Goal: Task Accomplishment & Management: Use online tool/utility

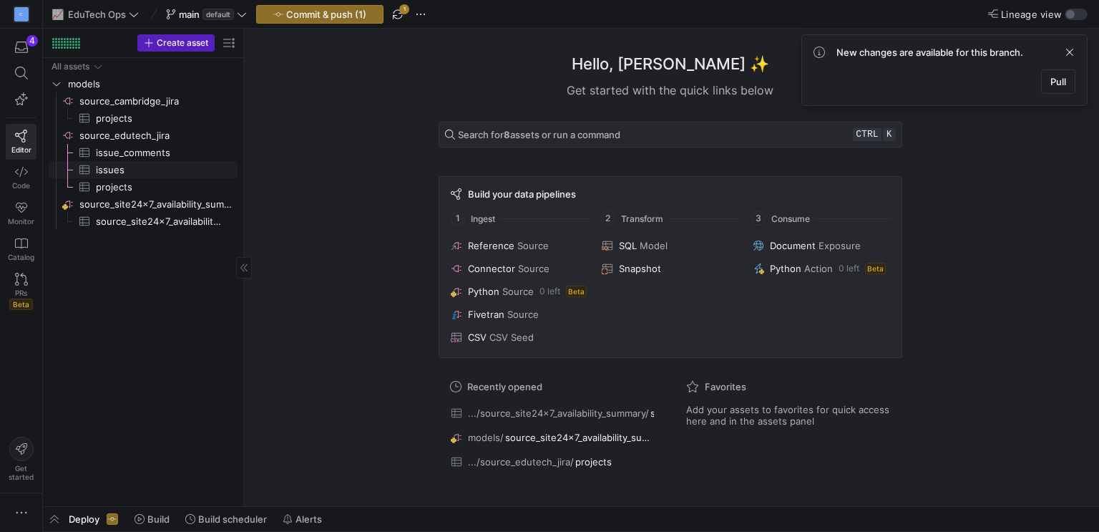
click at [112, 174] on span "issues​​​​​​​​​" at bounding box center [158, 170] width 125 height 16
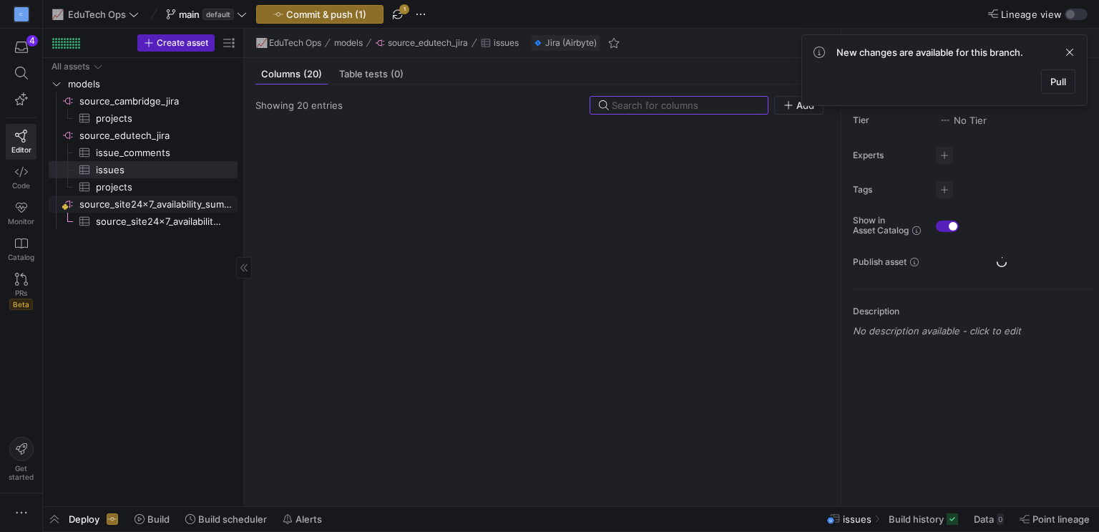
click at [115, 223] on span "source_site24x7_availability_summary​​​​​​​​​" at bounding box center [158, 221] width 125 height 16
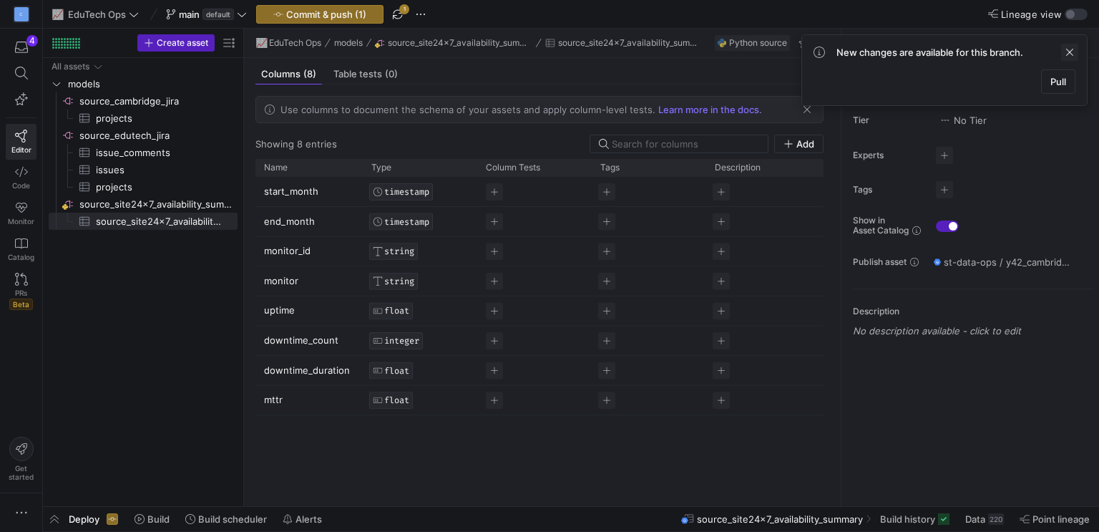
click at [1069, 51] on span at bounding box center [1069, 52] width 17 height 17
click at [129, 93] on span "source_cambridge_jira​​​​​​​​" at bounding box center [157, 101] width 156 height 16
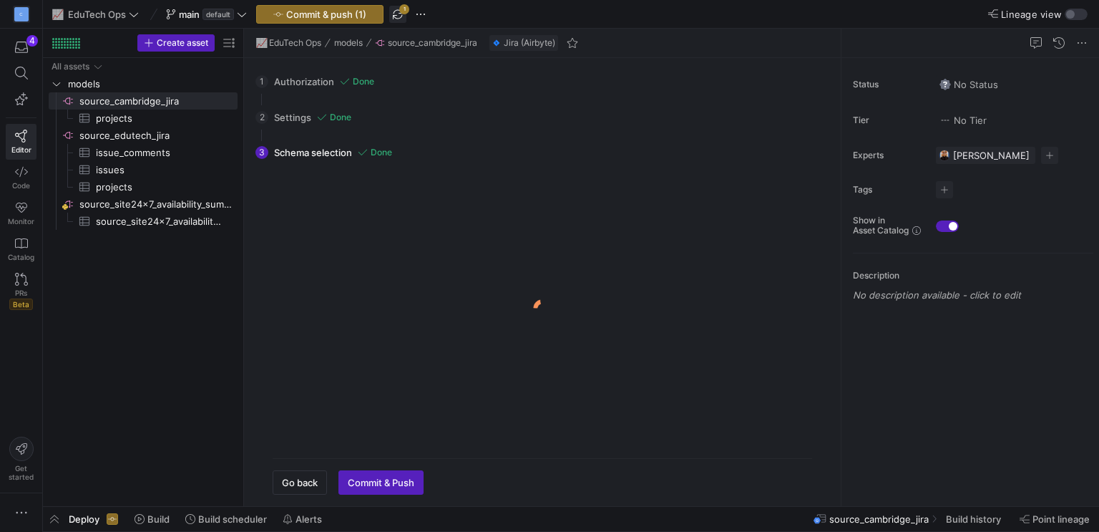
click at [399, 10] on span "button" at bounding box center [397, 14] width 17 height 17
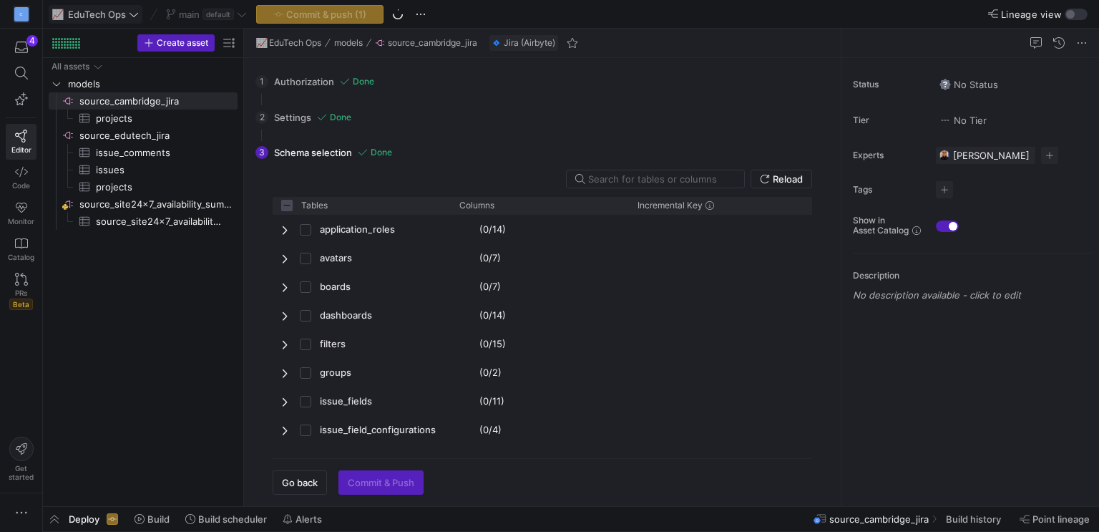
click at [91, 7] on button "📈 EduTech Ops" at bounding box center [96, 14] width 94 height 19
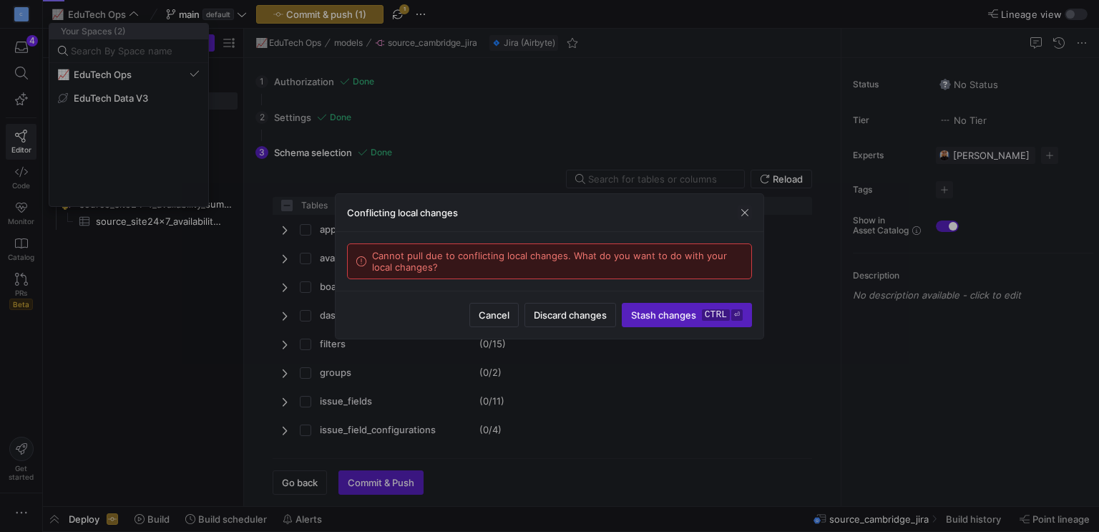
checkbox input "false"
click at [88, 17] on div at bounding box center [549, 266] width 1099 height 532
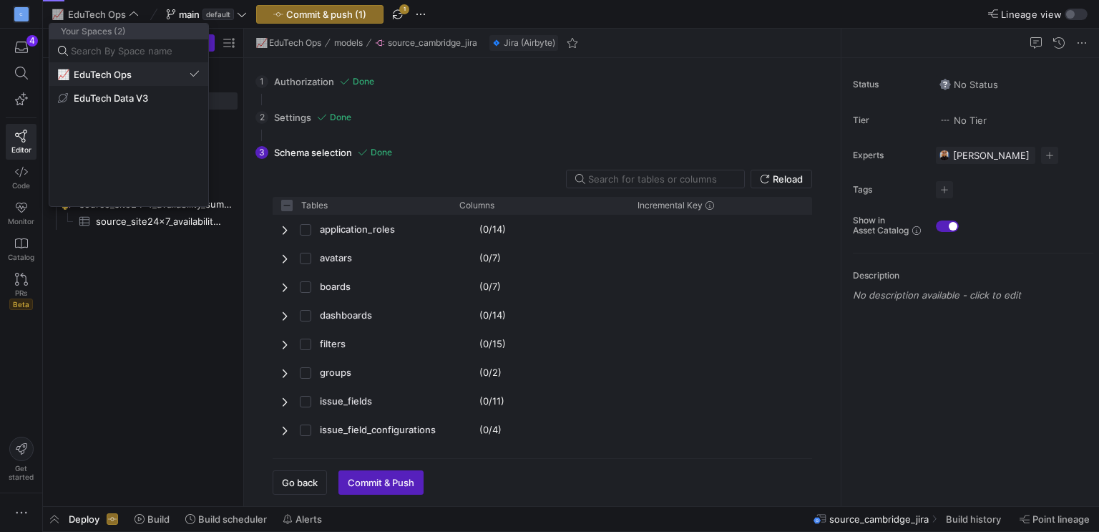
click at [92, 77] on span "EduTech Ops" at bounding box center [103, 74] width 58 height 11
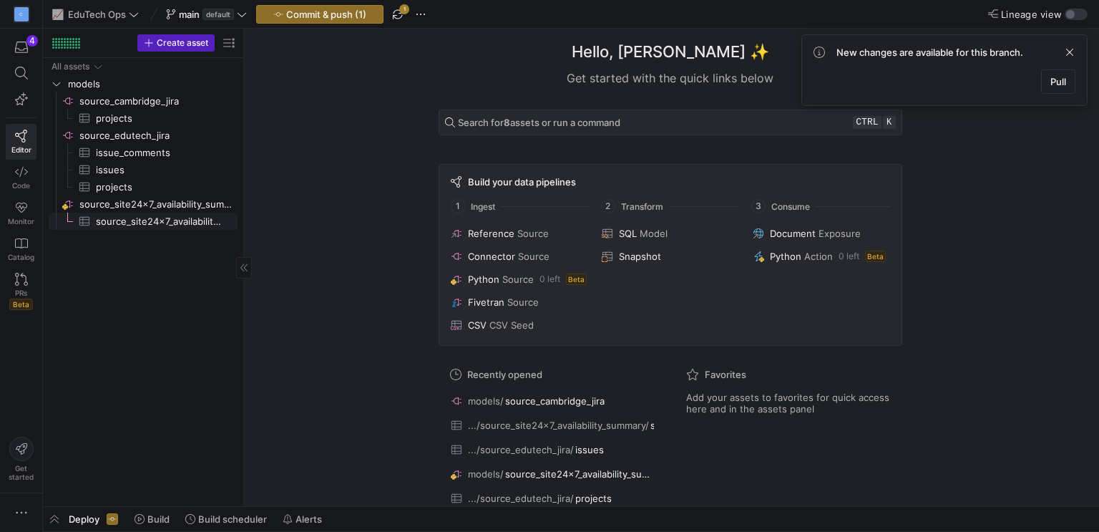
click at [140, 216] on span "source_site24x7_availability_summary​​​​​​​​​" at bounding box center [158, 221] width 125 height 16
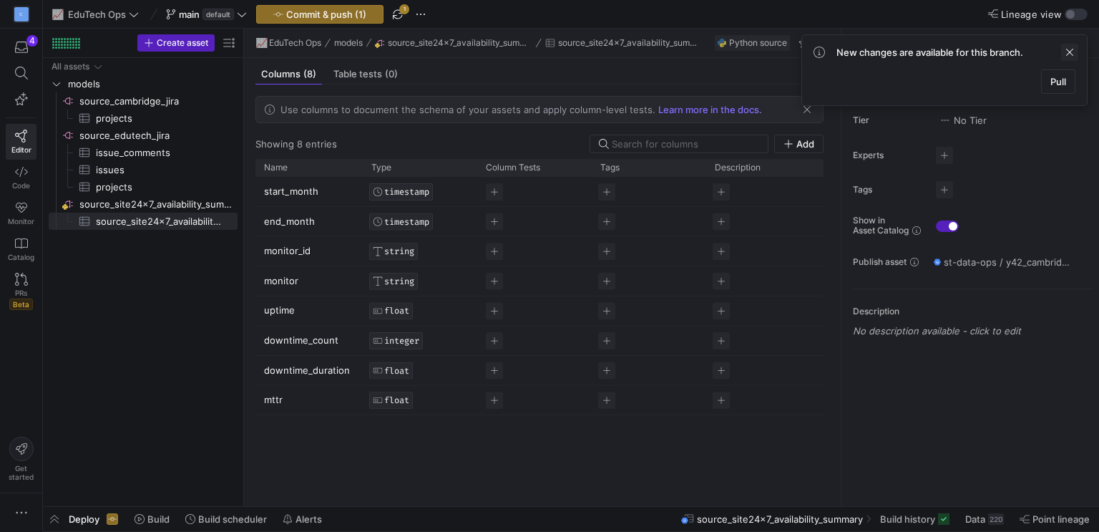
click at [1066, 44] on span at bounding box center [1069, 52] width 17 height 17
click at [52, 517] on span "button" at bounding box center [54, 519] width 23 height 24
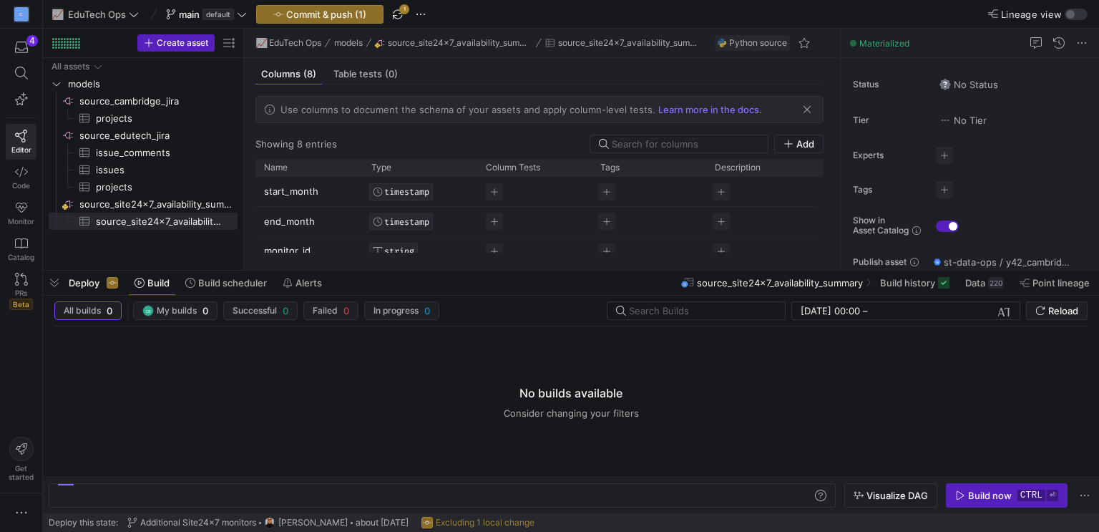
click at [96, 284] on span "Deploy" at bounding box center [84, 282] width 31 height 11
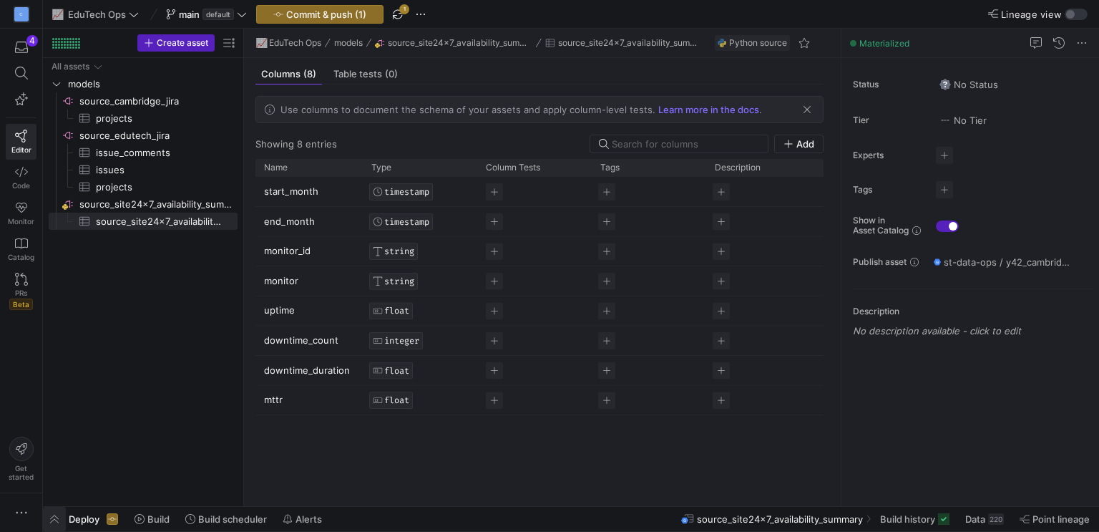
click at [54, 516] on span "button" at bounding box center [54, 519] width 23 height 24
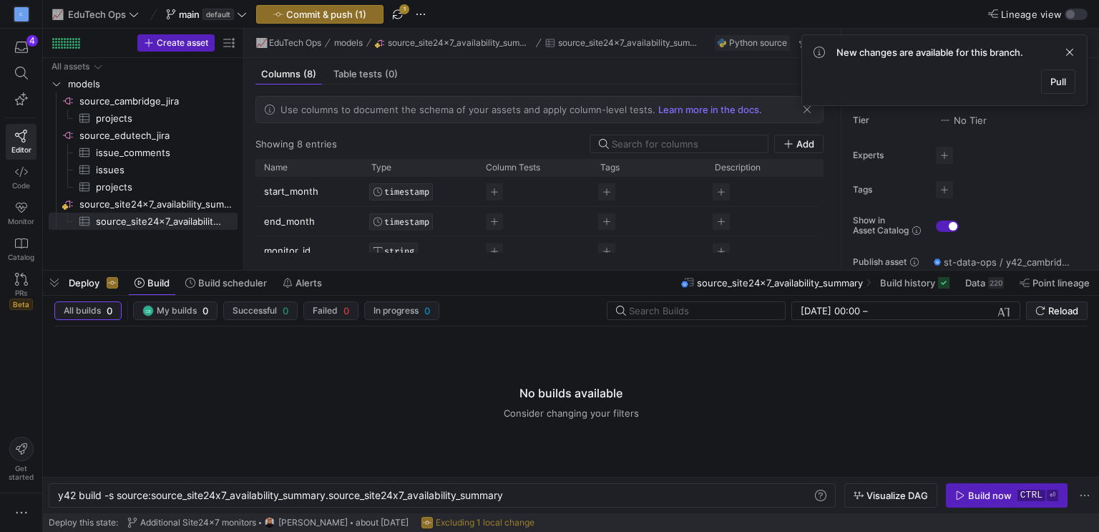
click at [638, 386] on y42-empty-state "No builds available Consider changing your filters" at bounding box center [571, 401] width 1034 height 150
click at [860, 311] on input "[DATE] 00:00" at bounding box center [830, 310] width 59 height 11
click at [910, 311] on input "text" at bounding box center [918, 310] width 94 height 11
click at [86, 283] on span "Deploy" at bounding box center [84, 282] width 31 height 11
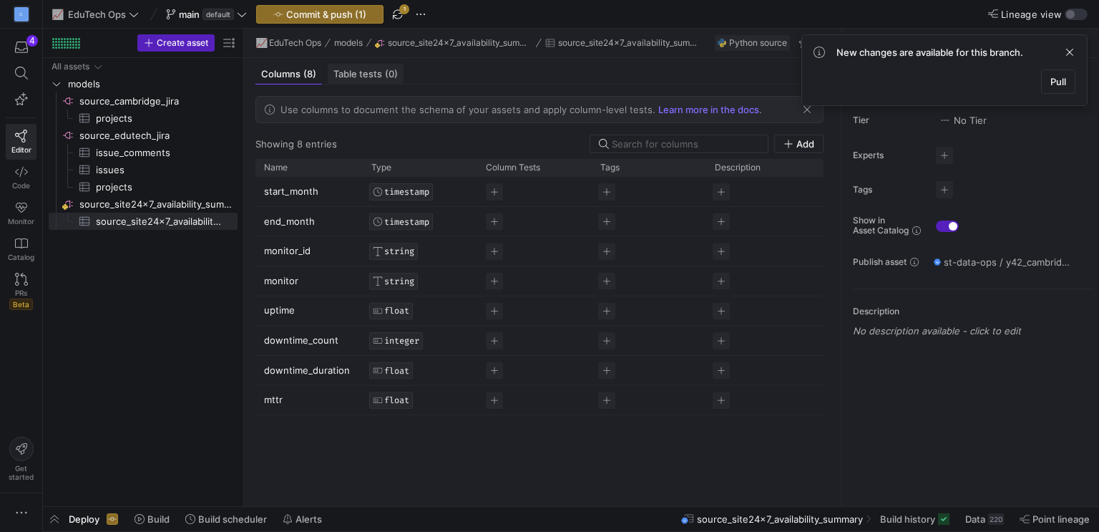
click at [349, 79] on span "Table tests (0)" at bounding box center [366, 73] width 64 height 9
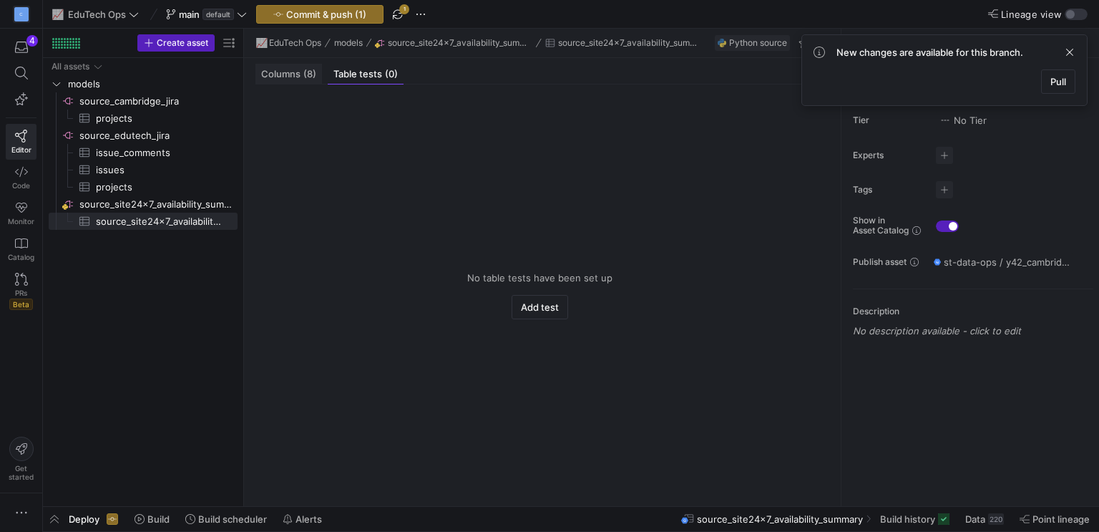
click at [308, 74] on span "(8)" at bounding box center [309, 73] width 13 height 9
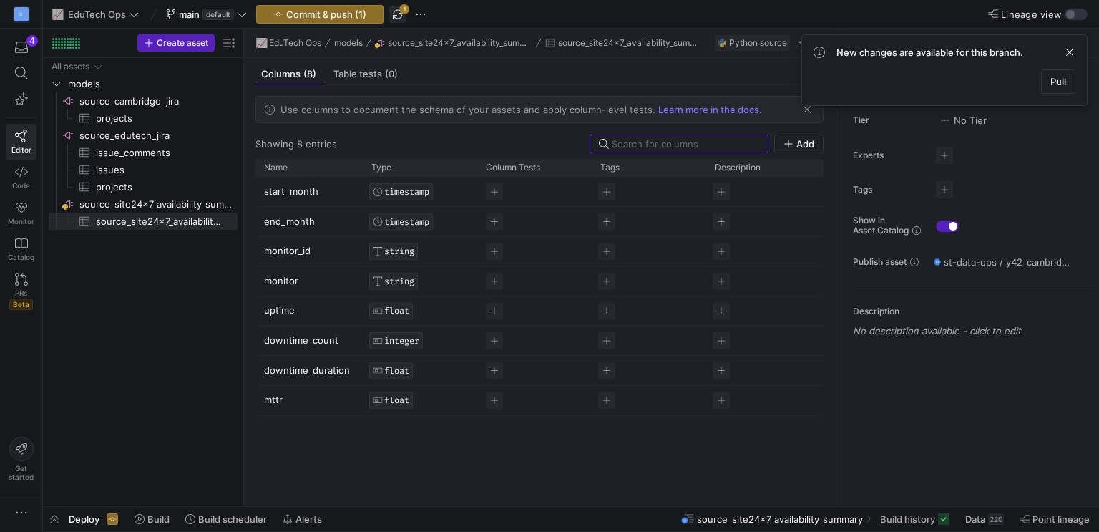
click at [402, 10] on span "button" at bounding box center [397, 14] width 17 height 17
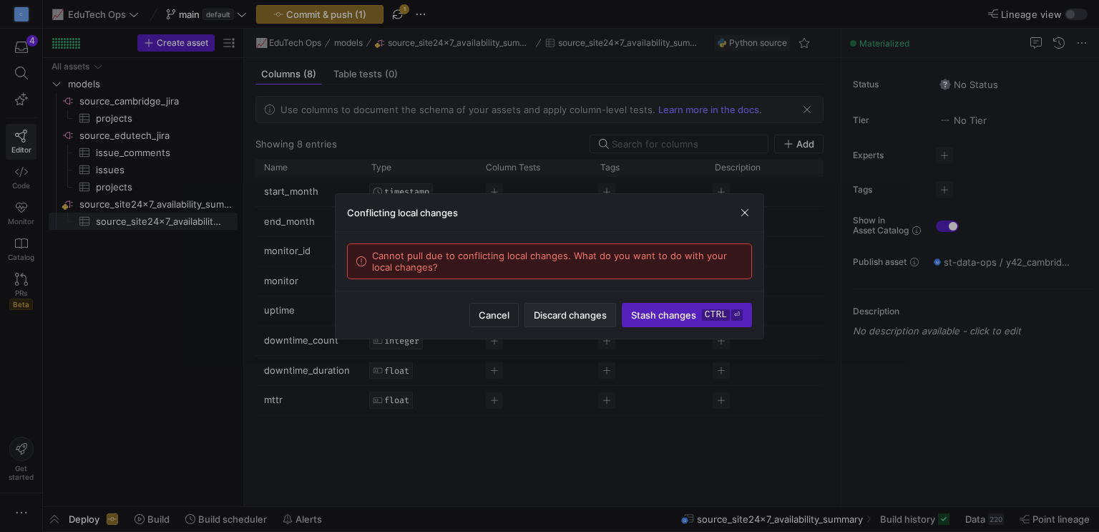
click at [550, 311] on span "Discard changes" at bounding box center [570, 314] width 73 height 11
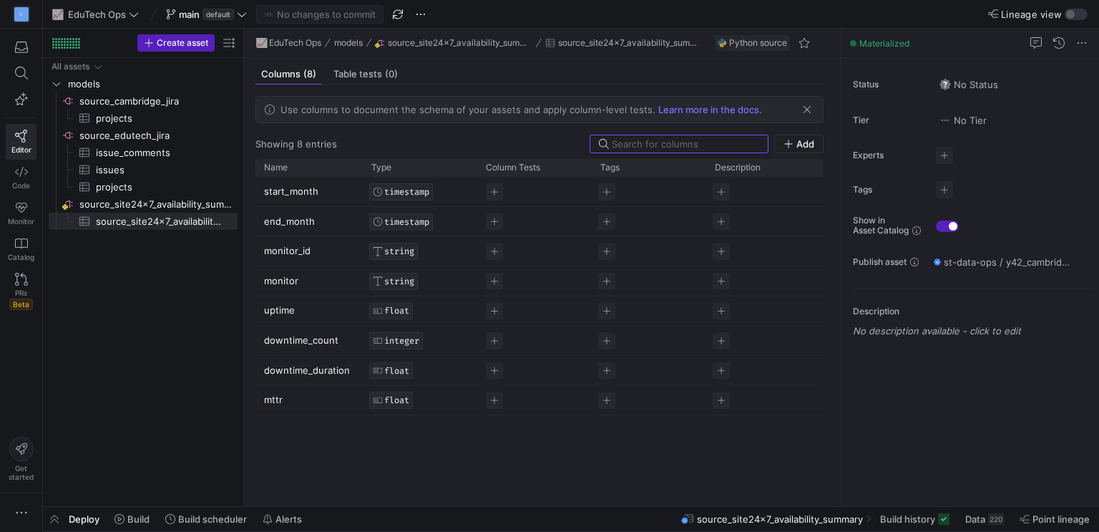
click at [769, 517] on span "source_site24x7_availability_summary" at bounding box center [780, 518] width 166 height 11
click at [83, 522] on span "Deploy" at bounding box center [84, 518] width 31 height 11
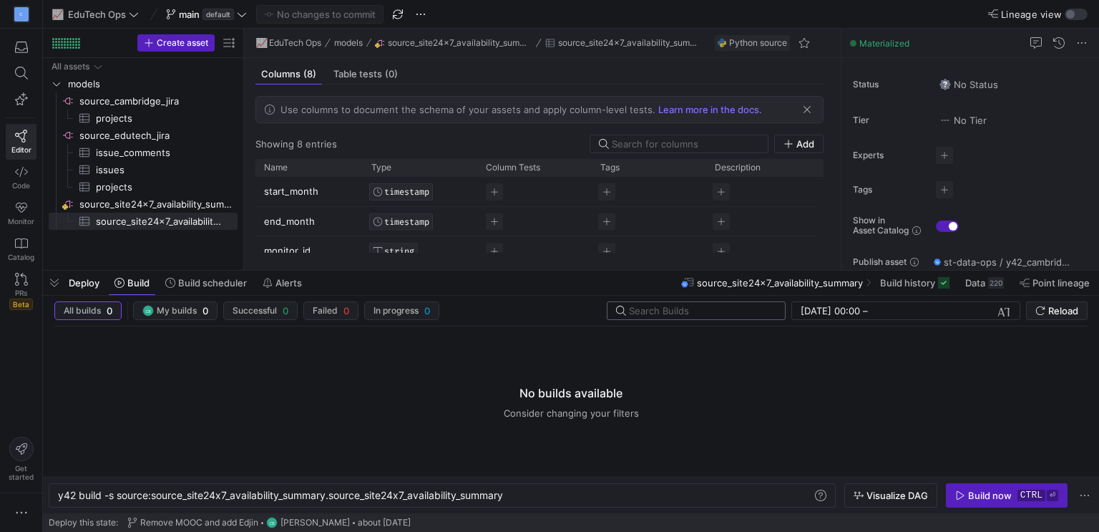
click at [696, 311] on input "text" at bounding box center [701, 310] width 145 height 11
click at [1046, 306] on span "Reload" at bounding box center [1057, 310] width 43 height 11
click at [276, 281] on span "Alerts" at bounding box center [289, 282] width 26 height 11
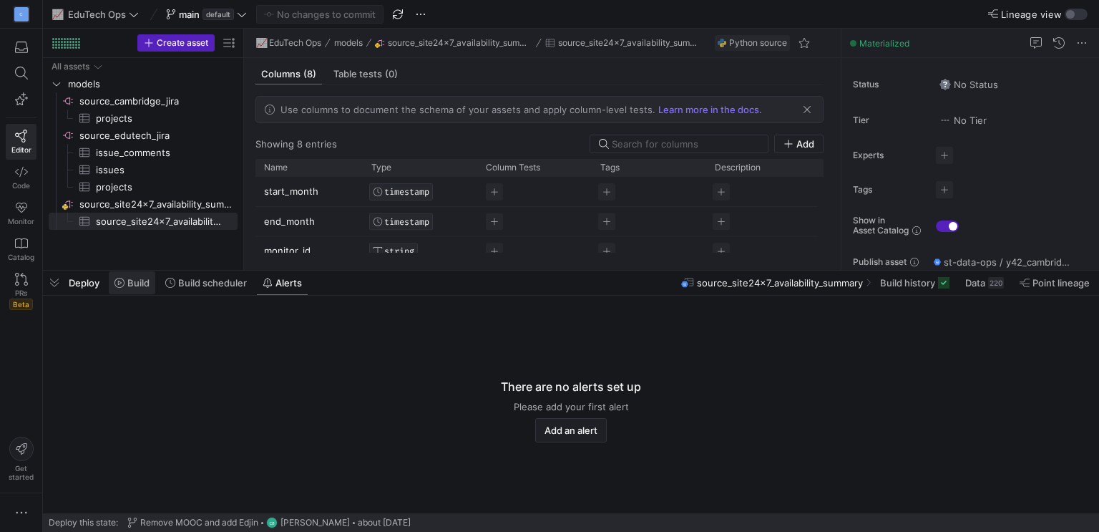
click at [147, 283] on span "Build" at bounding box center [138, 282] width 22 height 11
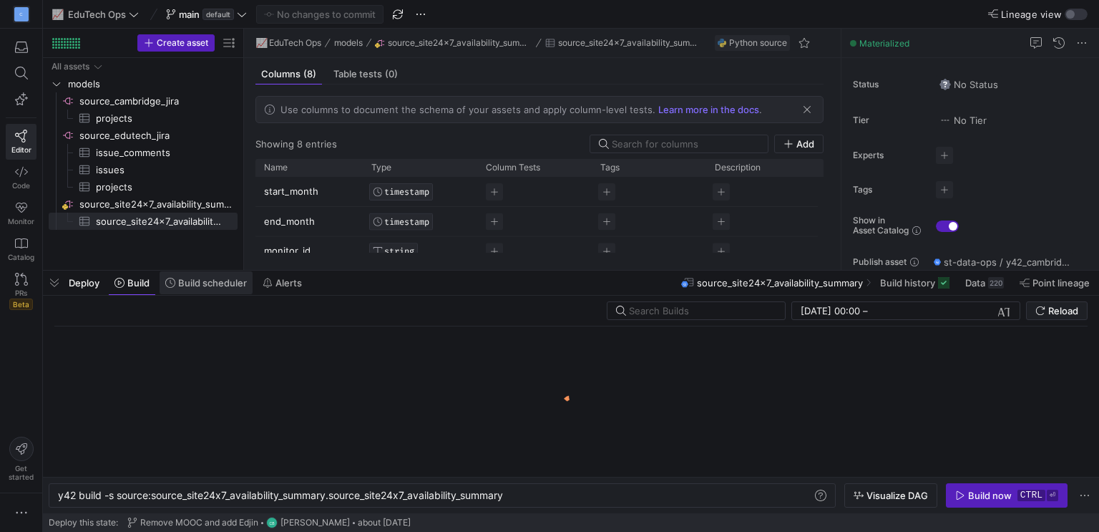
scroll to position [0, 449]
click at [218, 283] on span "Build scheduler" at bounding box center [212, 282] width 69 height 11
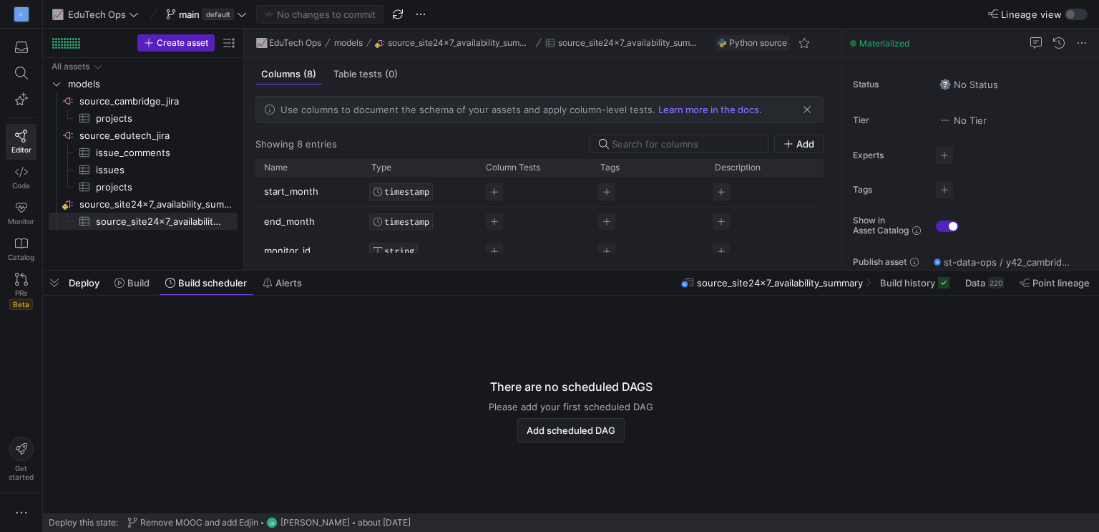
click at [815, 282] on span "source_site24x7_availability_summary" at bounding box center [780, 282] width 166 height 11
click at [80, 288] on span "Deploy" at bounding box center [84, 282] width 31 height 11
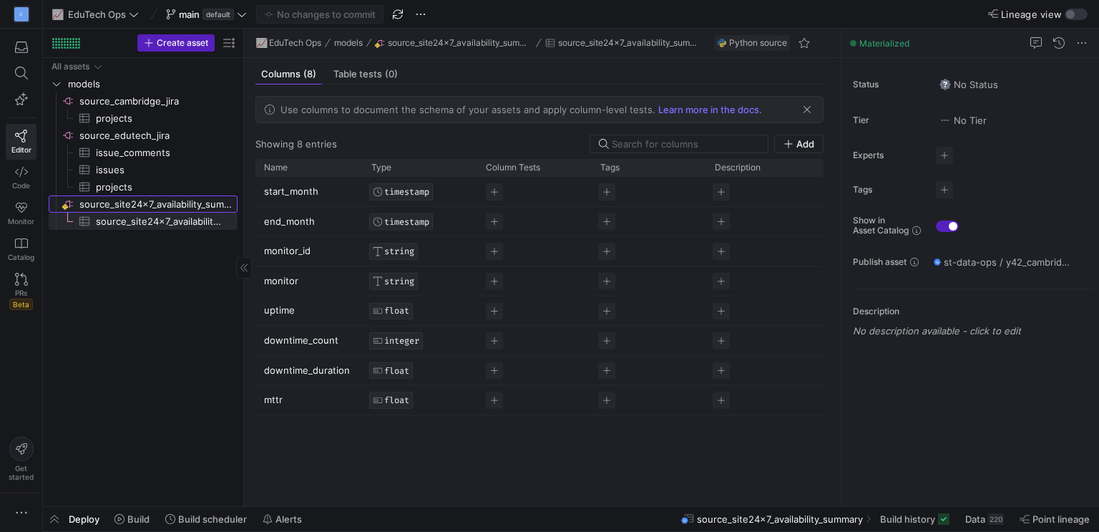
click at [111, 201] on span "source_site24x7_availability_summary​​​​​​​​" at bounding box center [157, 204] width 156 height 16
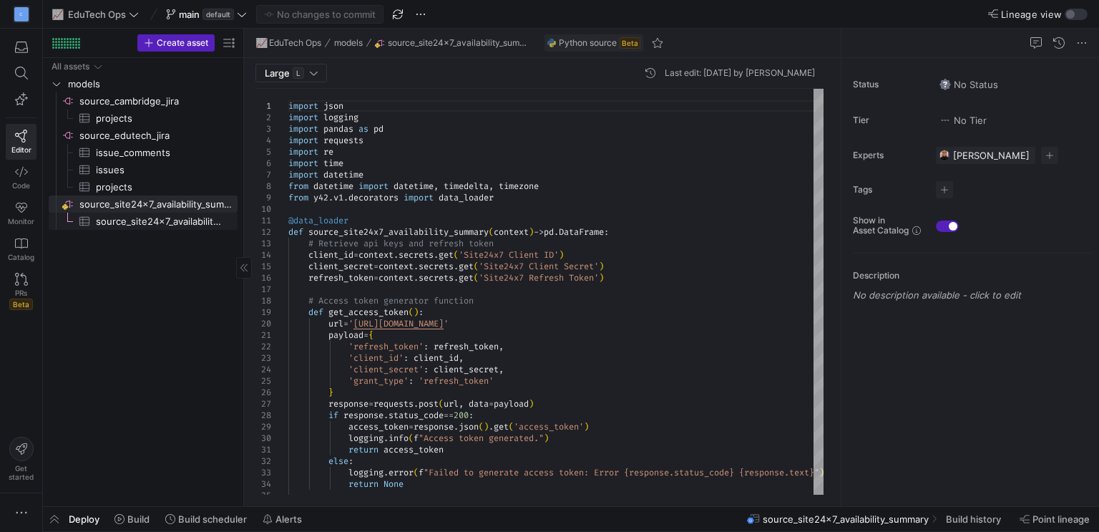
click at [117, 225] on span "source_site24x7_availability_summary​​​​​​​​​" at bounding box center [158, 221] width 125 height 16
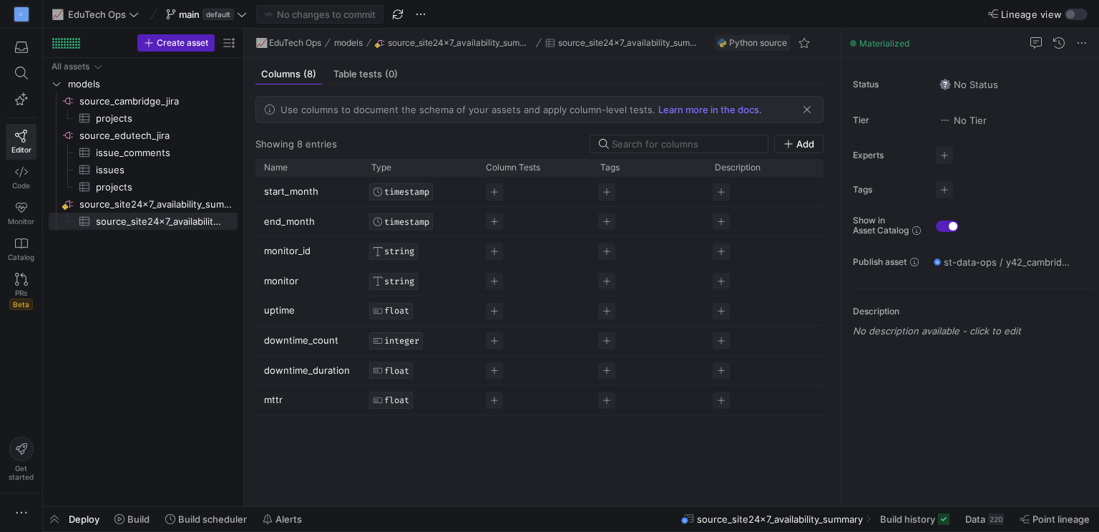
click at [419, 188] on span "TIMESTAMP" at bounding box center [406, 192] width 45 height 10
click at [489, 190] on div at bounding box center [549, 266] width 1099 height 532
click at [297, 185] on p "start_month" at bounding box center [309, 192] width 90 height 28
click at [409, 141] on div "Showing 8 entries Add" at bounding box center [540, 144] width 568 height 19
click at [88, 518] on span "Deploy" at bounding box center [84, 518] width 31 height 11
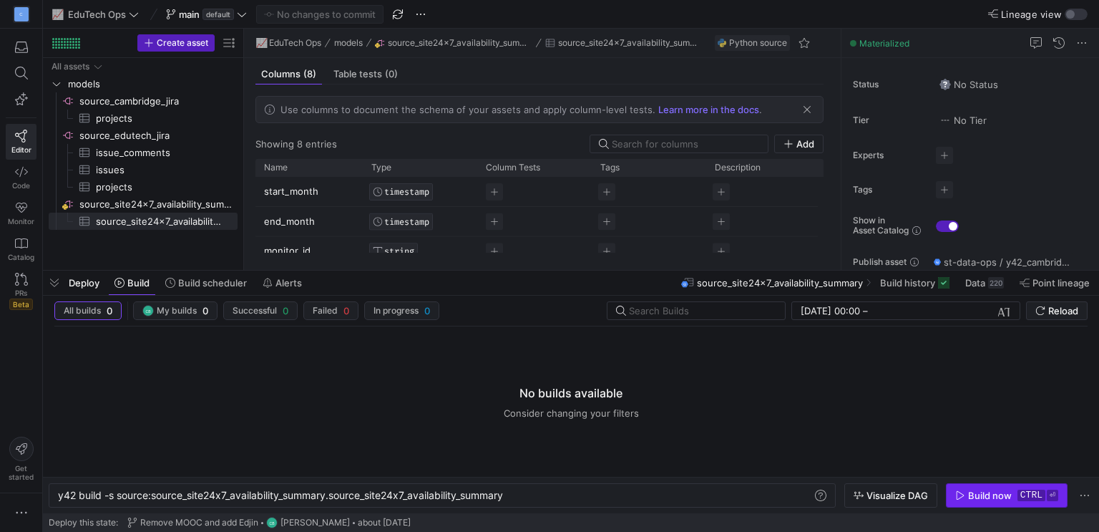
click at [980, 494] on div "Build now" at bounding box center [990, 495] width 44 height 11
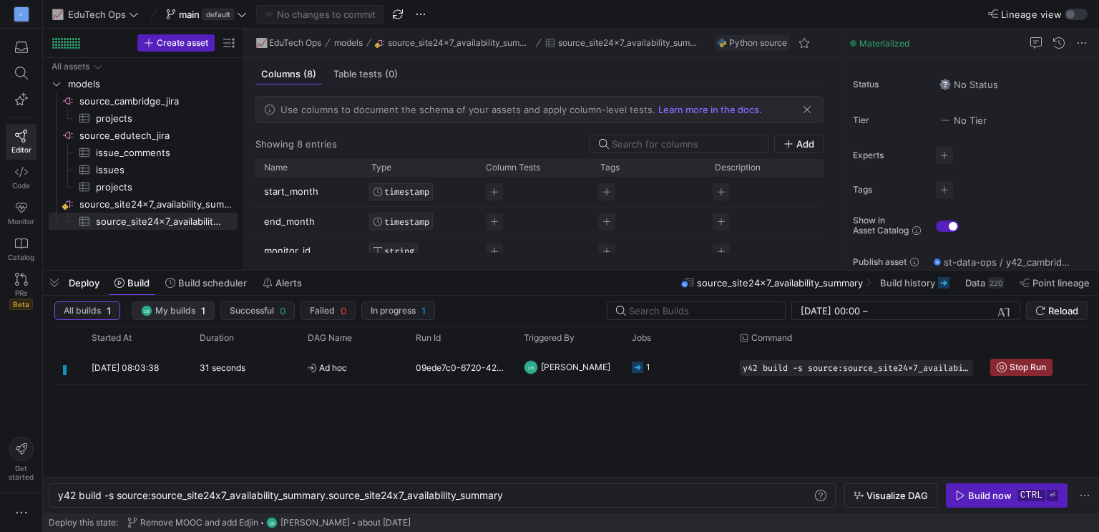
click at [190, 306] on span "My builds" at bounding box center [175, 311] width 40 height 10
click at [386, 311] on span "In progress" at bounding box center [393, 311] width 45 height 10
click at [1039, 308] on icon "submit" at bounding box center [1041, 311] width 10 height 10
click at [958, 48] on div "Materialized" at bounding box center [971, 43] width 258 height 29
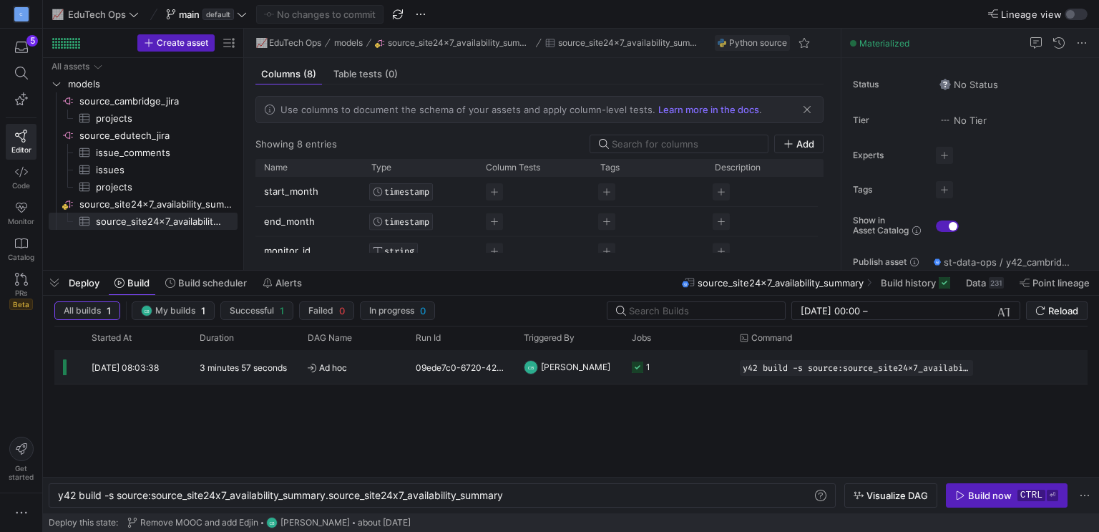
click at [152, 362] on span "[DATE] 08:03:38" at bounding box center [125, 367] width 67 height 11
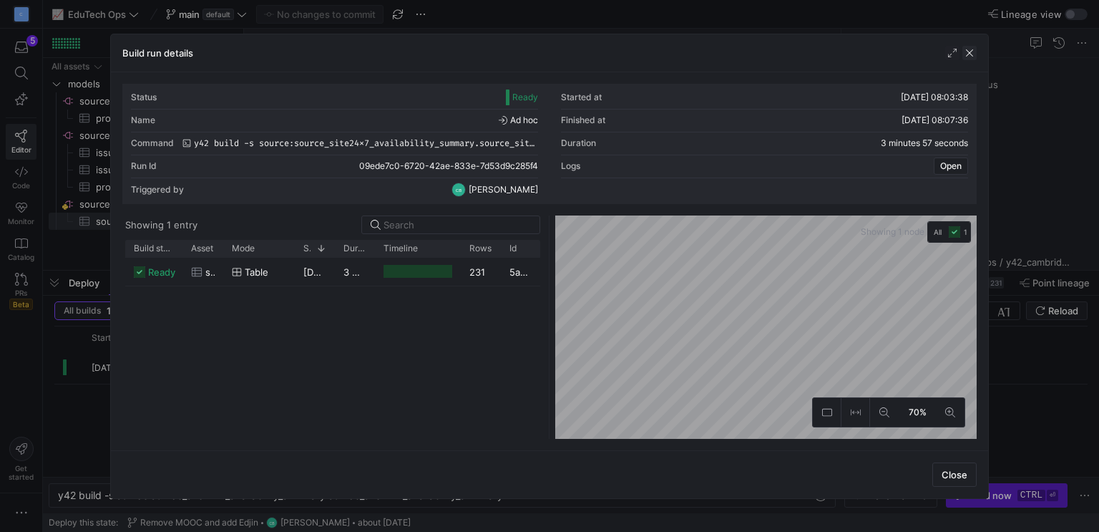
click at [969, 48] on span "button" at bounding box center [970, 53] width 14 height 14
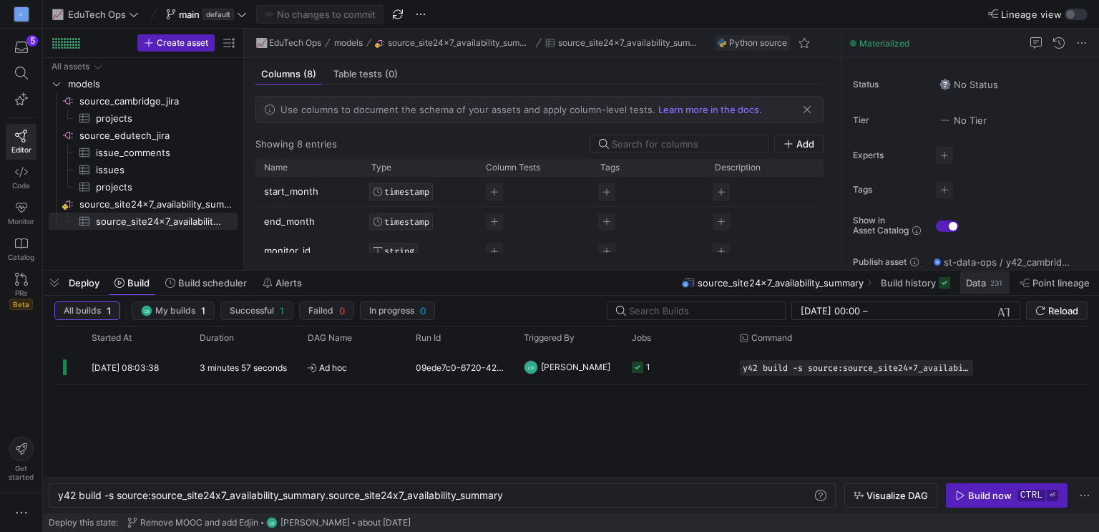
click at [977, 278] on span "Data" at bounding box center [976, 282] width 20 height 11
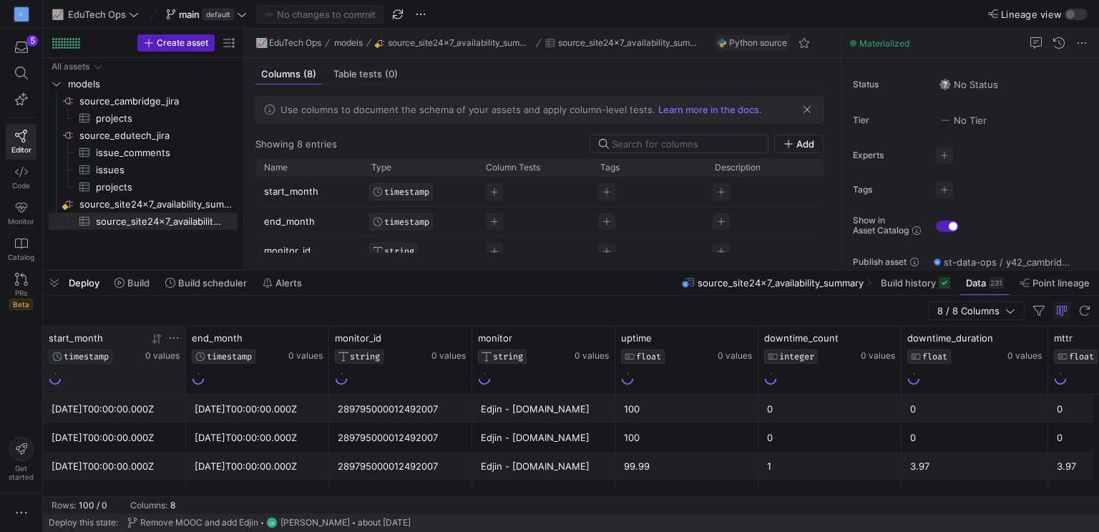
click at [88, 354] on span "TIMESTAMP" at bounding box center [86, 356] width 45 height 10
click at [94, 358] on span "TIMESTAMP" at bounding box center [86, 356] width 45 height 10
click at [178, 337] on icon at bounding box center [173, 337] width 11 height 11
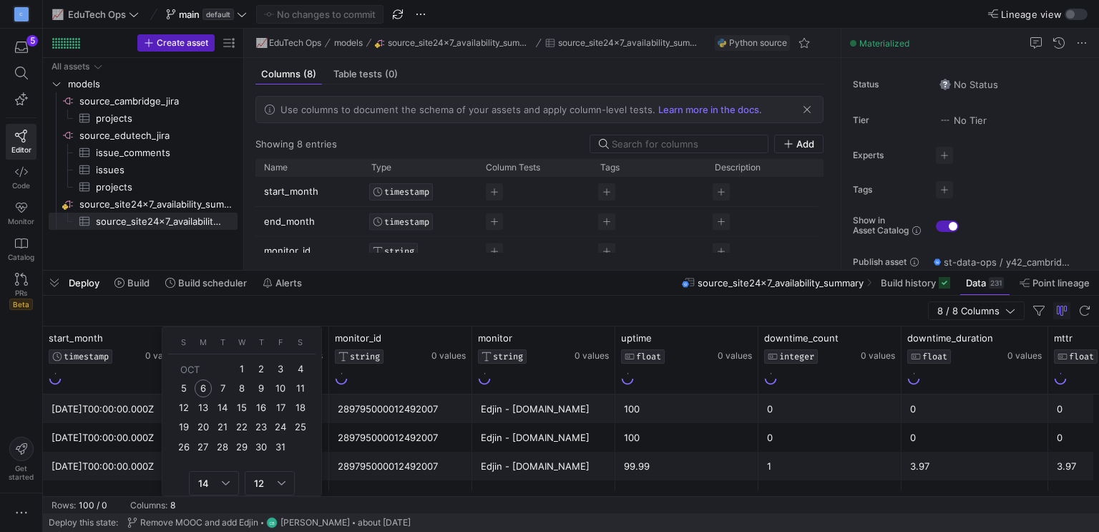
scroll to position [140, 0]
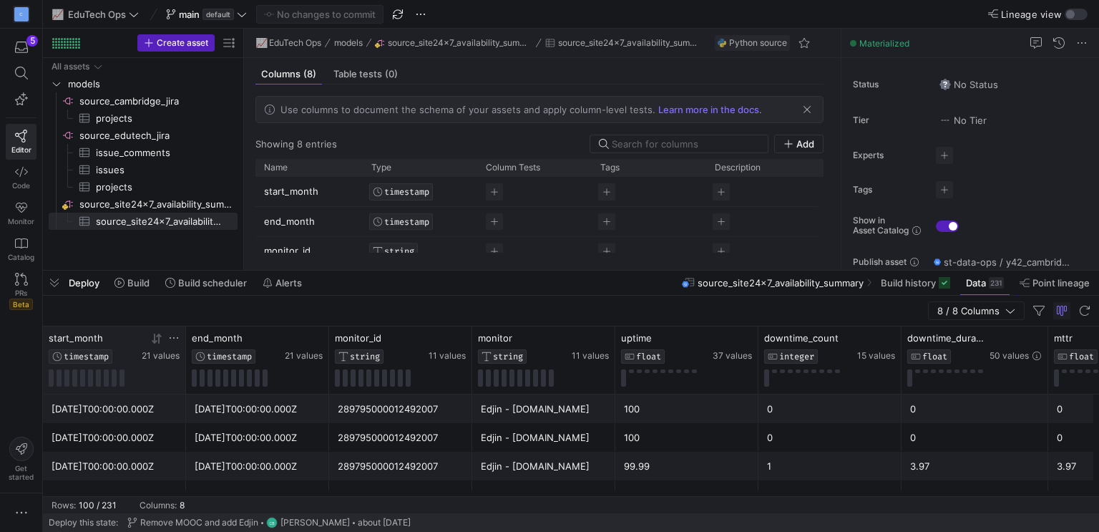
click at [174, 337] on icon at bounding box center [174, 337] width 9 height 1
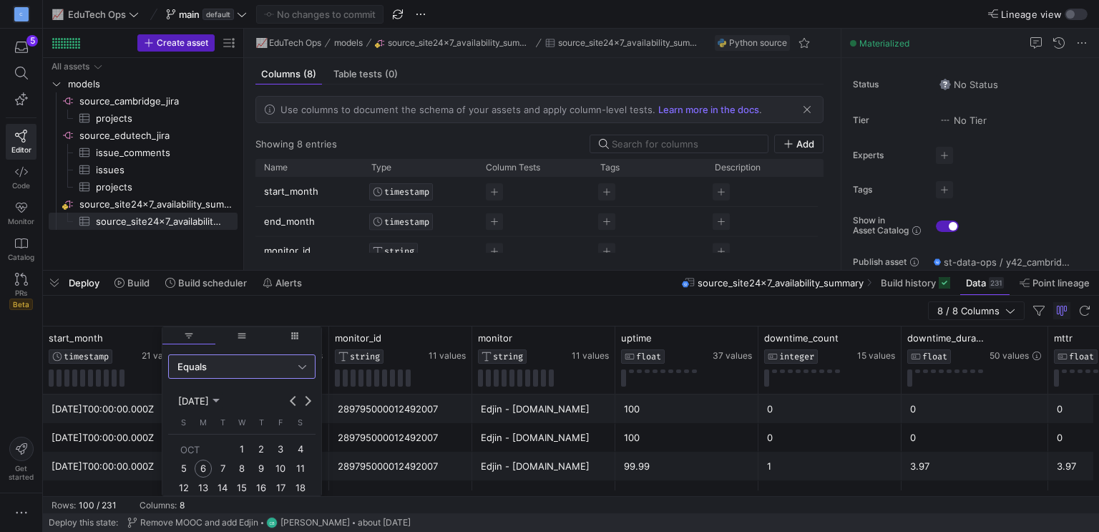
click at [209, 395] on span "[DATE]" at bounding box center [193, 400] width 31 height 11
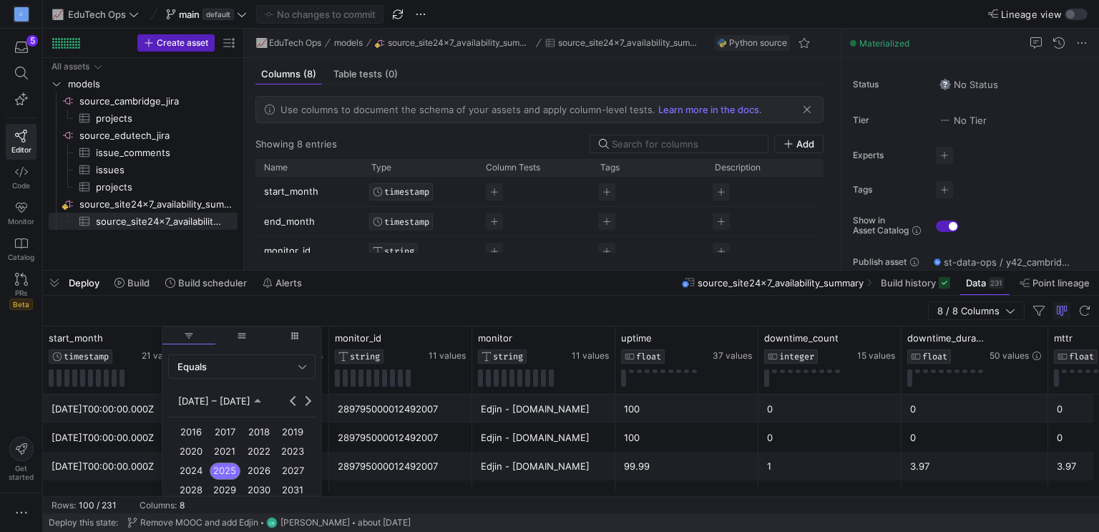
click at [223, 465] on span "2025" at bounding box center [225, 470] width 31 height 17
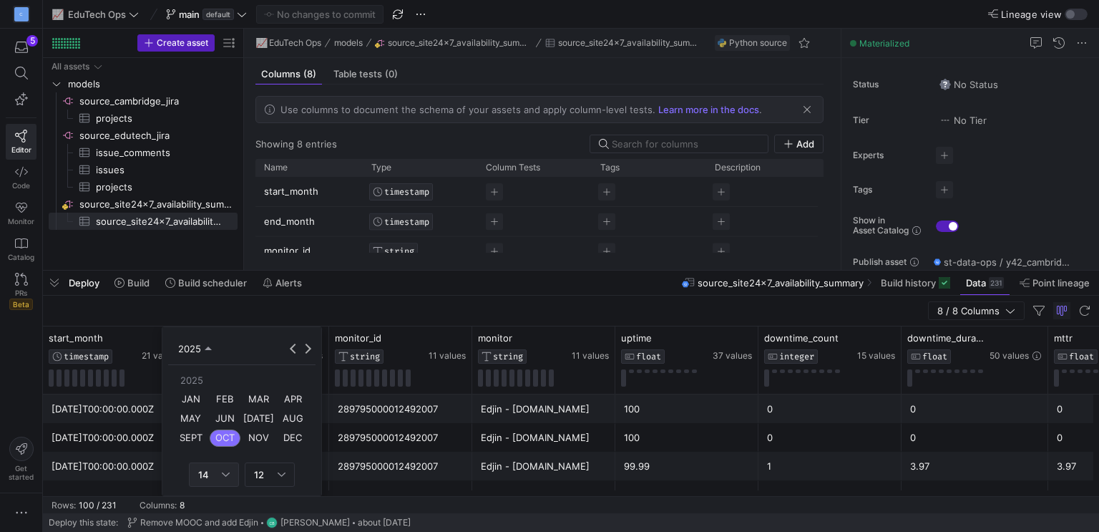
scroll to position [74, 0]
click at [204, 417] on span "SEPT" at bounding box center [191, 415] width 31 height 17
click at [204, 397] on span "1" at bounding box center [203, 393] width 17 height 17
click at [220, 467] on span "30" at bounding box center [222, 471] width 17 height 17
click at [208, 392] on span "1" at bounding box center [203, 393] width 17 height 17
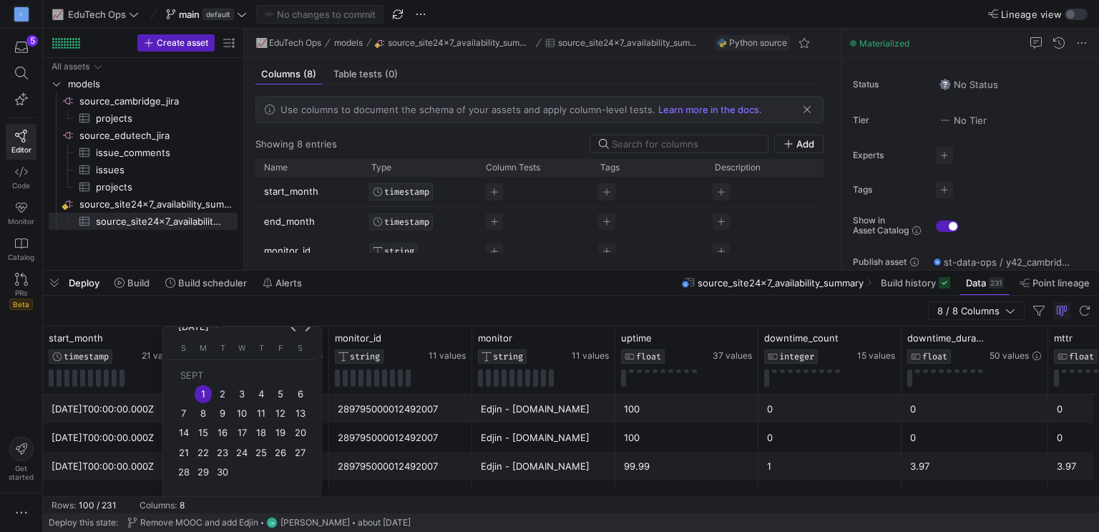
scroll to position [3, 0]
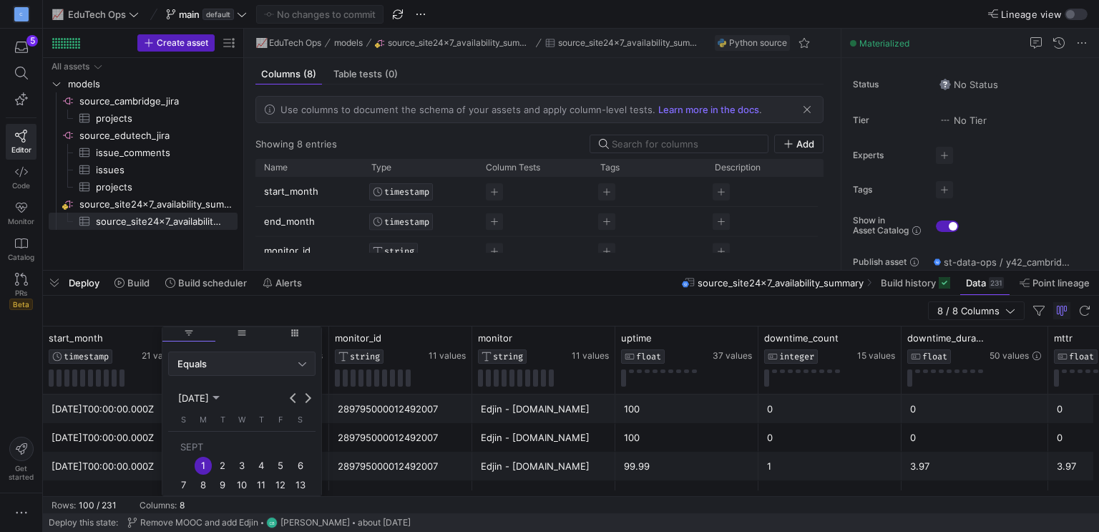
click at [294, 369] on div "Equals" at bounding box center [242, 363] width 129 height 23
click at [216, 496] on mat-option "Between" at bounding box center [242, 503] width 146 height 23
click at [295, 396] on button "Previous month" at bounding box center [293, 398] width 14 height 14
click at [185, 402] on span "31" at bounding box center [183, 400] width 17 height 17
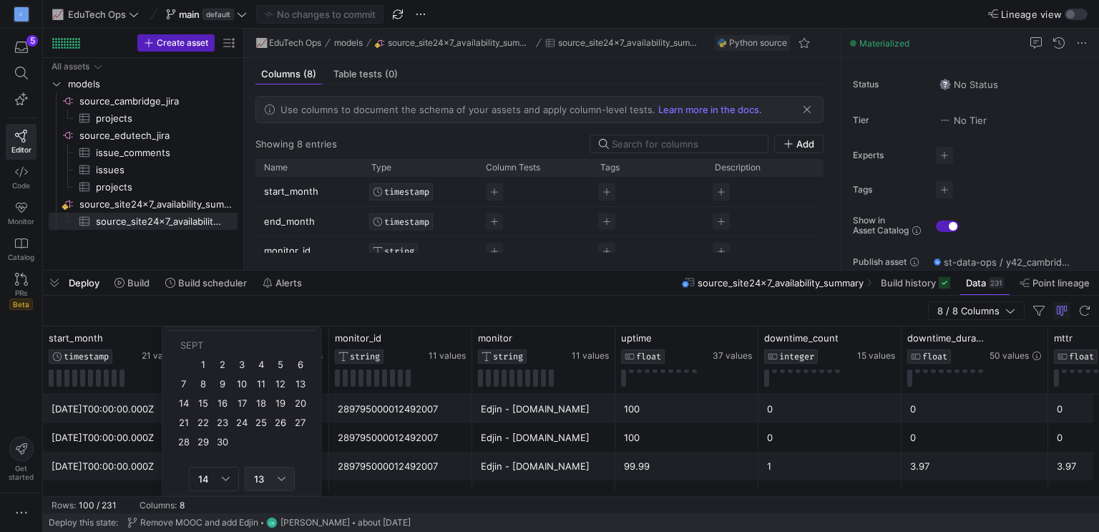
scroll to position [384, 0]
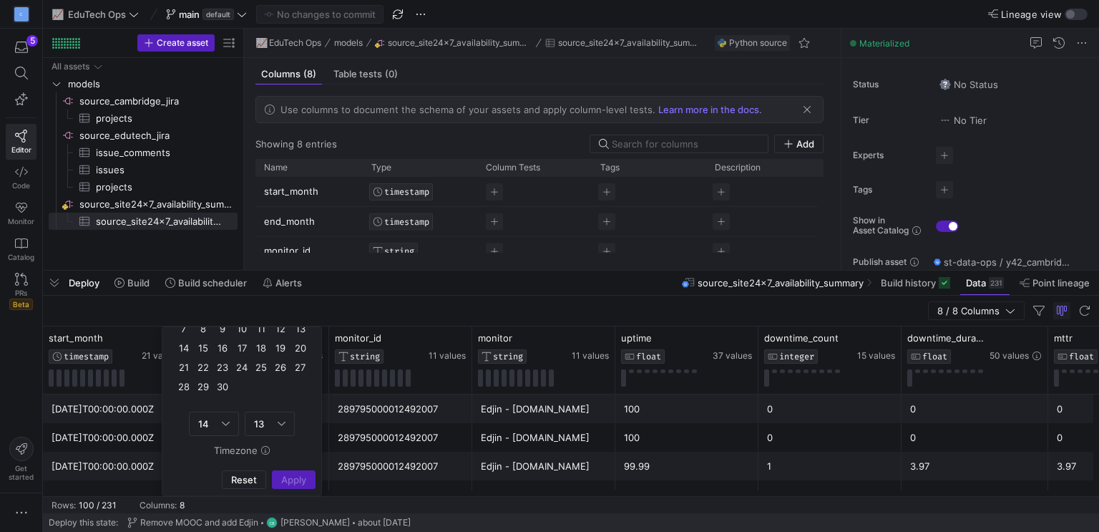
click at [218, 387] on span "30" at bounding box center [222, 387] width 17 height 17
click at [230, 419] on div "14" at bounding box center [214, 424] width 50 height 24
click at [213, 392] on span "23" at bounding box center [213, 394] width 37 height 11
click at [257, 419] on span "13" at bounding box center [259, 423] width 10 height 11
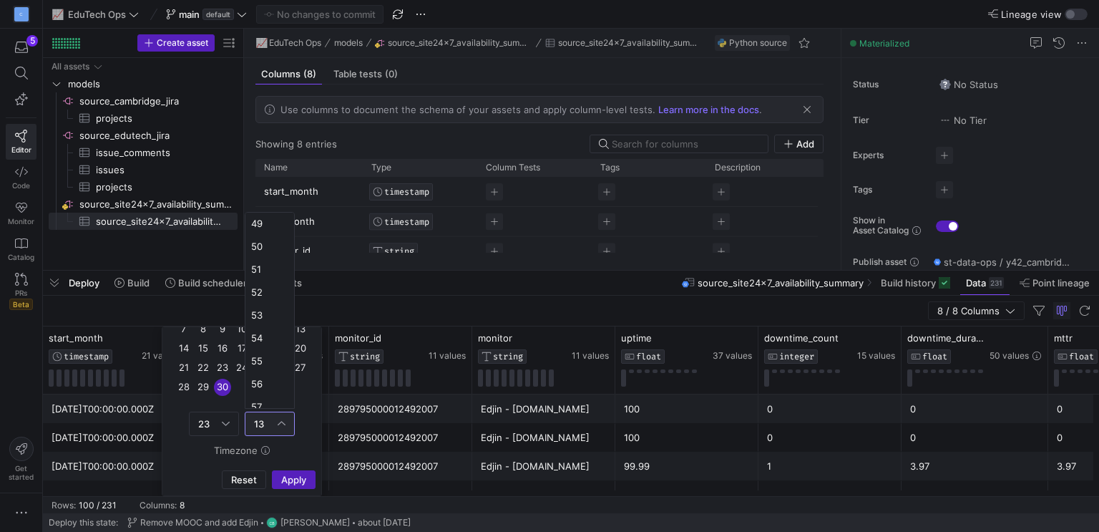
scroll to position [1184, 0]
click at [263, 397] on span "59" at bounding box center [269, 394] width 37 height 11
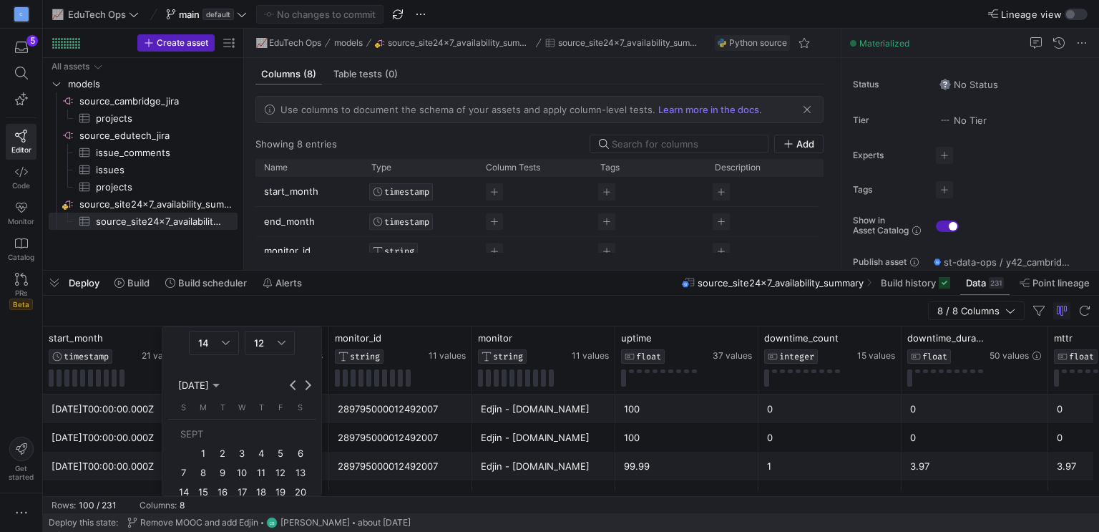
scroll to position [143, 0]
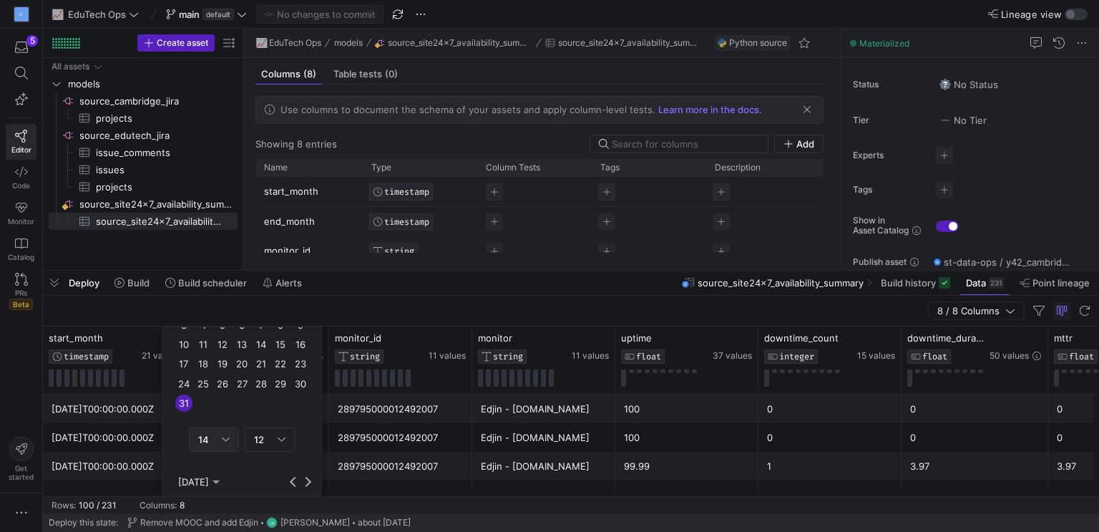
click at [217, 437] on div "14" at bounding box center [210, 439] width 24 height 11
click at [206, 414] on span "23" at bounding box center [213, 411] width 37 height 11
click at [254, 432] on div "12" at bounding box center [269, 439] width 31 height 23
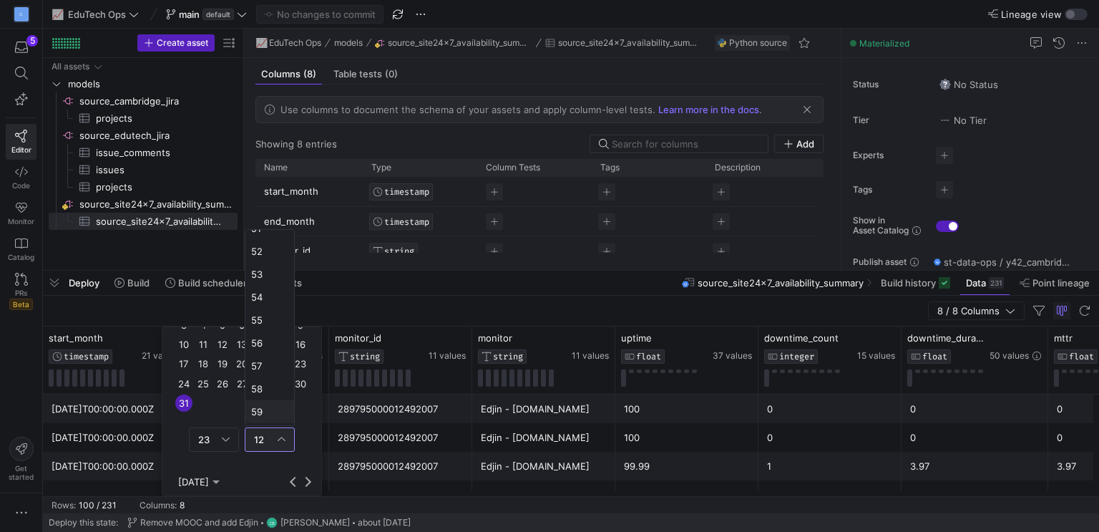
click at [261, 412] on span "59" at bounding box center [269, 411] width 37 height 11
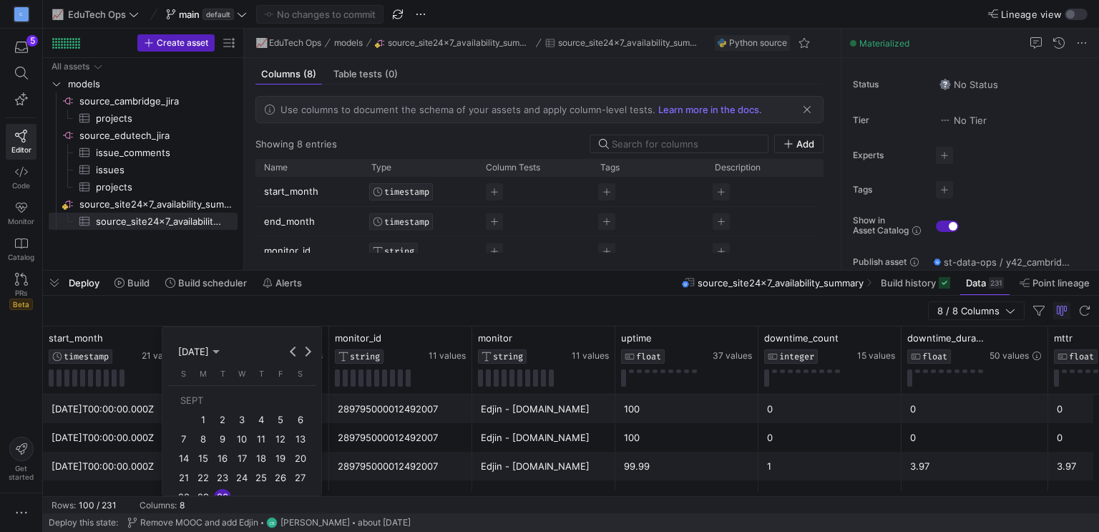
scroll to position [384, 0]
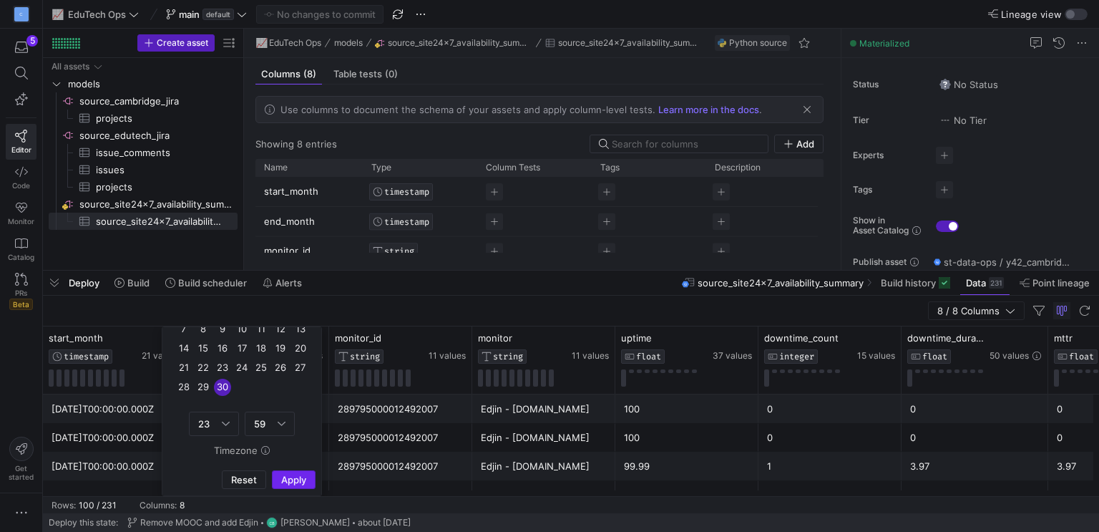
click at [286, 475] on span "Apply" at bounding box center [293, 479] width 25 height 11
click at [331, 297] on div "8 / 8 Columns" at bounding box center [571, 311] width 1056 height 31
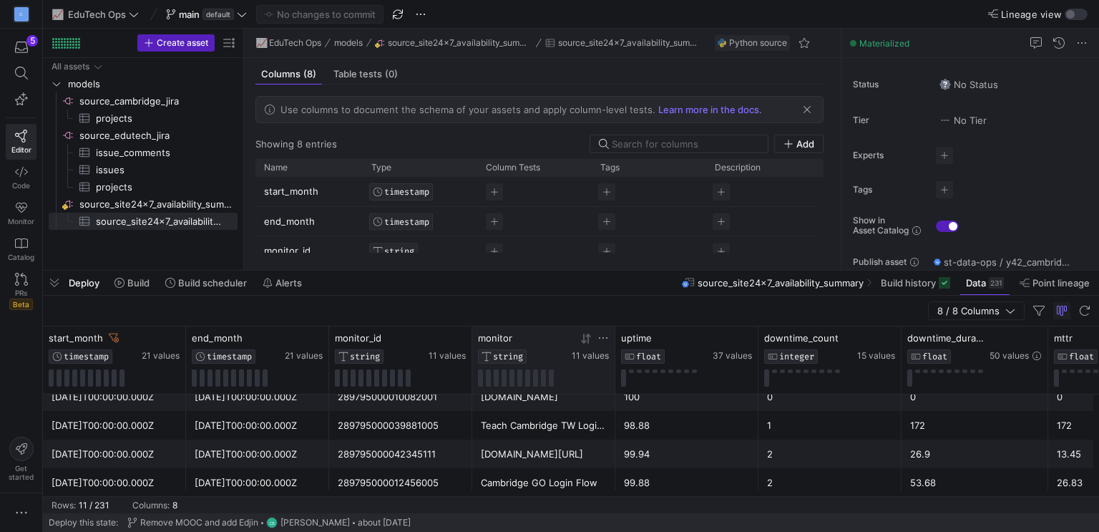
scroll to position [143, 0]
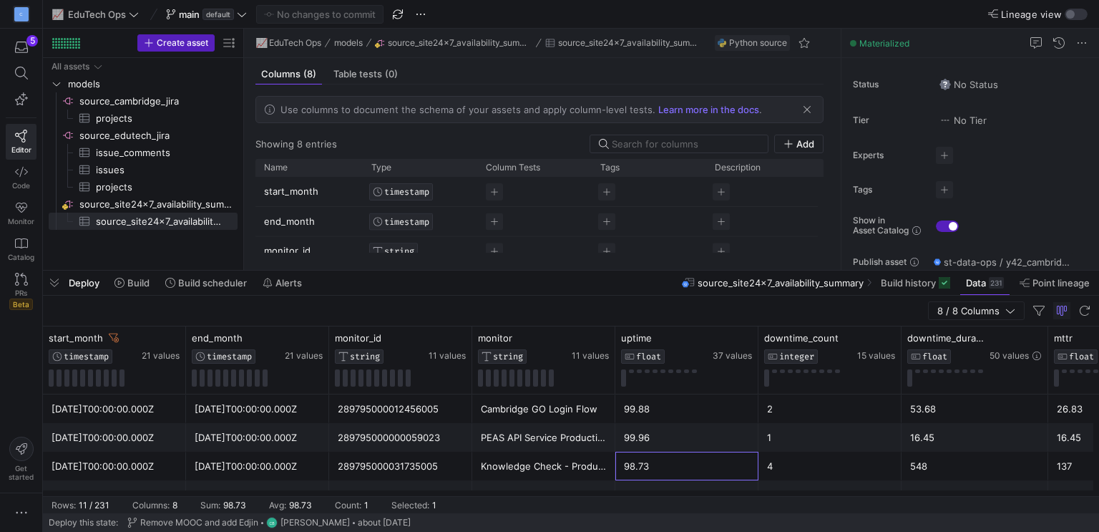
click at [648, 465] on div "98.73" at bounding box center [687, 466] width 126 height 28
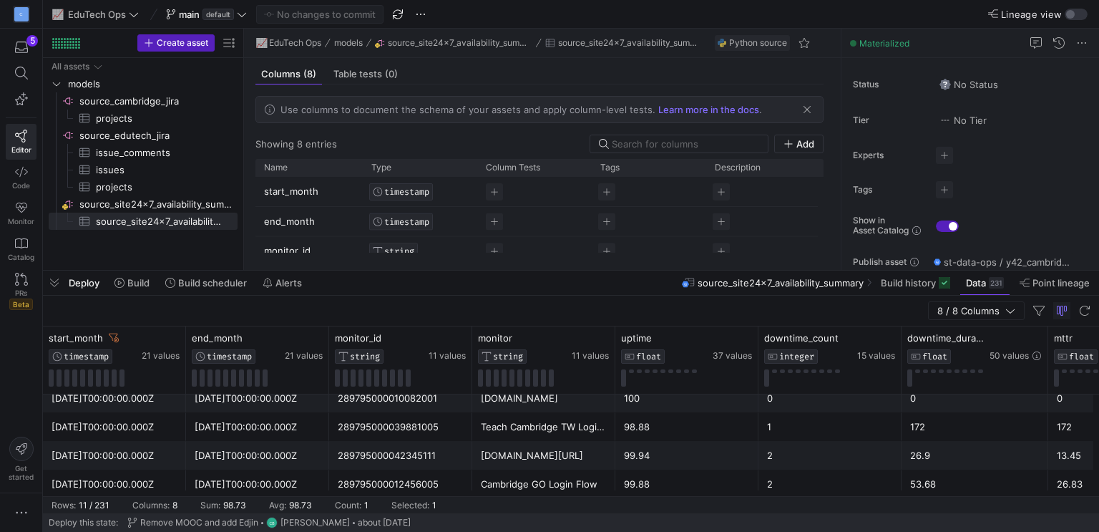
scroll to position [0, 0]
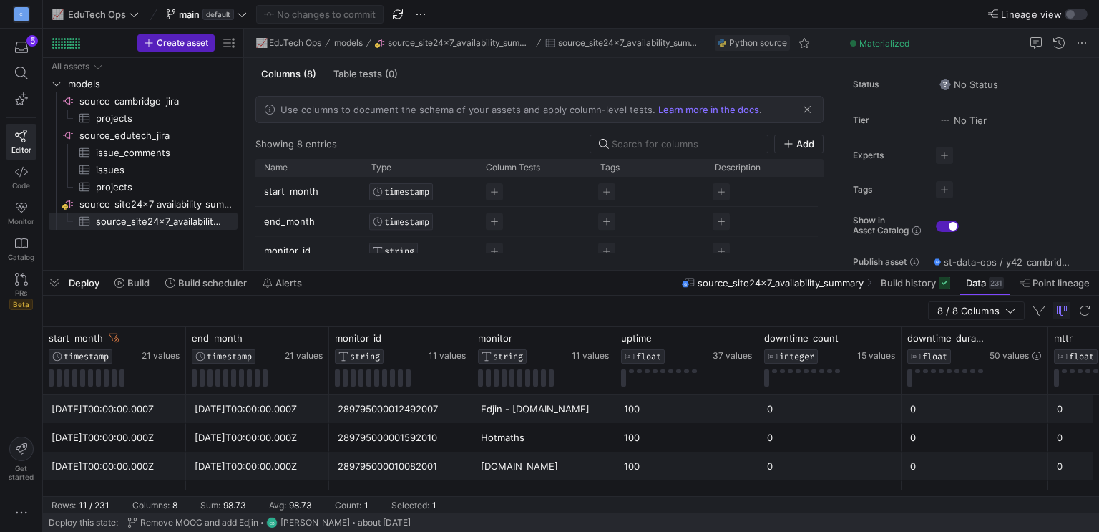
click at [76, 407] on div "[DATE]T00:00:00.000Z" at bounding box center [115, 409] width 126 height 28
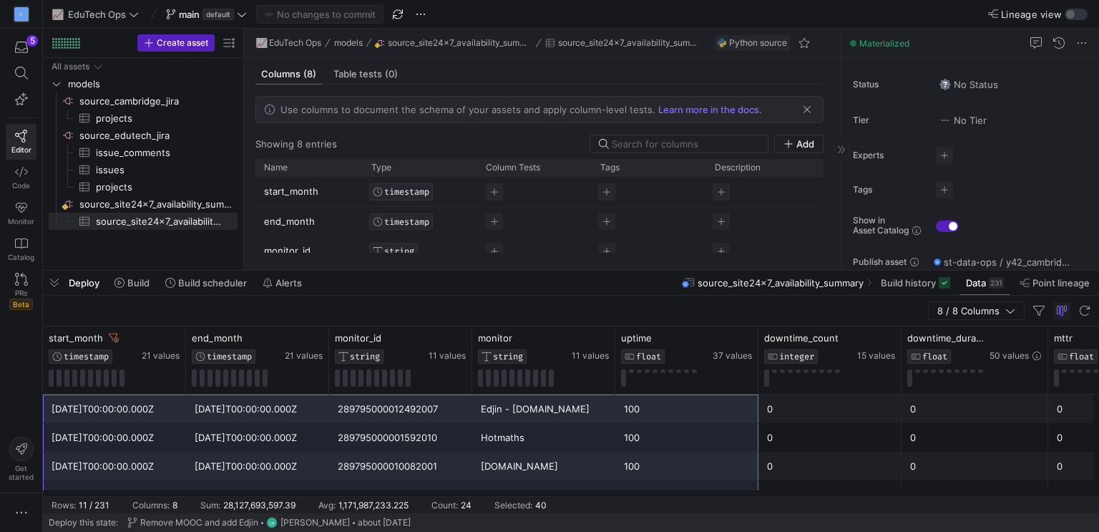
click at [943, 42] on div "Materialized" at bounding box center [971, 43] width 258 height 29
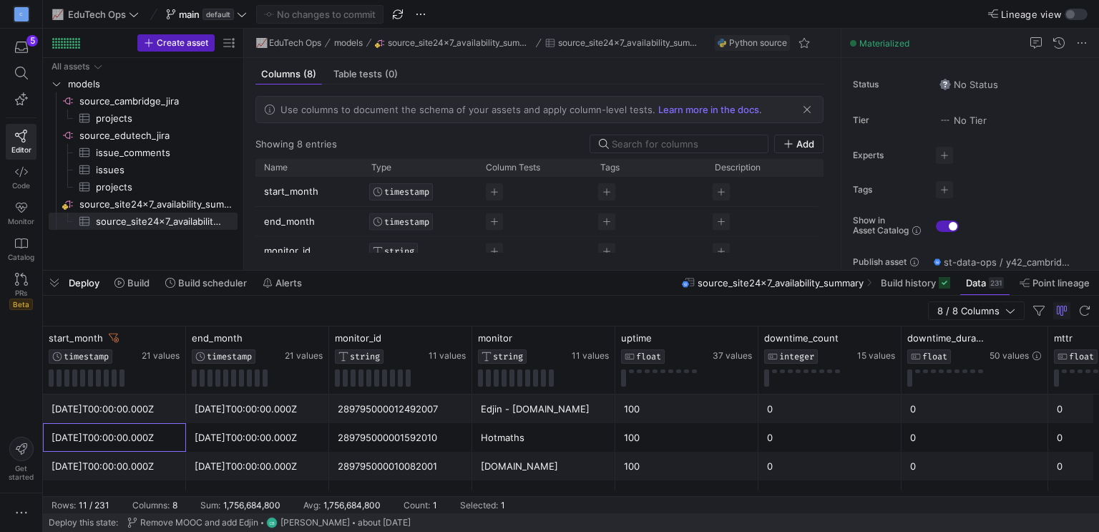
click at [103, 424] on div "[DATE]T00:00:00.000Z" at bounding box center [115, 438] width 126 height 28
click at [94, 406] on div "[DATE]T00:00:00.000Z" at bounding box center [115, 409] width 126 height 28
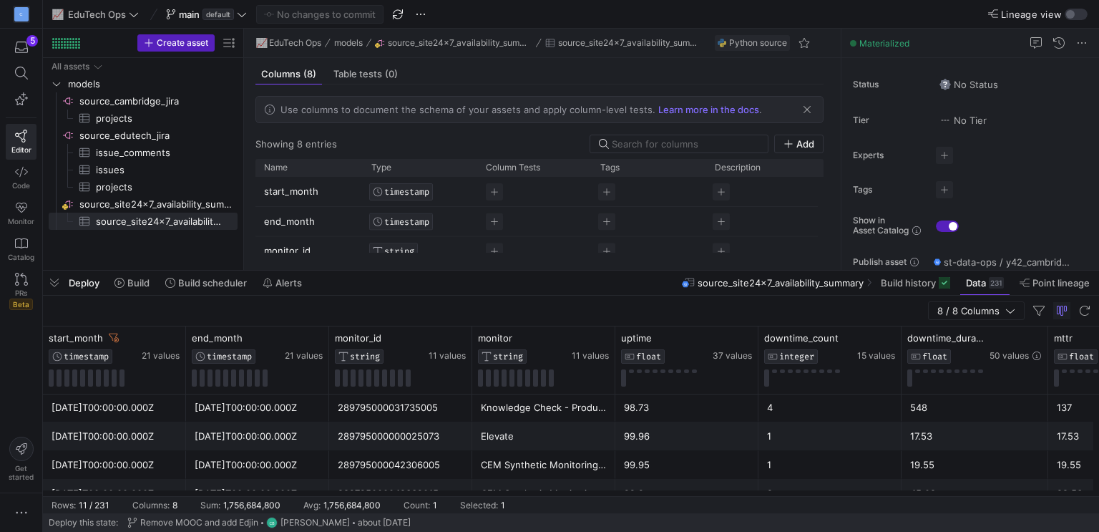
scroll to position [218, 0]
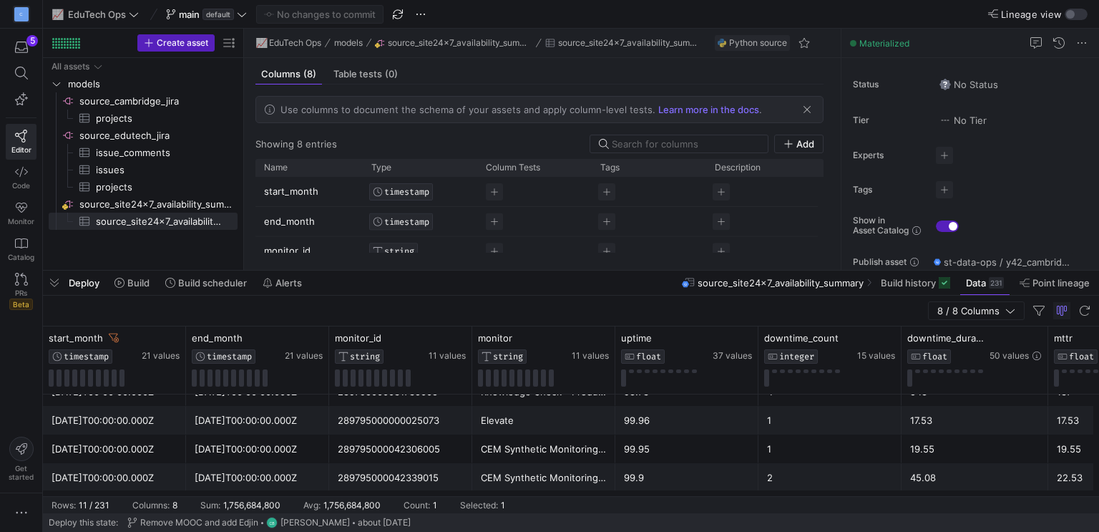
click at [984, 497] on y42-table-data-footer "Rows: 11 / 231 Columns: 8 Sum: 1,756,684,800 Avg: 1,756,684,800 Count: 1 Select…" at bounding box center [571, 504] width 1056 height 17
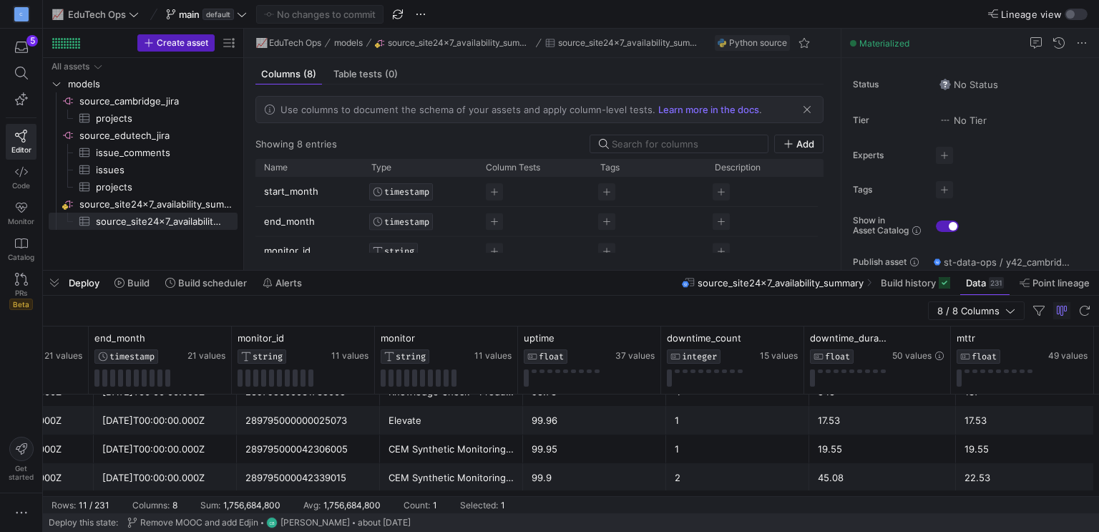
click at [1022, 475] on div "22.53" at bounding box center [1028, 478] width 126 height 28
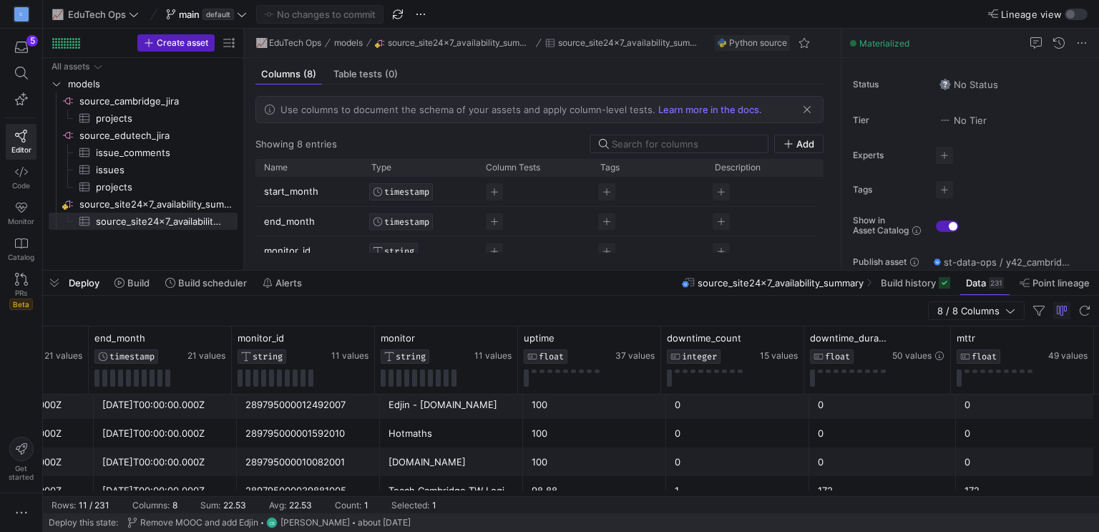
scroll to position [0, 0]
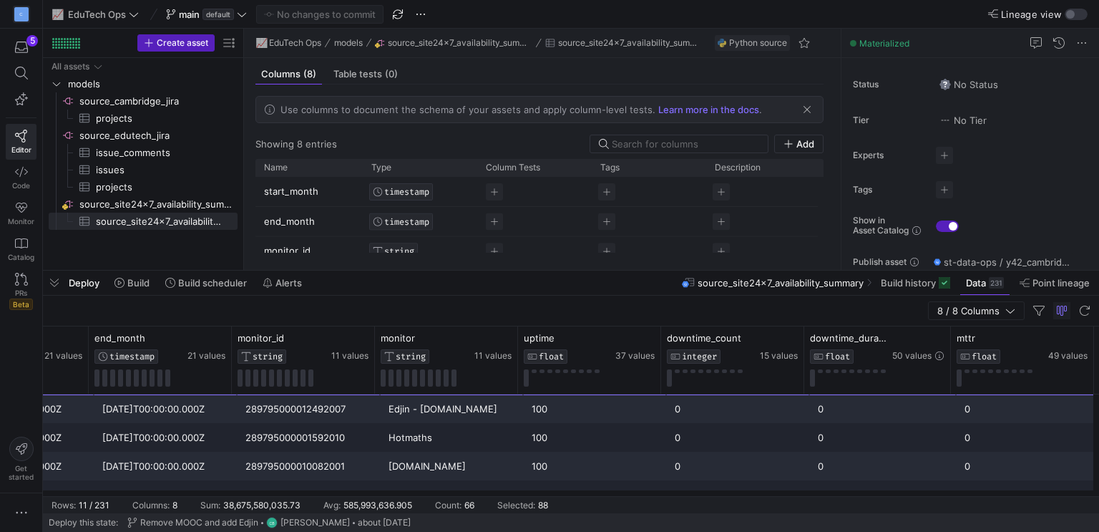
click at [57, 400] on div "[DATE]T00:00:00.000Z" at bounding box center [22, 409] width 126 height 28
click at [1036, 410] on div "0" at bounding box center [1028, 409] width 126 height 28
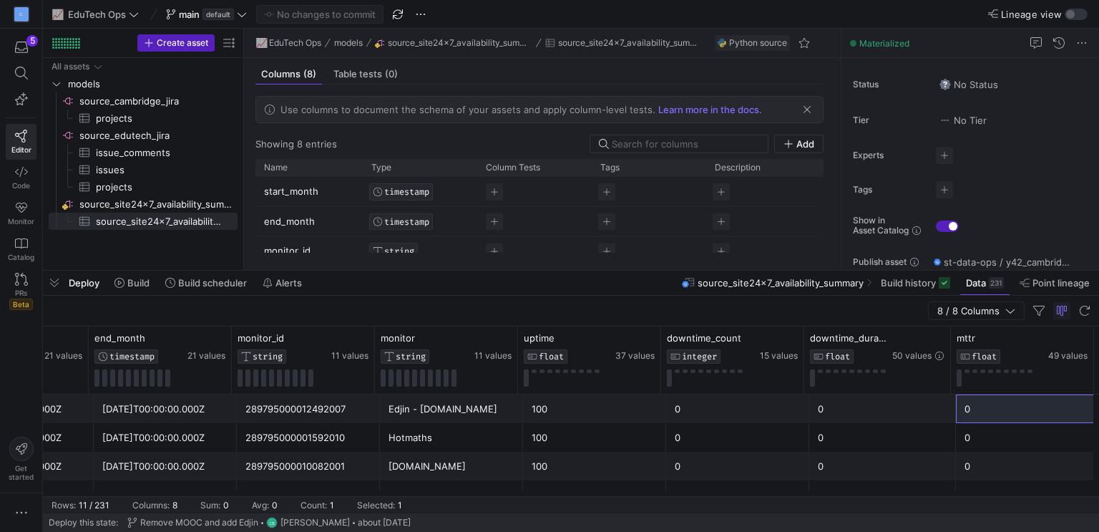
click at [1039, 410] on div "0" at bounding box center [1028, 409] width 126 height 28
click at [839, 490] on div "start_month TIMESTAMP 21 values end_month TIMESTAMP 21 values monitor_id STRING…" at bounding box center [571, 411] width 1056 height 170
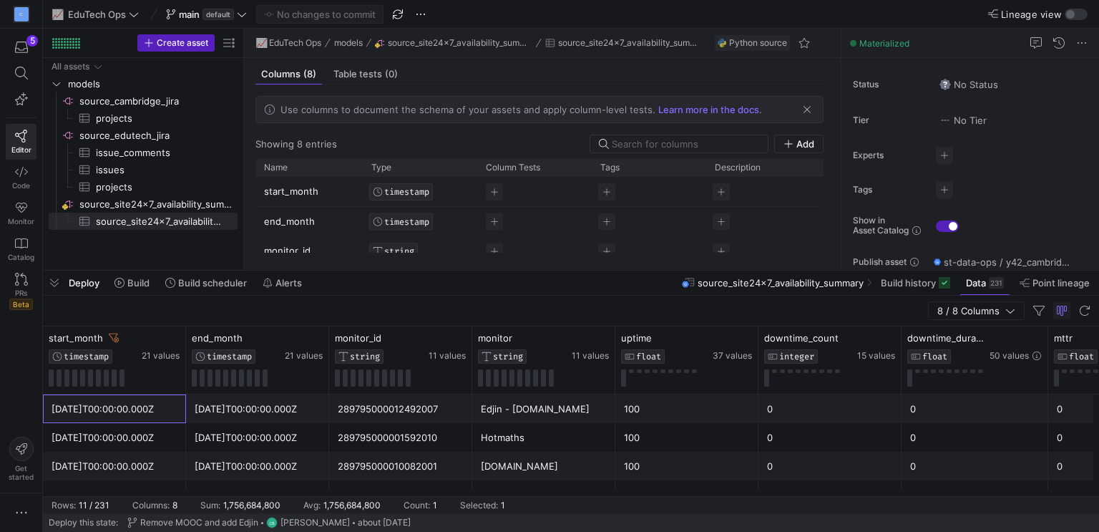
click at [127, 395] on div "[DATE]T00:00:00.000Z" at bounding box center [115, 409] width 126 height 28
click at [107, 358] on span "TIMESTAMP" at bounding box center [86, 356] width 45 height 10
click at [173, 341] on icon at bounding box center [173, 337] width 11 height 11
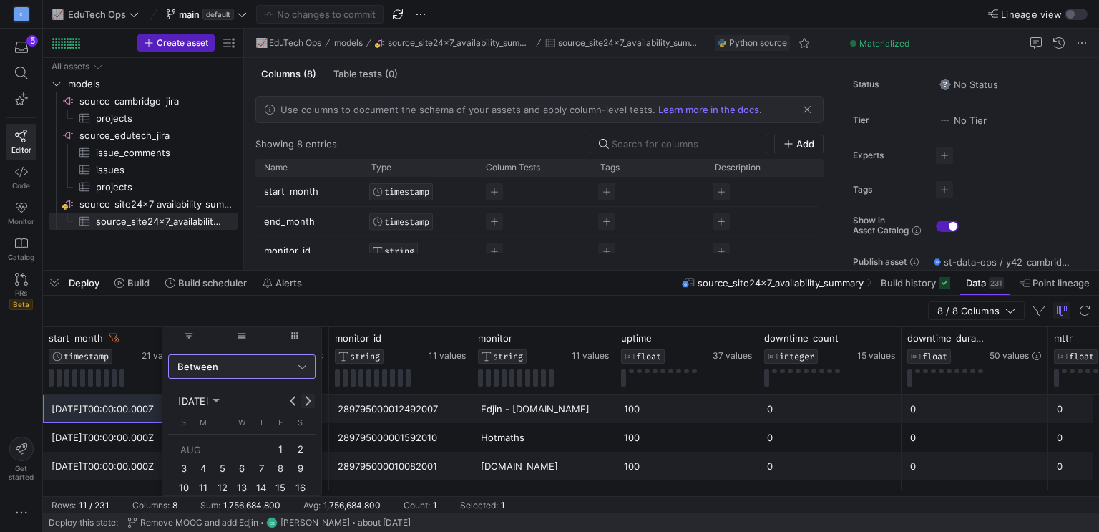
click at [306, 399] on button "Next month" at bounding box center [308, 401] width 14 height 14
click at [203, 466] on span "1" at bounding box center [203, 468] width 17 height 17
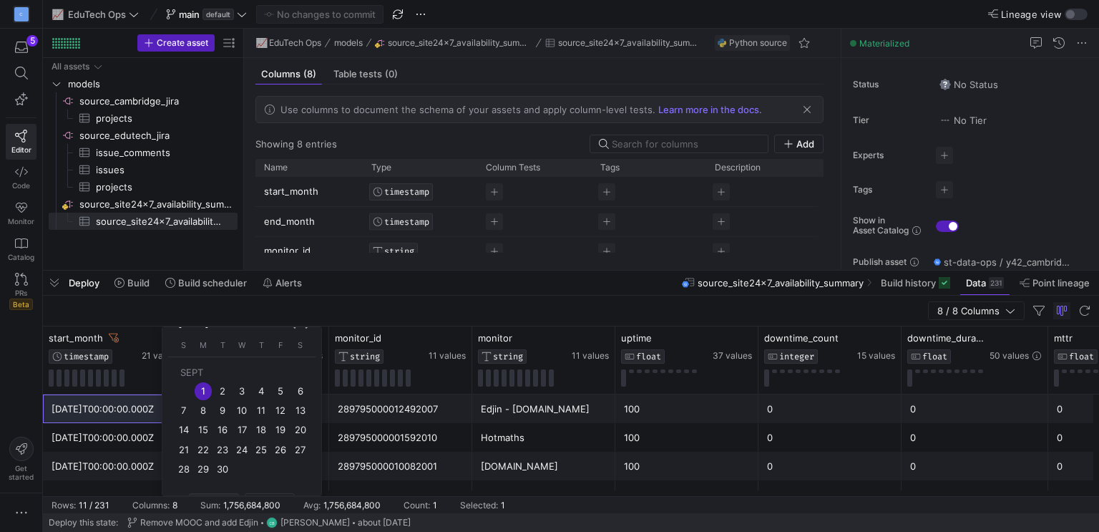
scroll to position [143, 0]
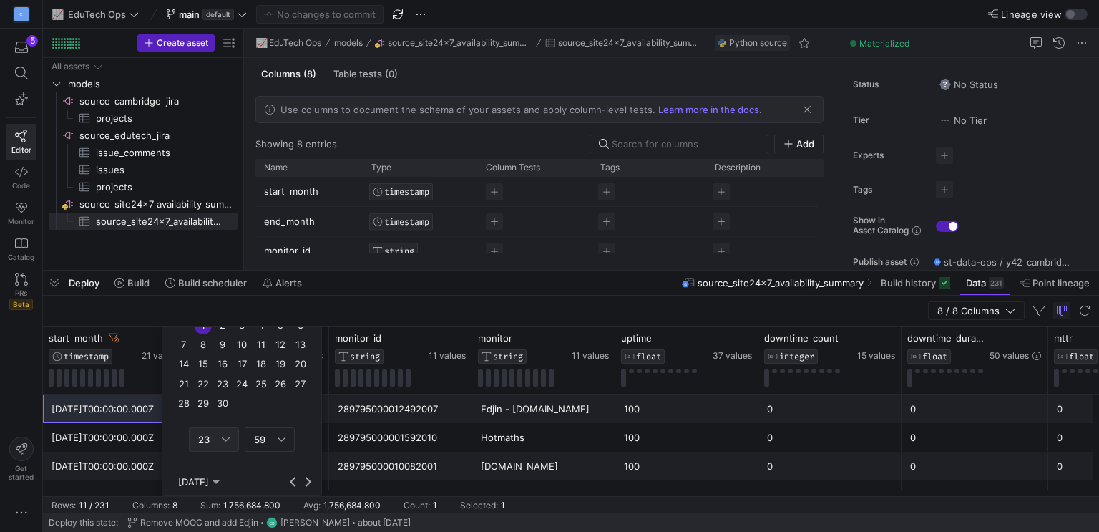
click at [214, 439] on div "23" at bounding box center [210, 439] width 24 height 11
click at [215, 247] on span "00" at bounding box center [213, 243] width 37 height 11
click at [275, 444] on div "59" at bounding box center [269, 439] width 31 height 23
click at [269, 243] on span "00" at bounding box center [269, 243] width 37 height 11
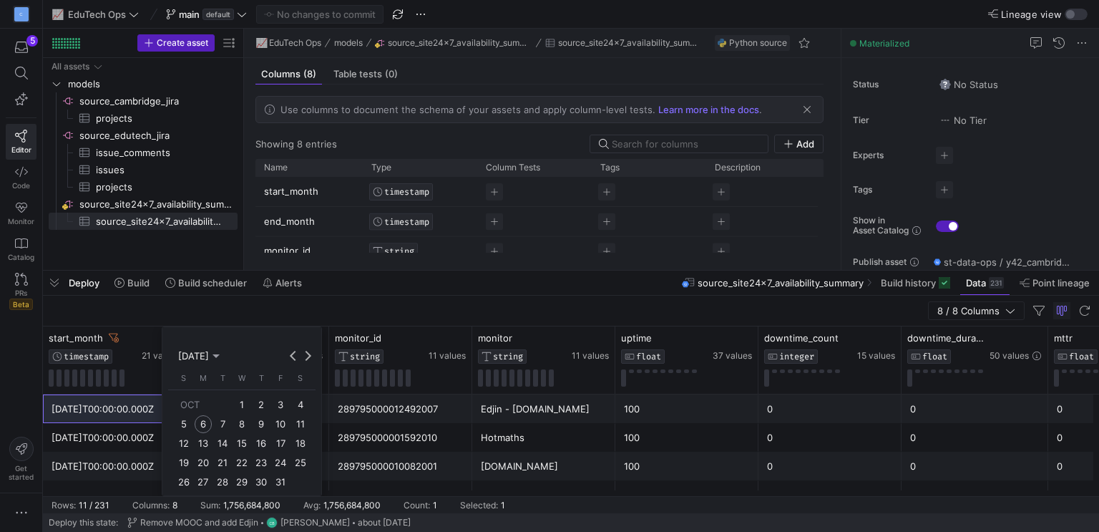
scroll to position [215, 0]
click at [245, 457] on span "1" at bounding box center [241, 458] width 17 height 17
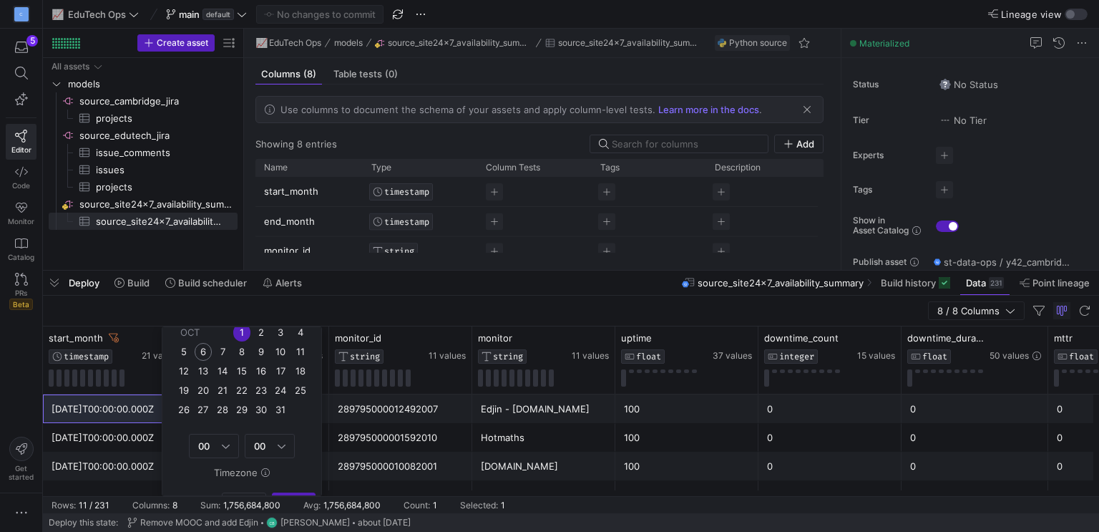
scroll to position [364, 0]
click at [288, 475] on span "Apply" at bounding box center [293, 479] width 25 height 11
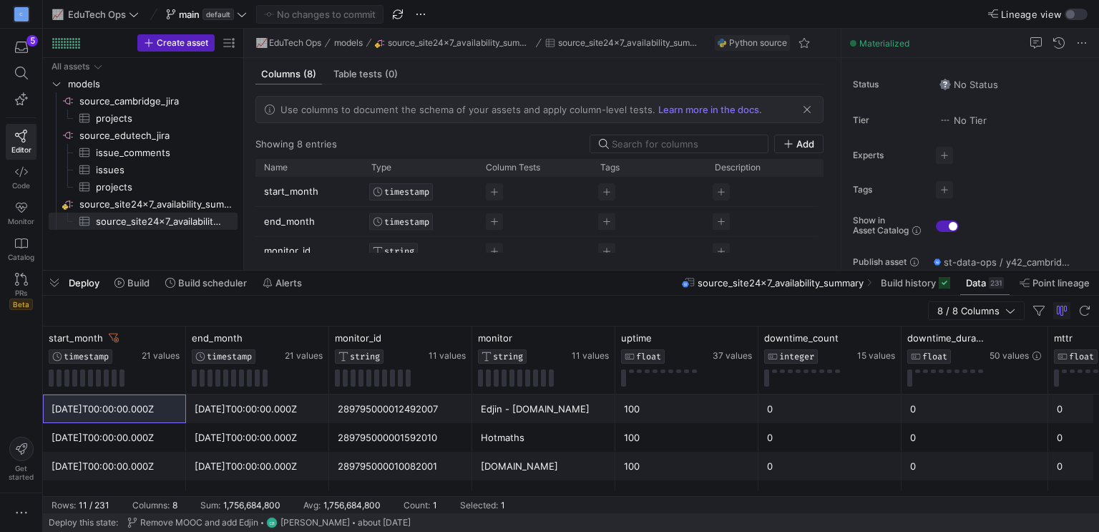
click at [336, 299] on div "8 / 8 Columns" at bounding box center [571, 311] width 1056 height 31
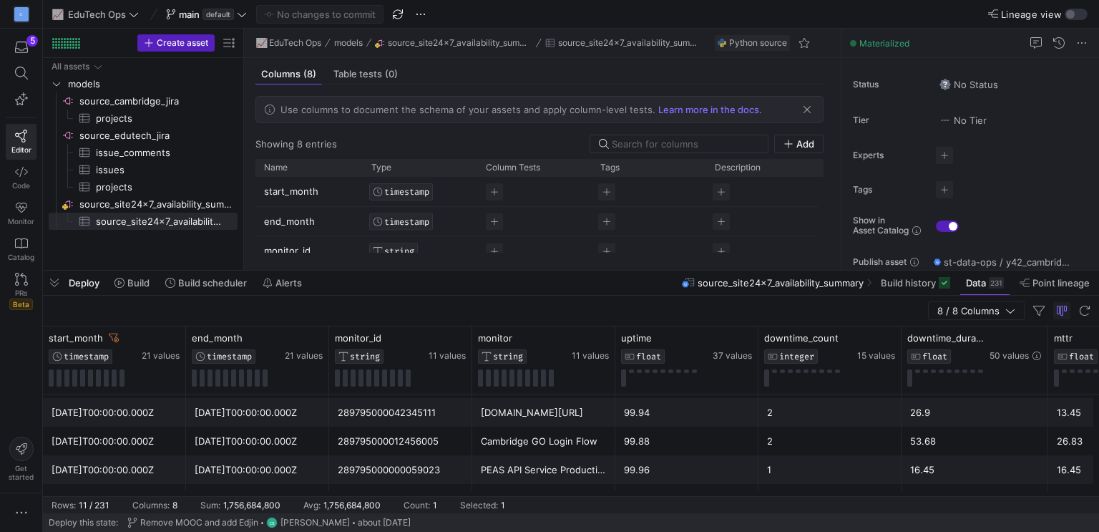
scroll to position [143, 0]
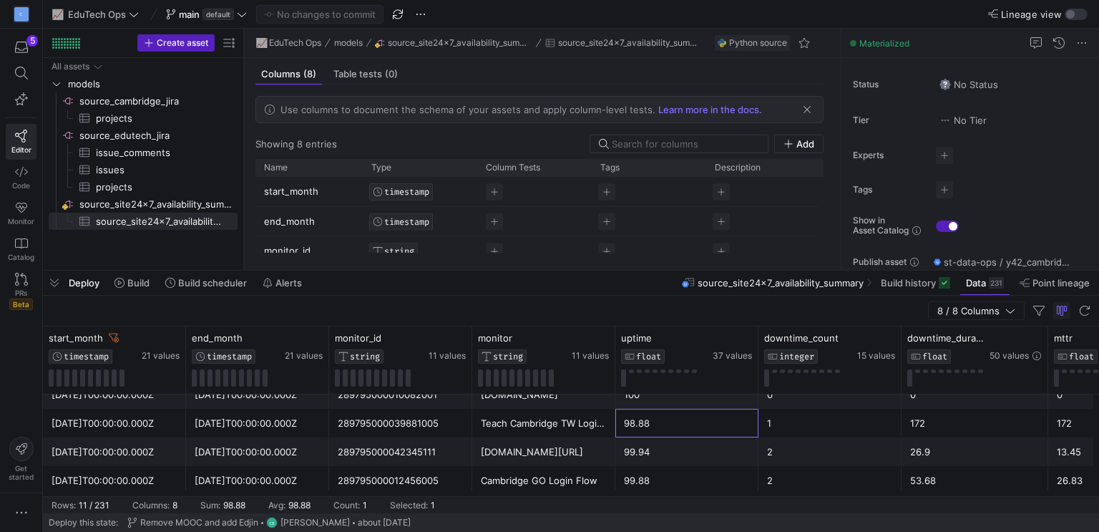
click at [654, 430] on div "98.88" at bounding box center [687, 423] width 126 height 28
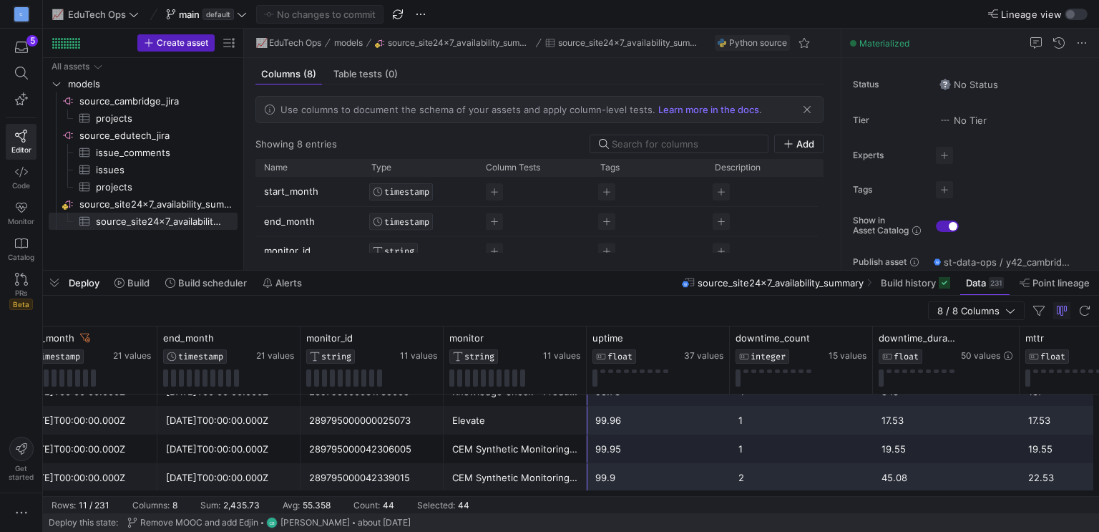
drag, startPoint x: 787, startPoint y: 404, endPoint x: 1066, endPoint y: 472, distance: 287.3
click at [1066, 472] on div "[DATE]T00:00:00.000Z [DATE]T00:00:00.000Z 289795000012492007 Edjin - [DOMAIN_NA…" at bounding box center [588, 334] width 1149 height 315
click at [164, 198] on span "source_site24x7_availability_summary​​​​​​​​" at bounding box center [157, 204] width 156 height 16
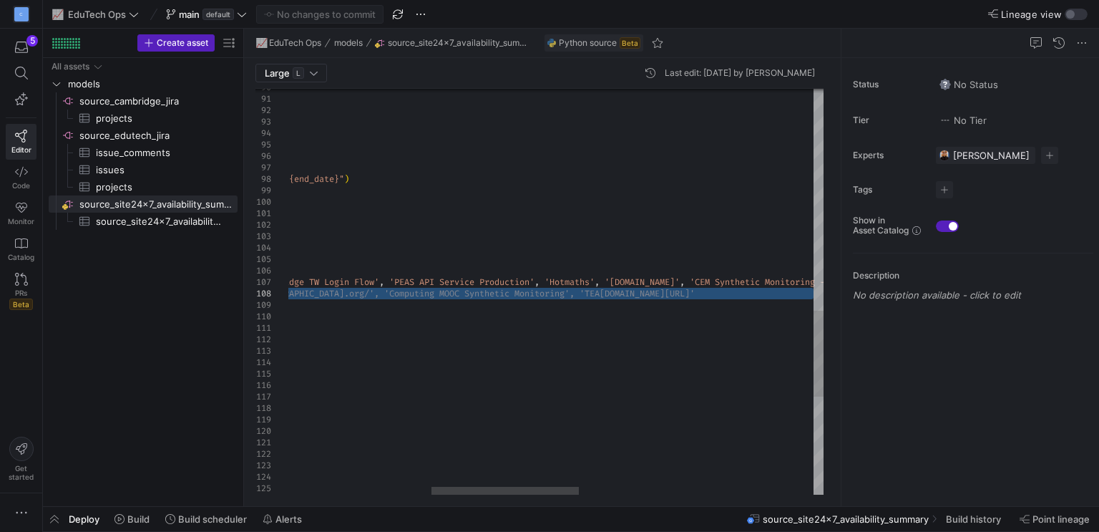
drag, startPoint x: 465, startPoint y: 292, endPoint x: 842, endPoint y: 290, distance: 376.5
click at [842, 290] on div "'monitor_id' : monitor_id , 'monitor' : display_name , 'uptime' : None , 'downt…" at bounding box center [721, 1] width 1906 height 1919
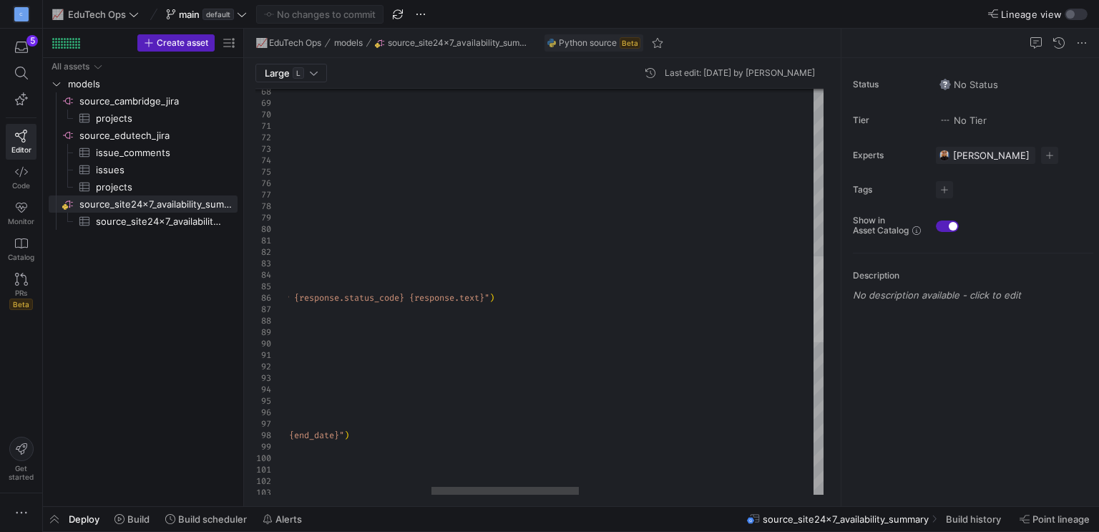
click at [820, 298] on div at bounding box center [819, 292] width 10 height 407
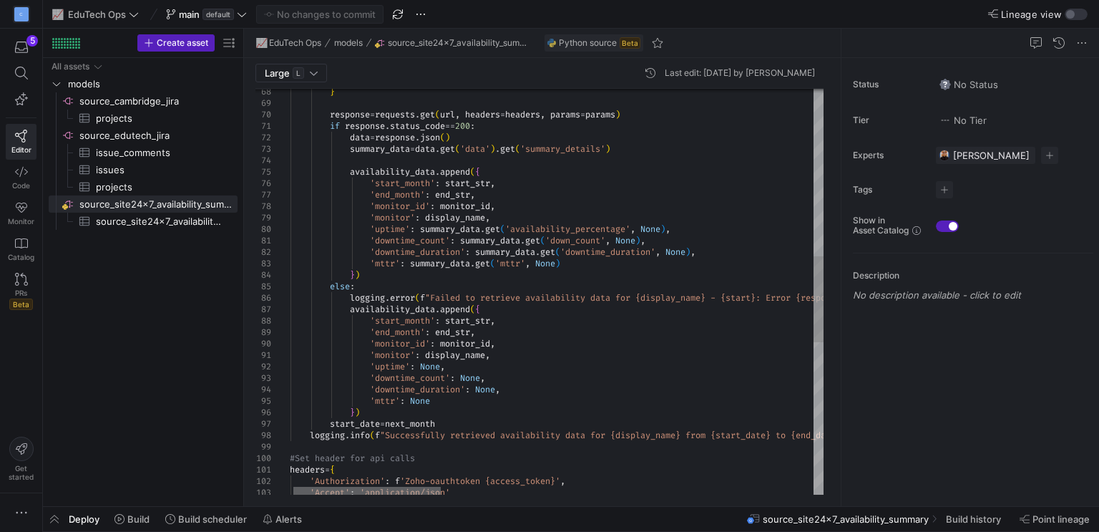
click at [441, 487] on div at bounding box center [366, 491] width 147 height 9
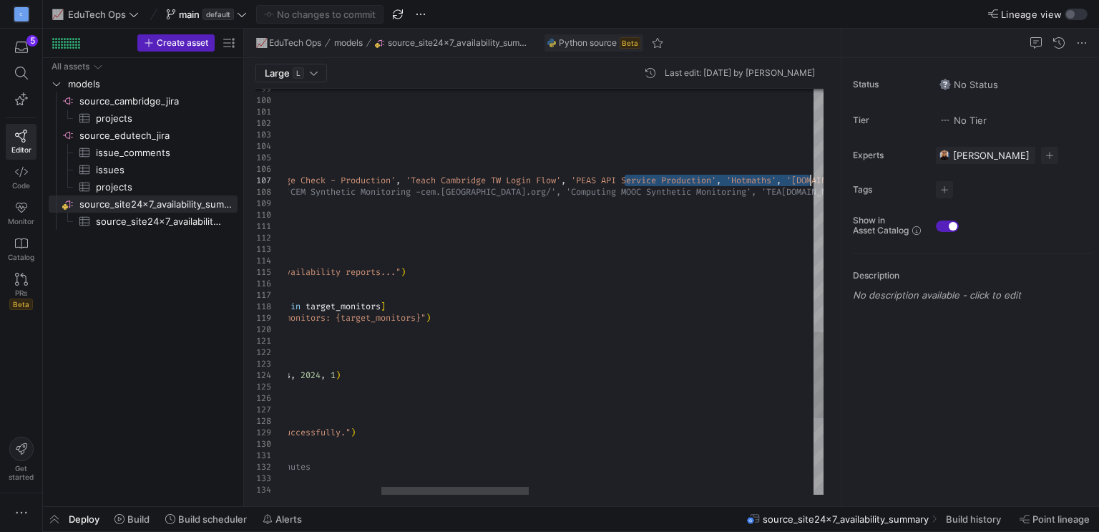
drag, startPoint x: 627, startPoint y: 182, endPoint x: 813, endPoint y: 183, distance: 186.1
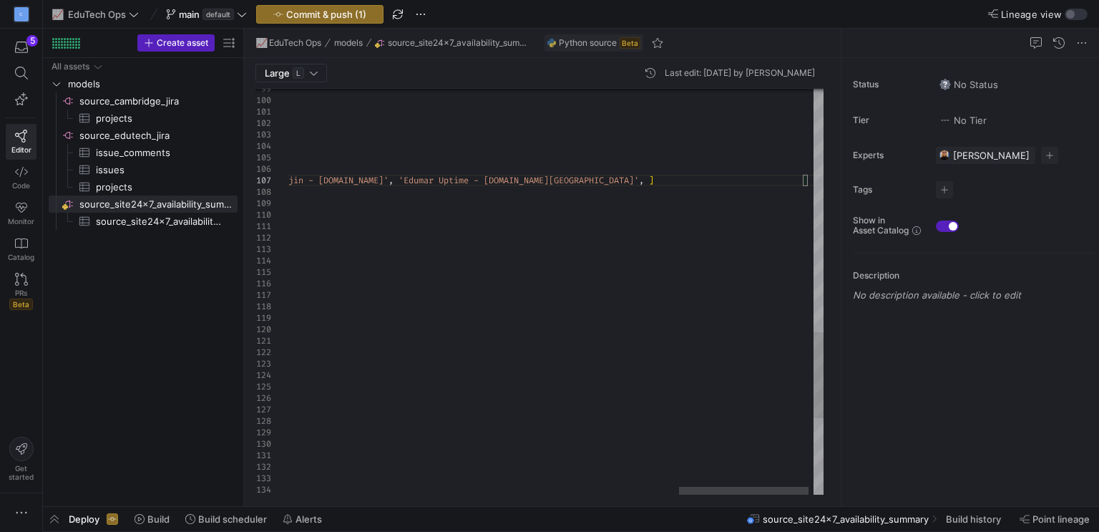
scroll to position [57, 2127]
type textarea "s_token}', 'Accept': 'application/json' } #List names of target monitors target…"
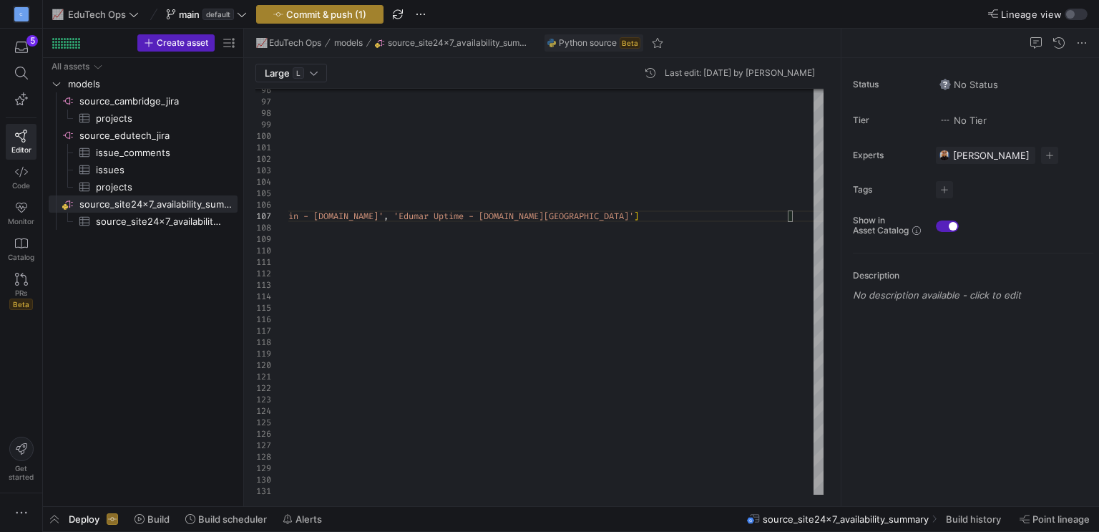
click at [294, 14] on span "Commit & push (1)" at bounding box center [326, 14] width 80 height 11
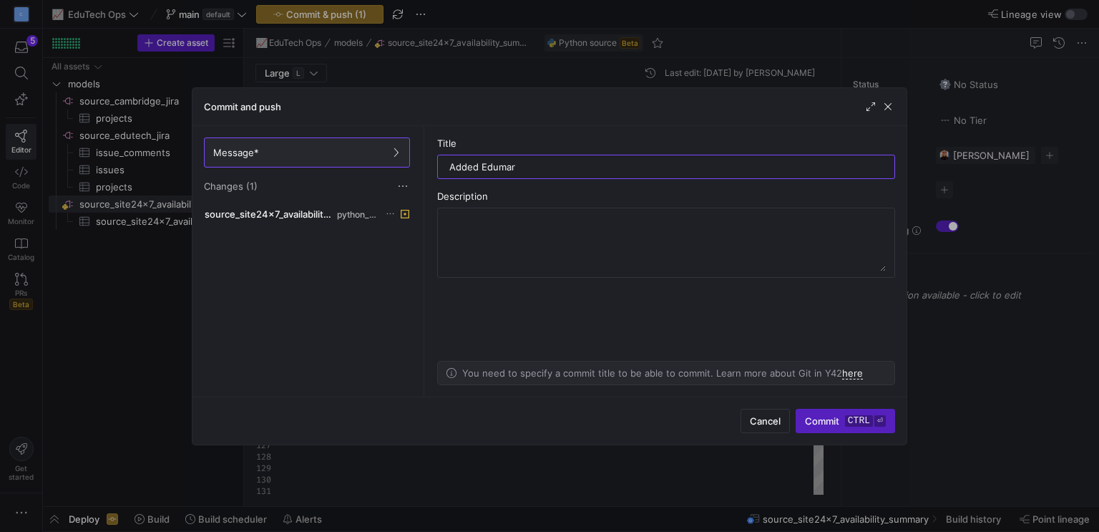
type input "Added Edumar"
click at [836, 424] on span "Commit ctrl ⏎" at bounding box center [845, 420] width 81 height 11
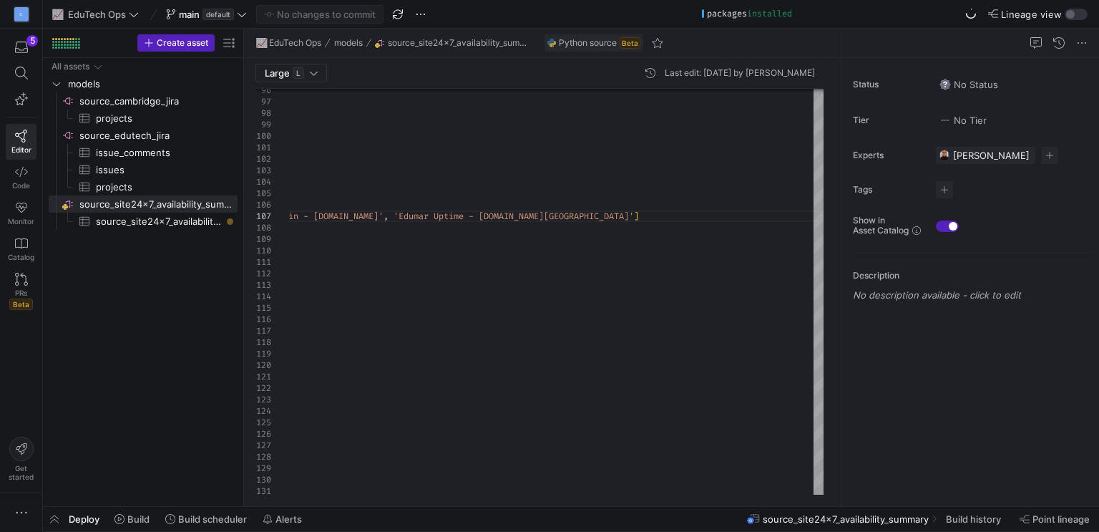
click at [94, 517] on span "Deploy" at bounding box center [84, 518] width 31 height 11
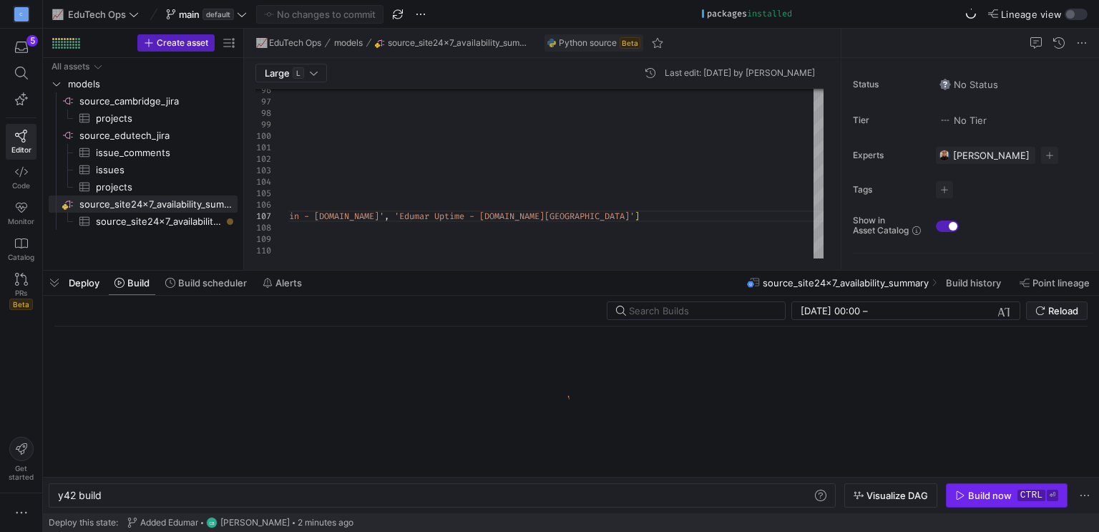
click at [1005, 492] on div "Build now" at bounding box center [990, 495] width 44 height 11
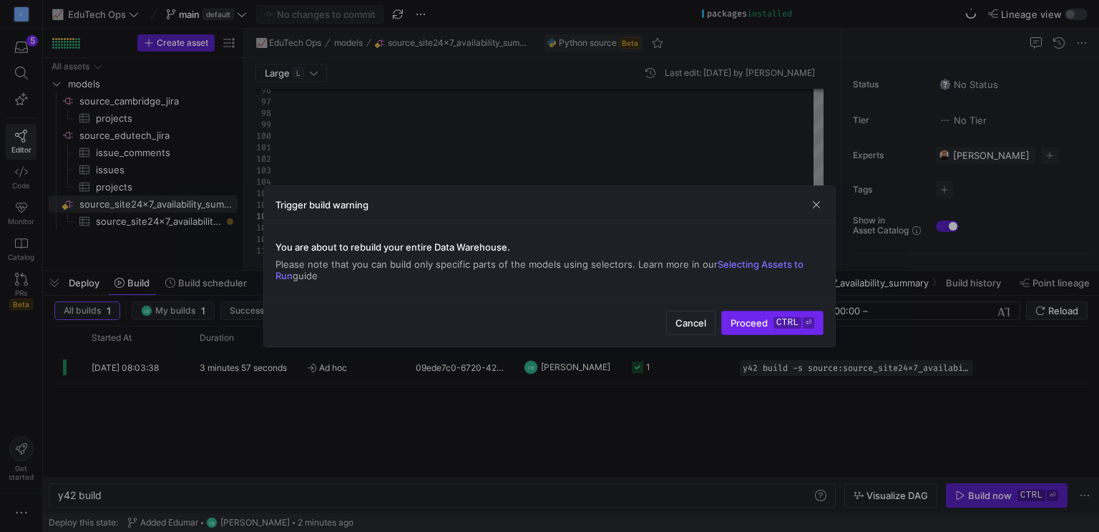
click at [762, 321] on span "Proceed ctrl ⏎" at bounding box center [773, 322] width 84 height 11
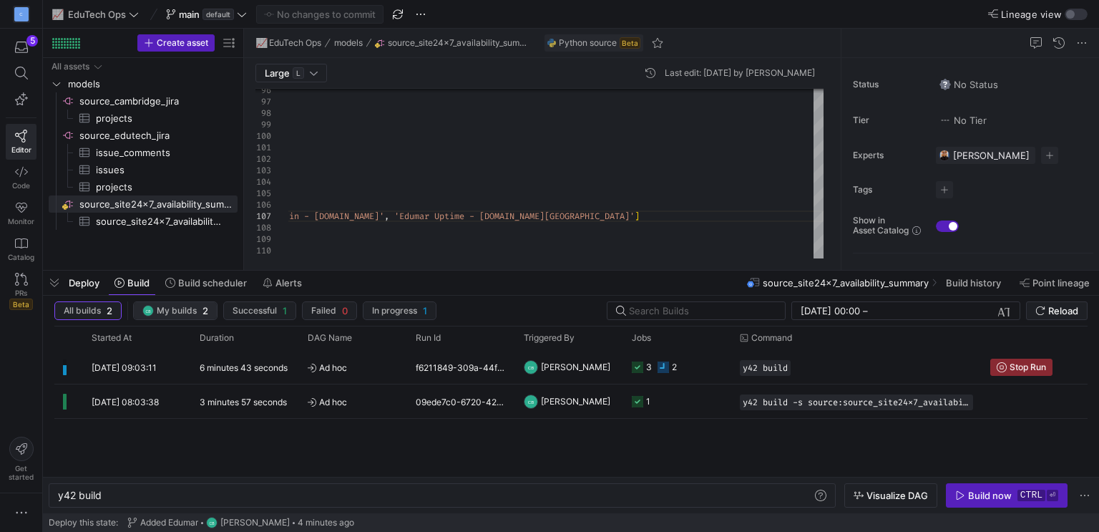
click at [188, 311] on span "My builds" at bounding box center [177, 311] width 40 height 10
click at [263, 311] on span "Successful" at bounding box center [255, 311] width 44 height 10
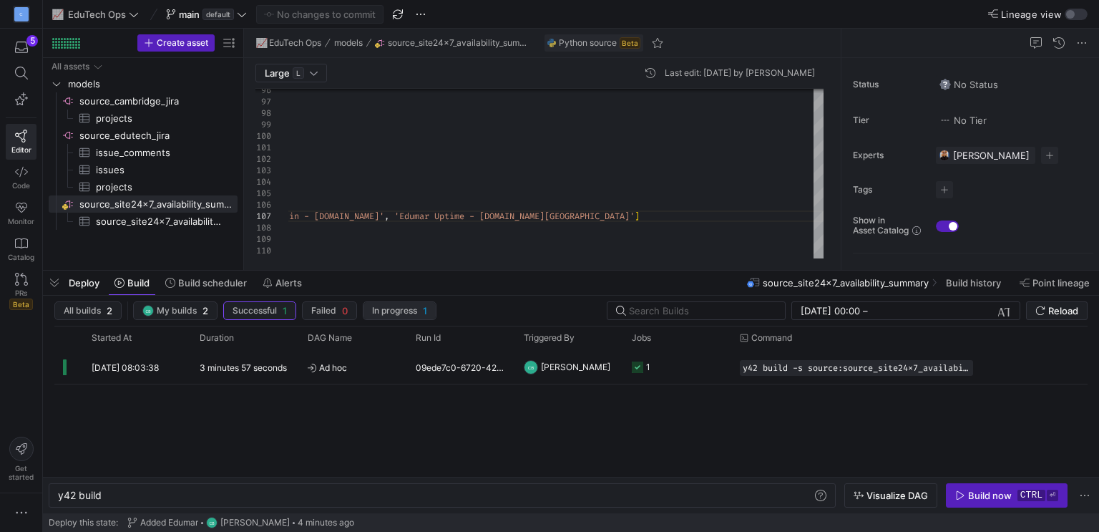
click at [397, 315] on span "In progress" at bounding box center [394, 311] width 45 height 10
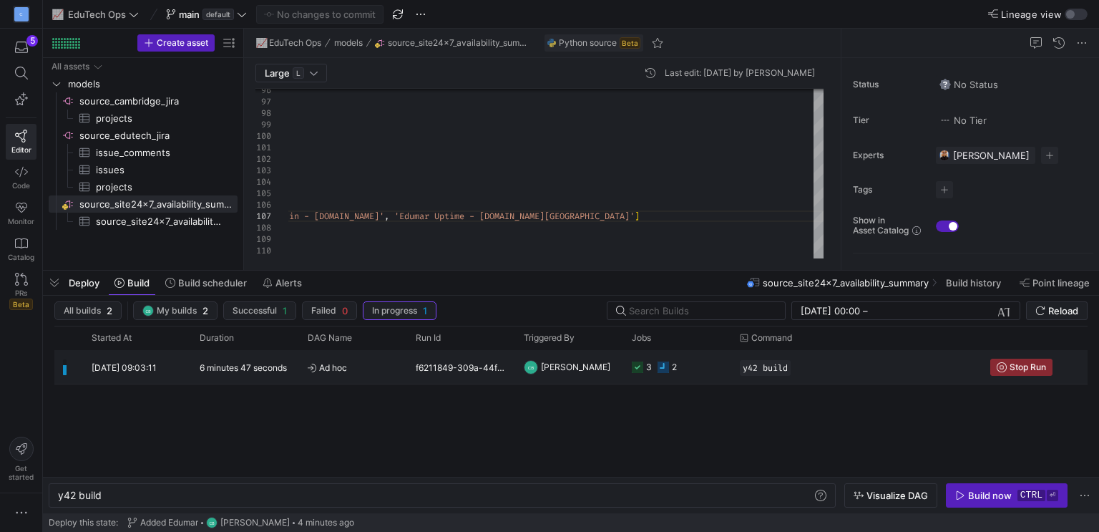
click at [512, 371] on div "f6211849-309a-44f2-be46-79a11489d72d" at bounding box center [461, 367] width 108 height 34
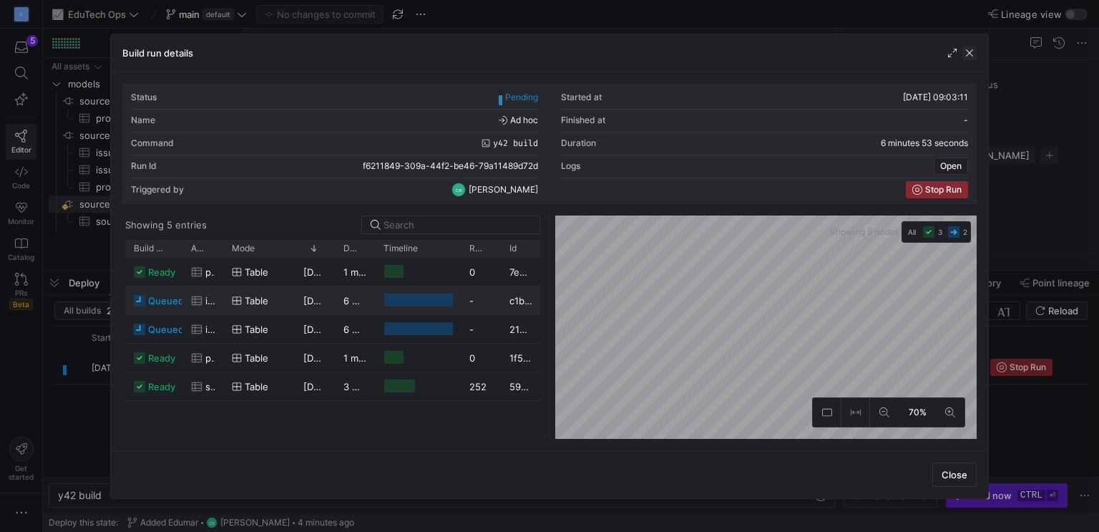
click at [968, 53] on span "button" at bounding box center [970, 53] width 14 height 14
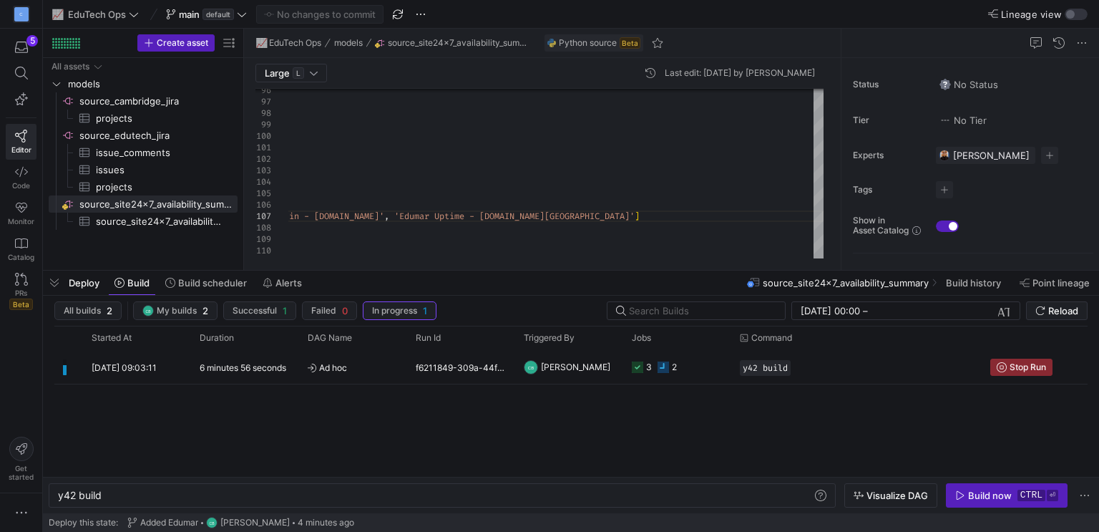
click at [621, 432] on div "[DATE] 09:03:11 6 minutes 56 seconds Ad hoc f6211849-309a-44f2-be46-79a11489d72…" at bounding box center [571, 413] width 1034 height 127
click at [699, 417] on div "[DATE] 09:03:11 11 minutes 26 seconds Ad hoc f6211849-309a-44f2-be46-79a11489d7…" at bounding box center [571, 413] width 1034 height 127
click at [1043, 309] on icon "submit" at bounding box center [1041, 311] width 10 height 10
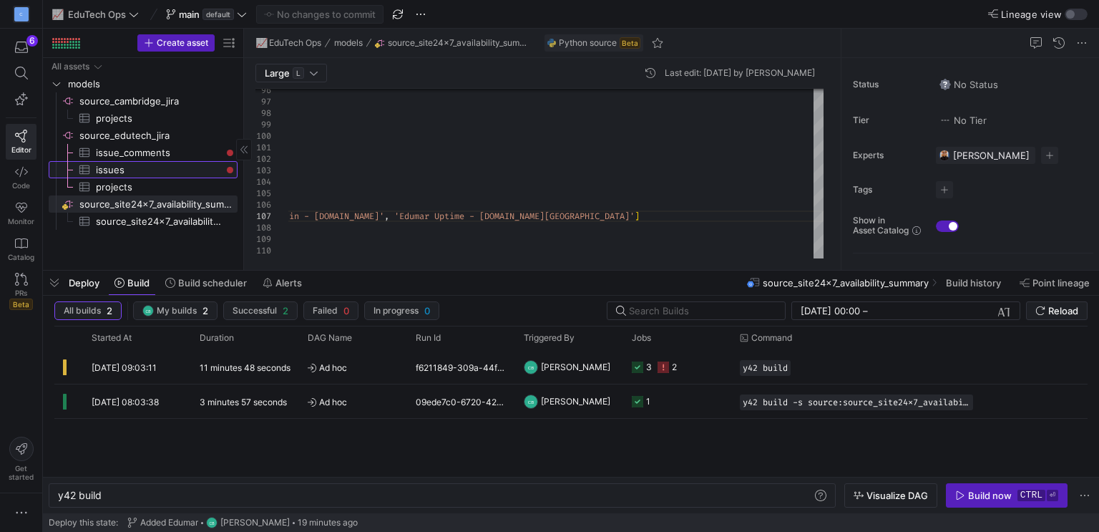
click at [196, 172] on span "issues​​​​​​​​​" at bounding box center [158, 170] width 125 height 16
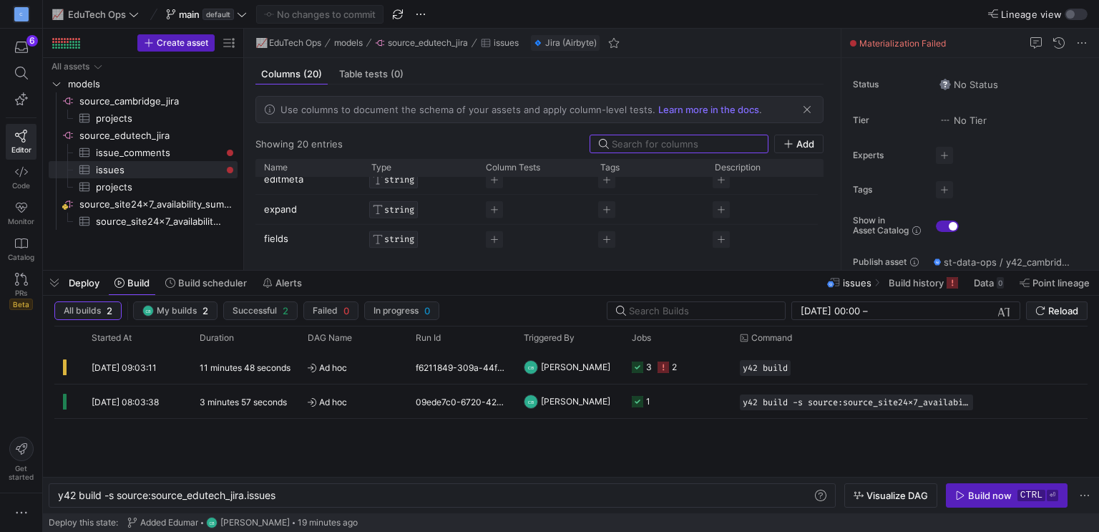
scroll to position [72, 0]
click at [173, 150] on span "issue_comments​​​​​​​​​" at bounding box center [158, 153] width 125 height 16
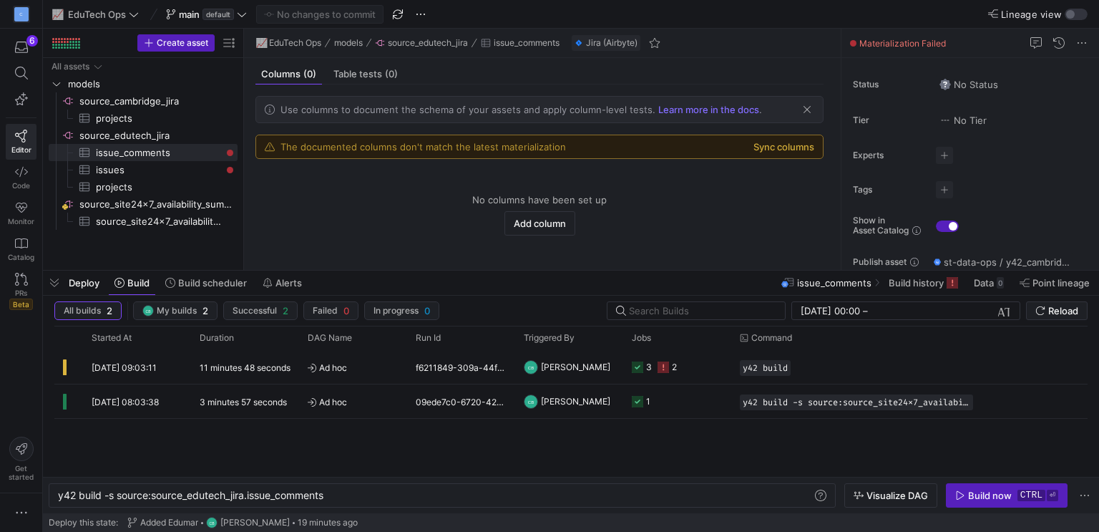
click at [755, 147] on button "Sync columns" at bounding box center [784, 146] width 61 height 11
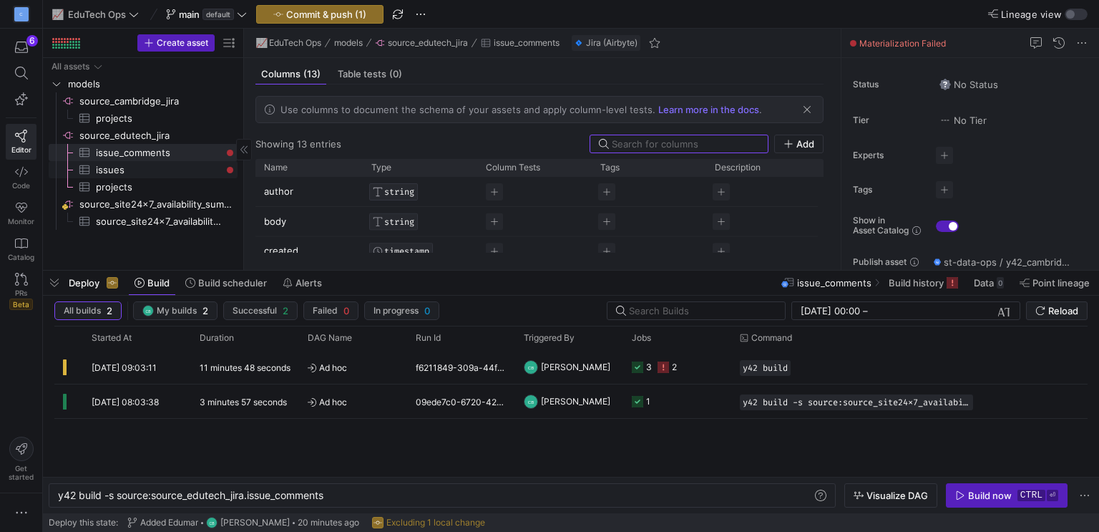
click at [140, 169] on span "issues​​​​​​​​​" at bounding box center [158, 170] width 125 height 16
click at [174, 148] on span "issue_comments​​​​​​​​​" at bounding box center [158, 153] width 125 height 16
type textarea "y42 build -s source:source_edutech_jira.issue_comments"
click at [976, 280] on span "Data" at bounding box center [984, 282] width 20 height 11
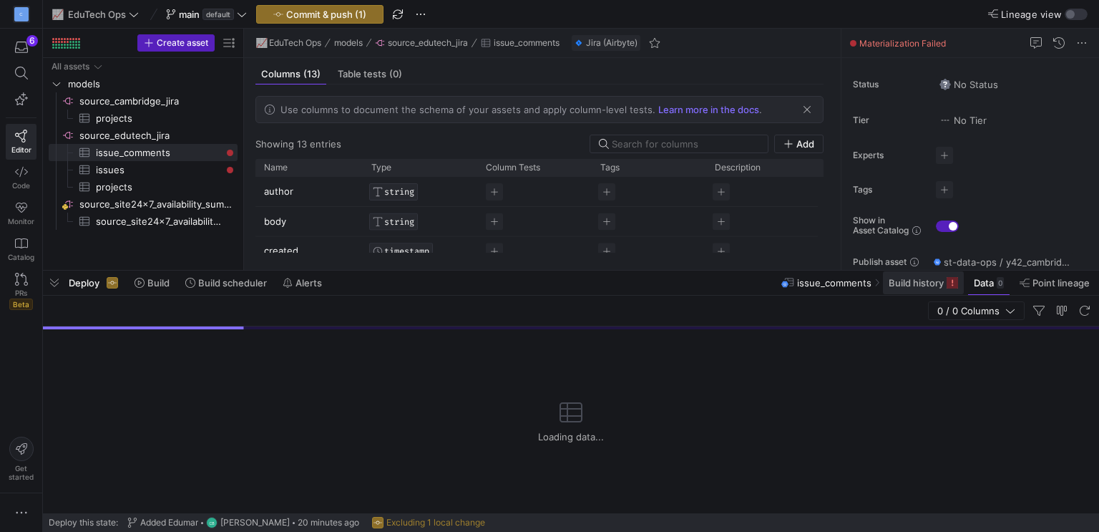
click at [922, 285] on span "Build history" at bounding box center [916, 282] width 55 height 11
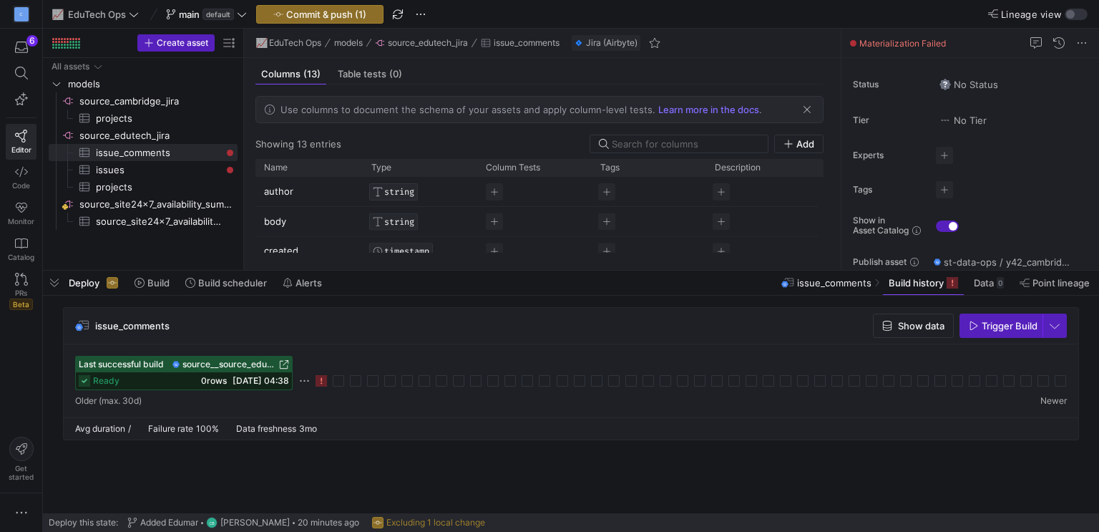
click at [319, 380] on icon at bounding box center [321, 380] width 11 height 11
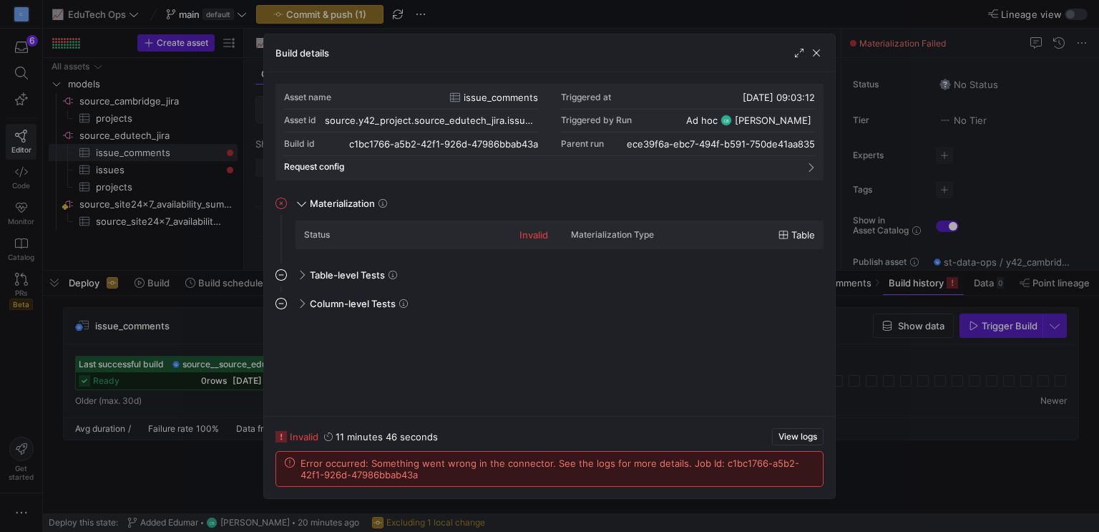
click at [784, 232] on icon at bounding box center [784, 235] width 10 height 10
click at [813, 52] on span "button" at bounding box center [817, 53] width 14 height 14
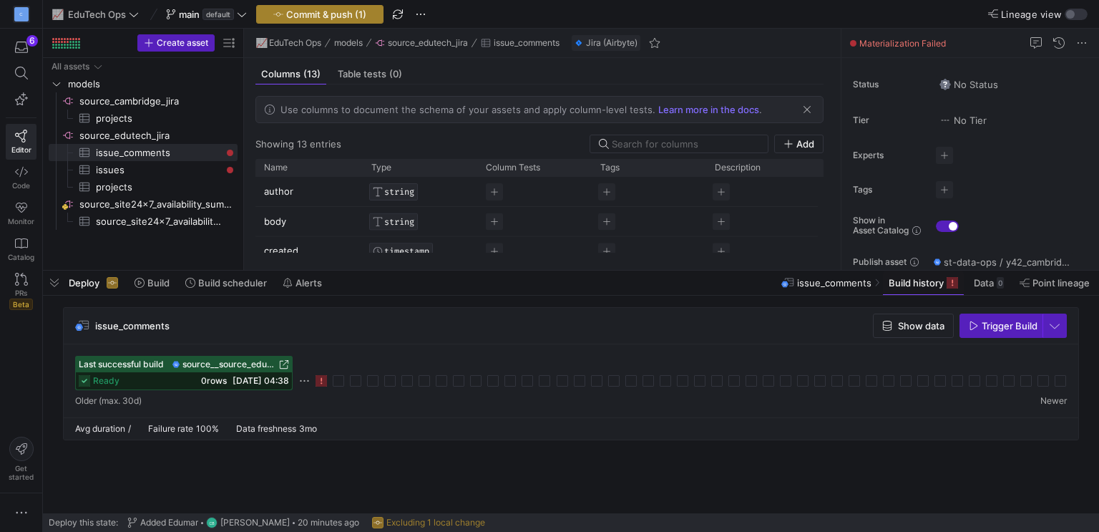
click at [332, 20] on span "button" at bounding box center [320, 14] width 126 height 17
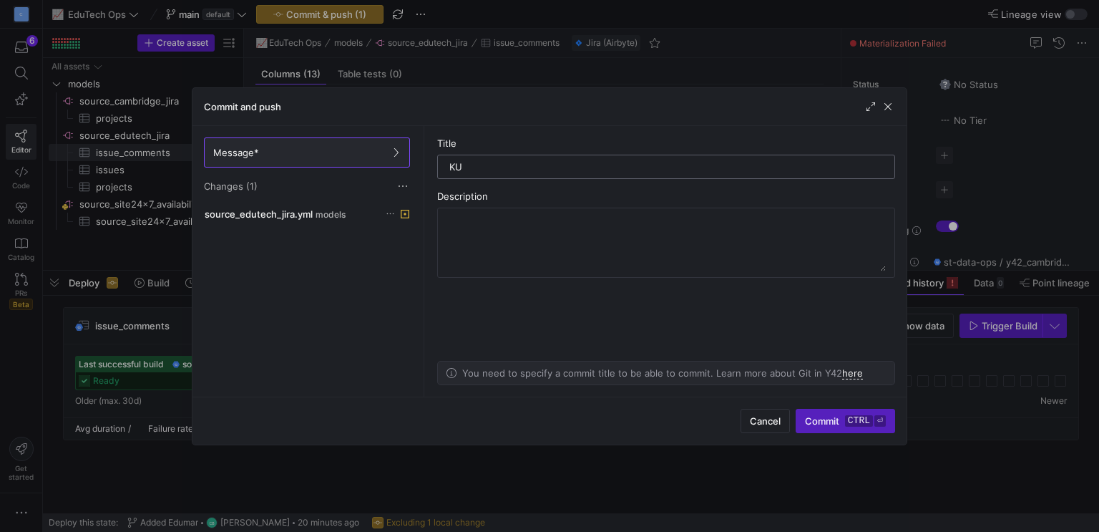
type input "K"
type input "Update"
click at [885, 108] on span "button" at bounding box center [888, 106] width 14 height 14
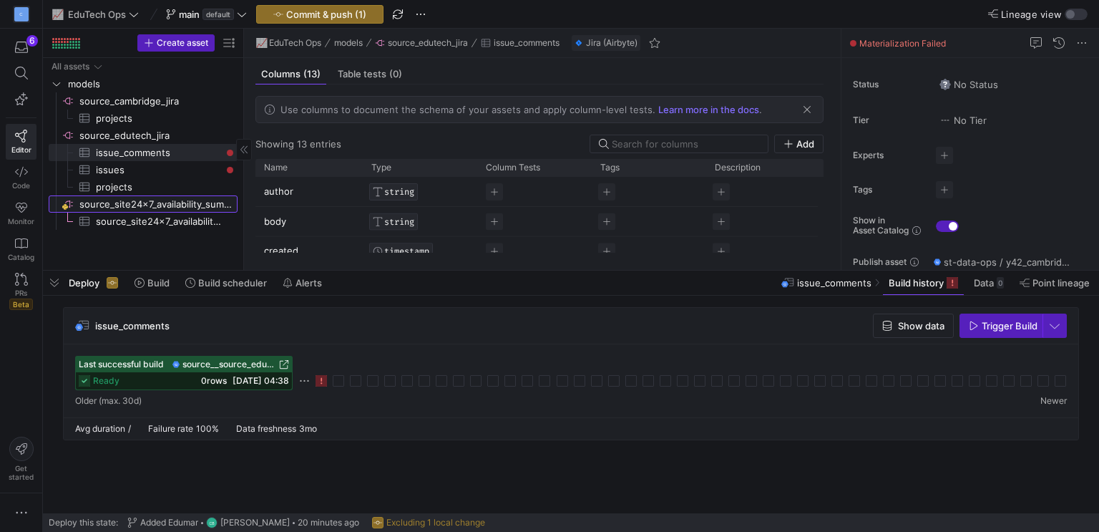
click at [137, 208] on span "source_site24x7_availability_summary​​​​​​​​" at bounding box center [157, 204] width 156 height 16
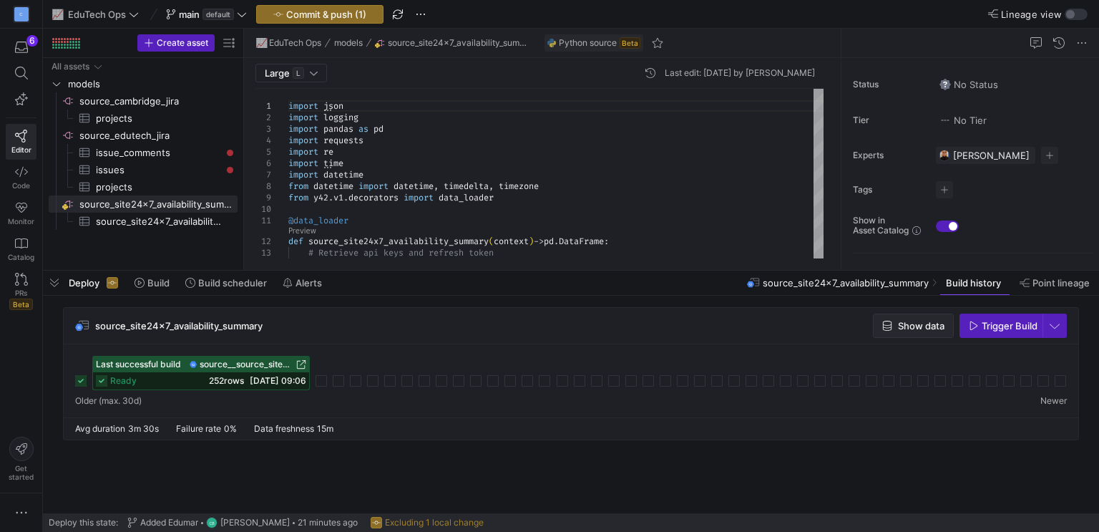
click at [933, 331] on span "Show data" at bounding box center [921, 325] width 47 height 11
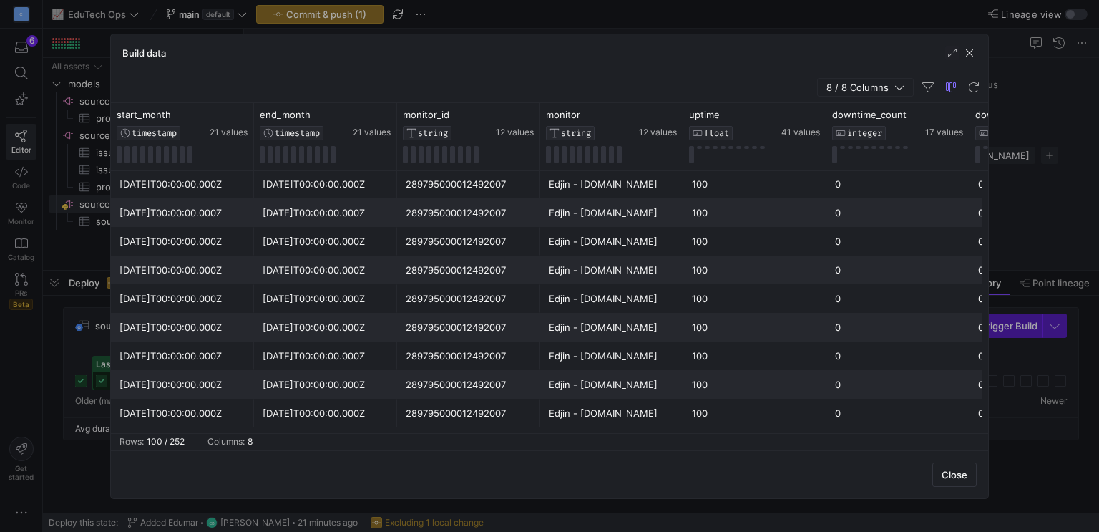
scroll to position [143, 0]
click at [966, 51] on span "button" at bounding box center [970, 53] width 14 height 14
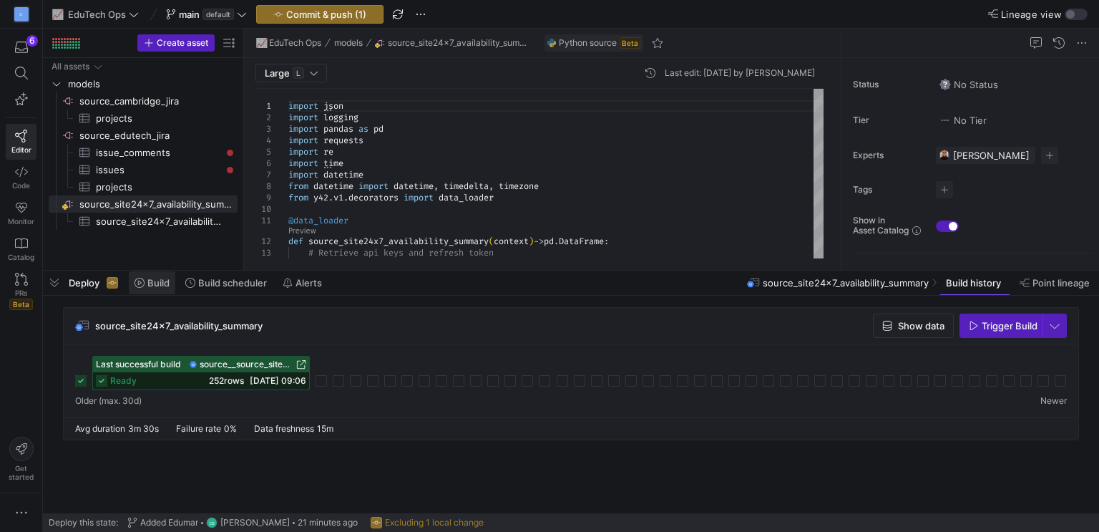
click at [160, 288] on span "Build" at bounding box center [158, 282] width 22 height 11
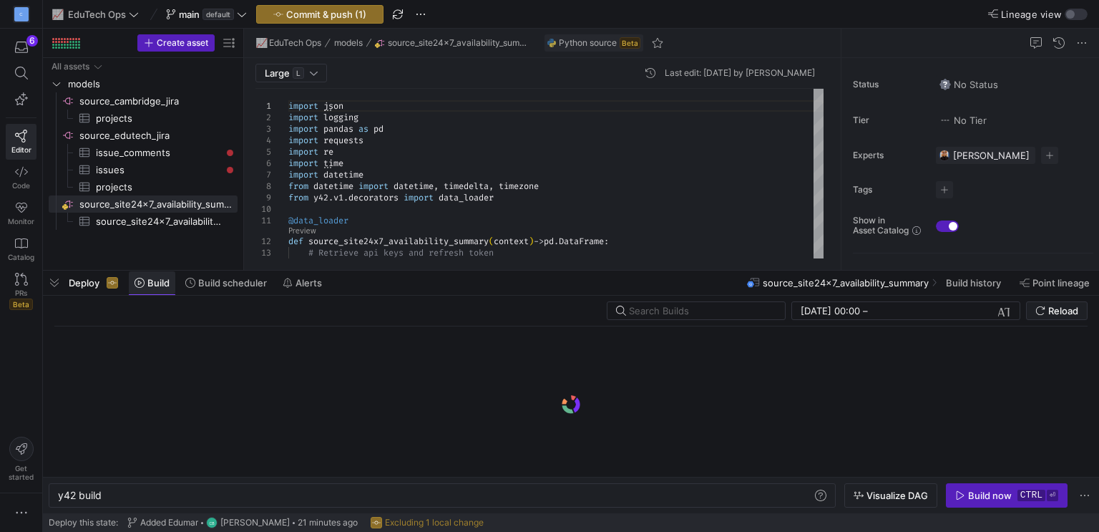
scroll to position [0, 43]
click at [198, 289] on span at bounding box center [226, 282] width 93 height 23
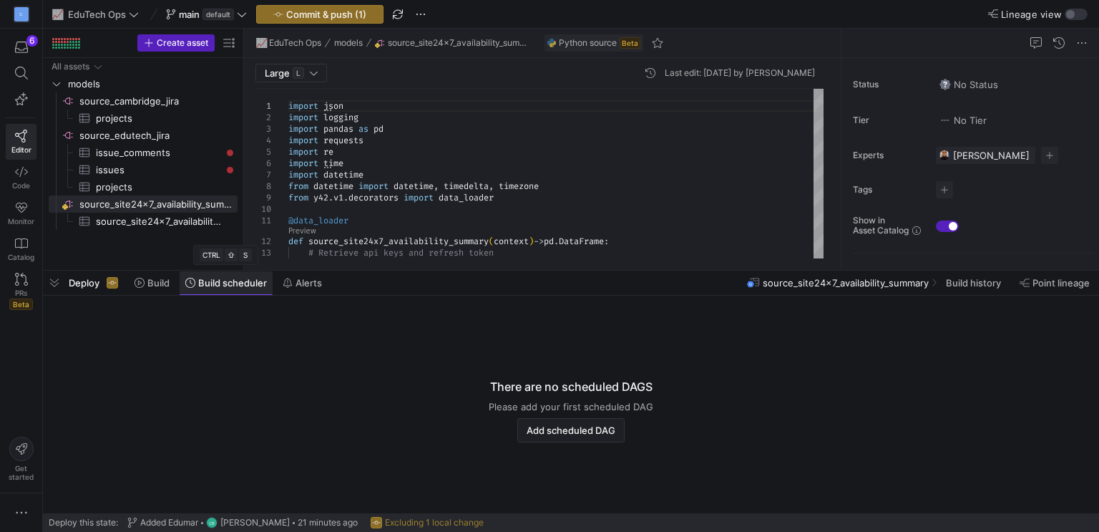
drag, startPoint x: 153, startPoint y: 279, endPoint x: 263, endPoint y: 284, distance: 110.3
click at [153, 278] on span "Build" at bounding box center [158, 282] width 22 height 11
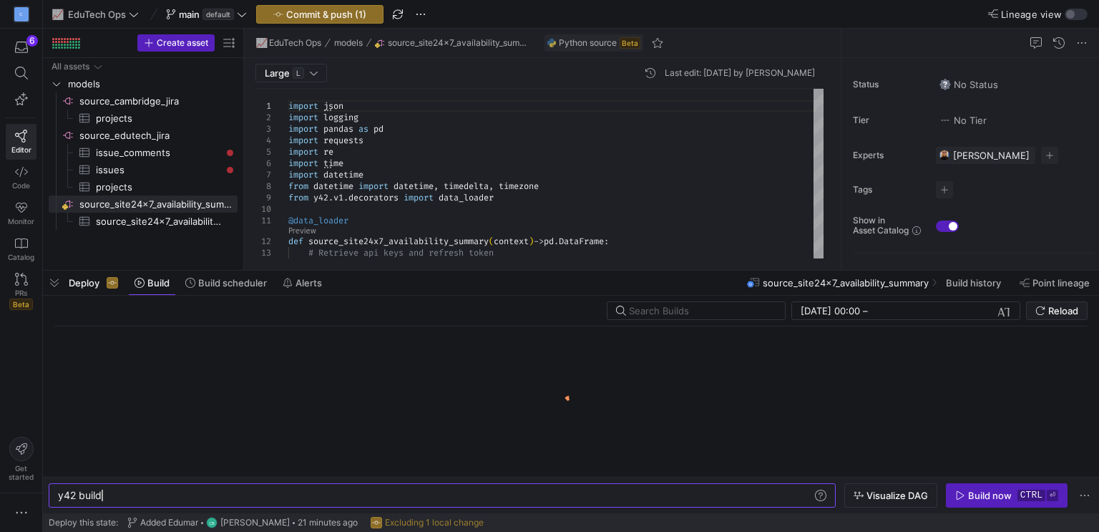
scroll to position [0, 43]
click at [829, 283] on span "source_site24x7_availability_summary" at bounding box center [846, 282] width 166 height 11
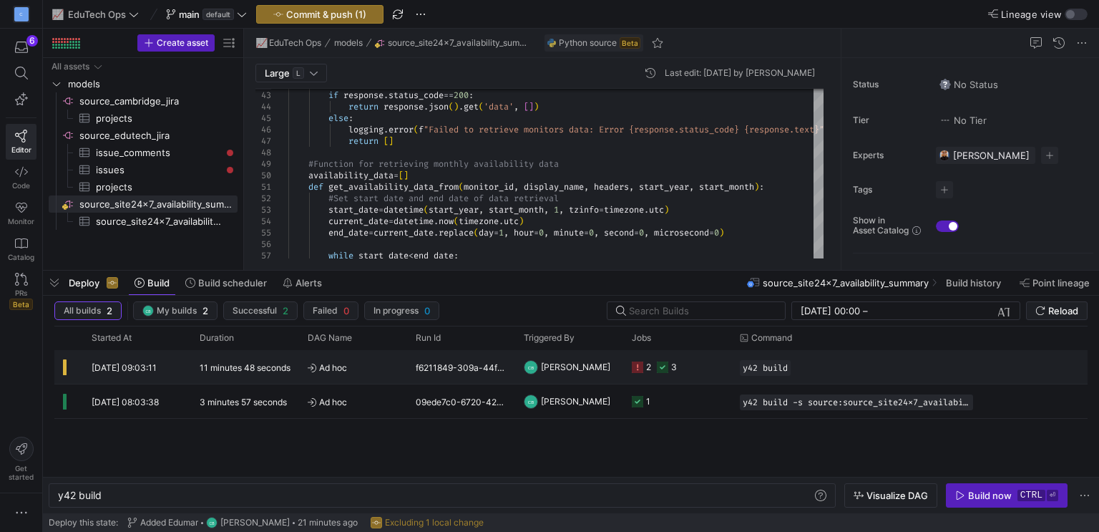
click at [203, 358] on div "11 minutes 48 seconds" at bounding box center [245, 367] width 108 height 34
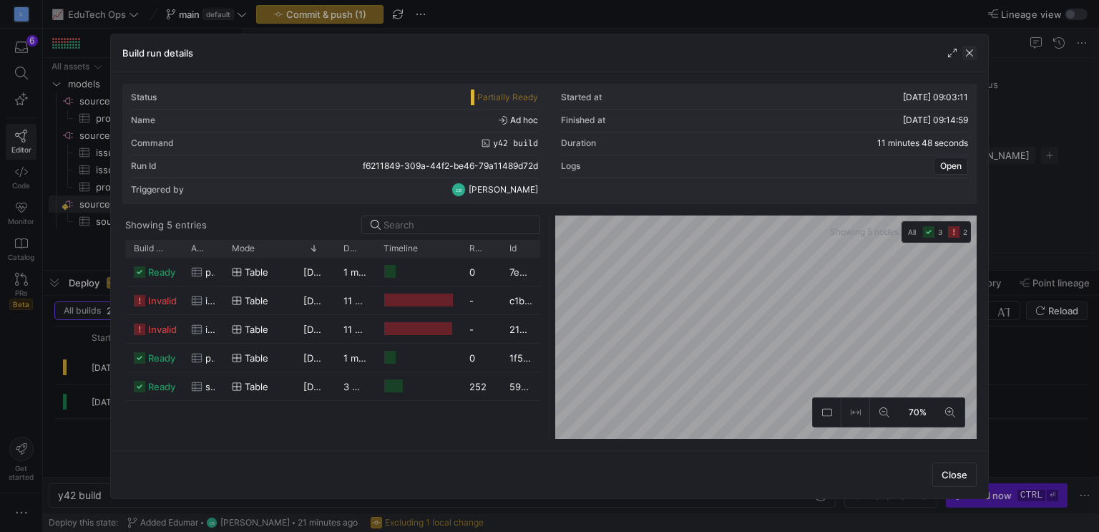
click at [971, 50] on span "button" at bounding box center [970, 53] width 14 height 14
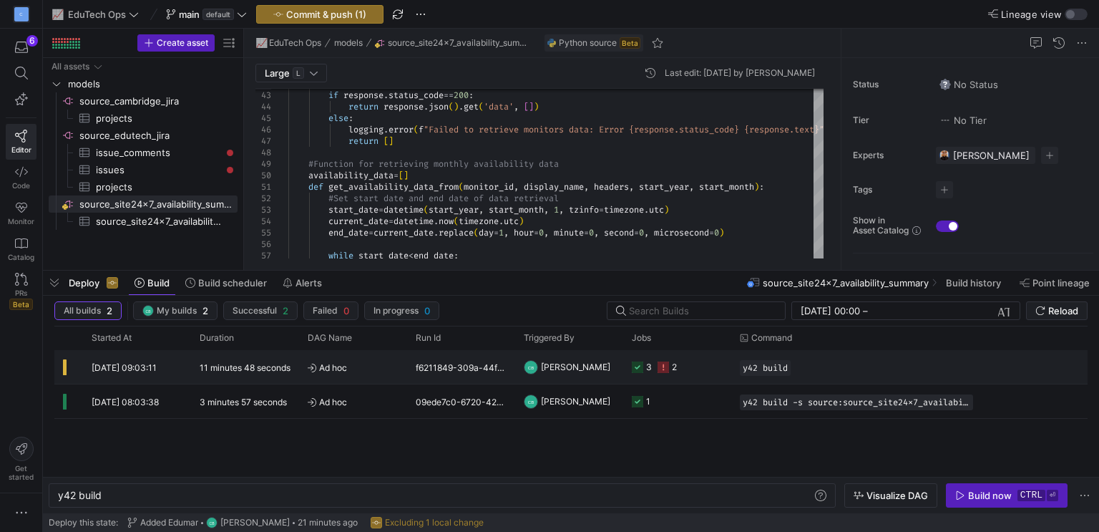
click at [638, 361] on icon "Press SPACE to select this row." at bounding box center [637, 366] width 11 height 11
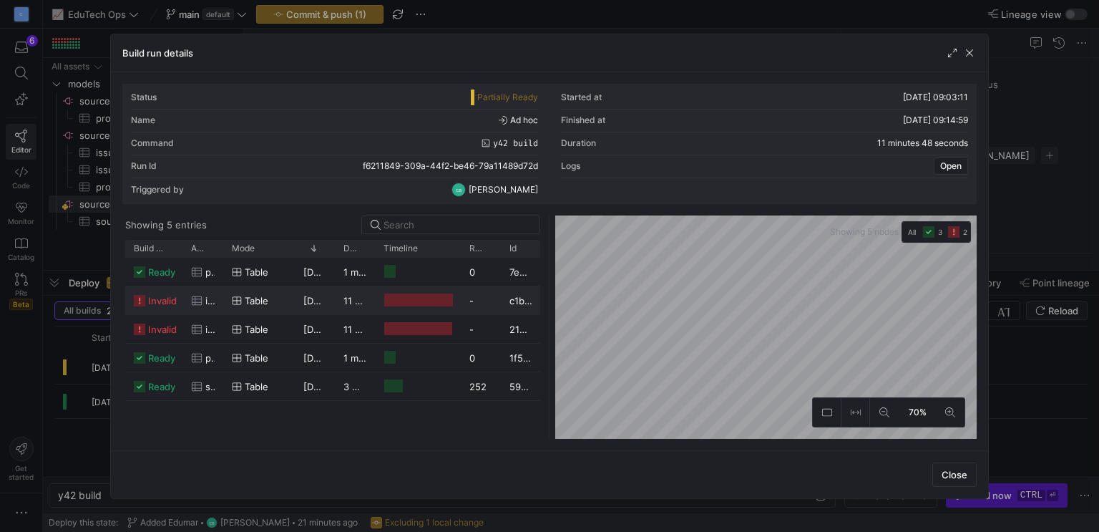
click at [162, 303] on span "invalid" at bounding box center [162, 301] width 29 height 28
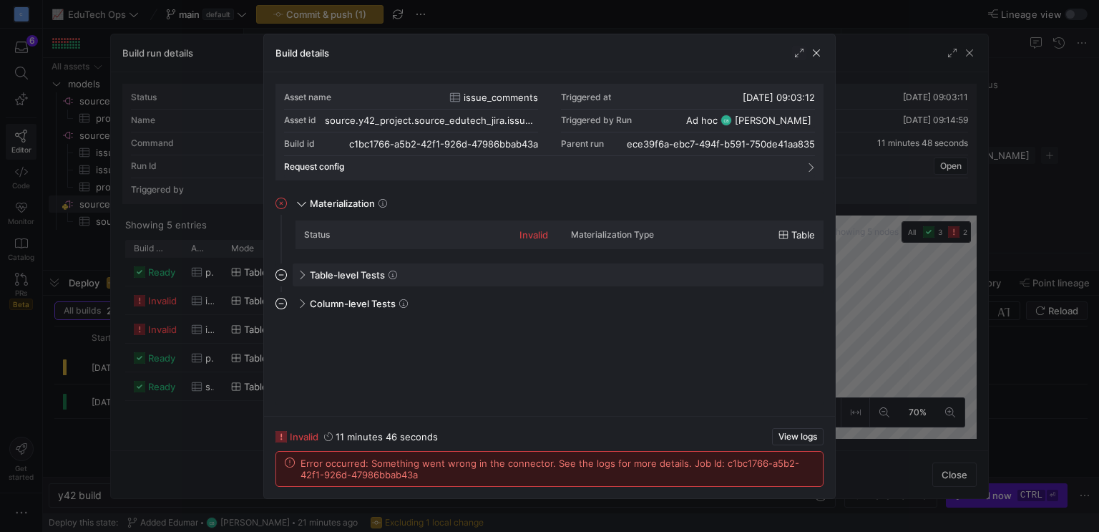
click at [318, 272] on span "Table-level Tests" at bounding box center [347, 274] width 75 height 11
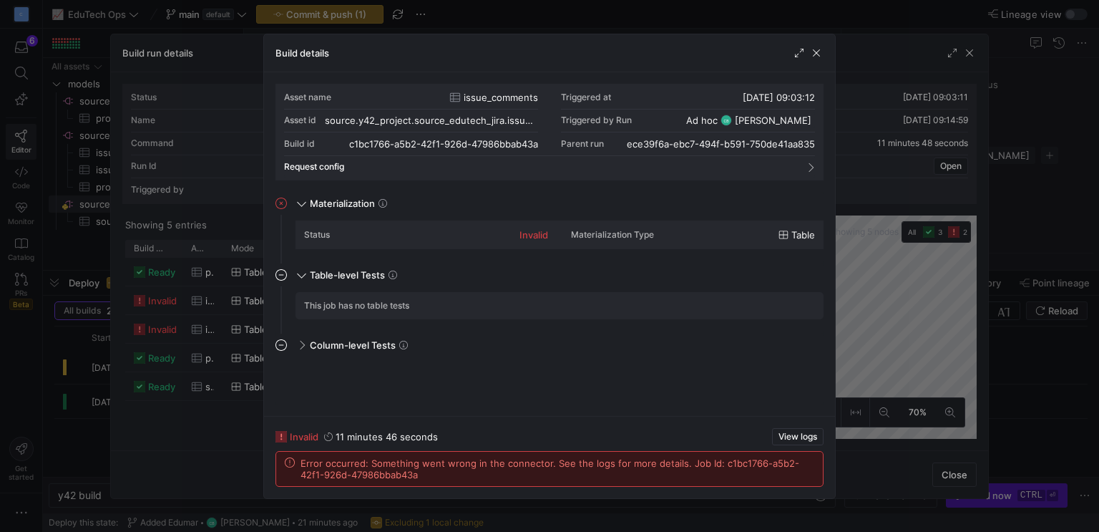
drag, startPoint x: 301, startPoint y: 231, endPoint x: 444, endPoint y: 235, distance: 142.5
click at [443, 235] on div "Status invalid Materialization Type Table" at bounding box center [560, 234] width 528 height 29
drag, startPoint x: 413, startPoint y: 471, endPoint x: 286, endPoint y: 445, distance: 129.3
click at [286, 445] on y42-job-details-dialog-footer "invalid 11 minutes 46 seconds View logs Error occurred: Something went wrong in…" at bounding box center [550, 457] width 548 height 59
copy y42-job-details-dialog-footer "invalid 11 minutes 46 seconds View logs Error occurred: Something went wrong in…"
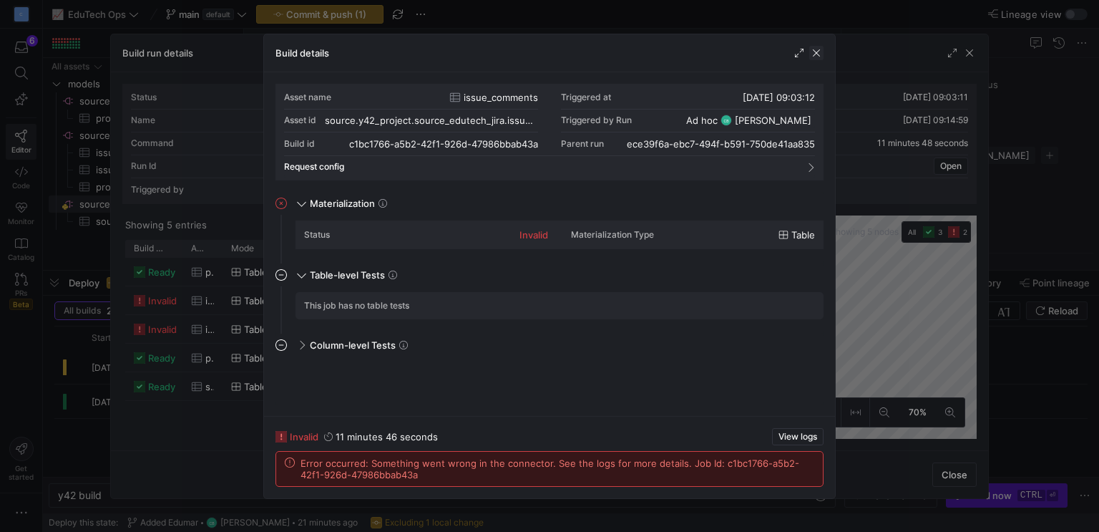
click at [817, 47] on span "button" at bounding box center [817, 53] width 14 height 14
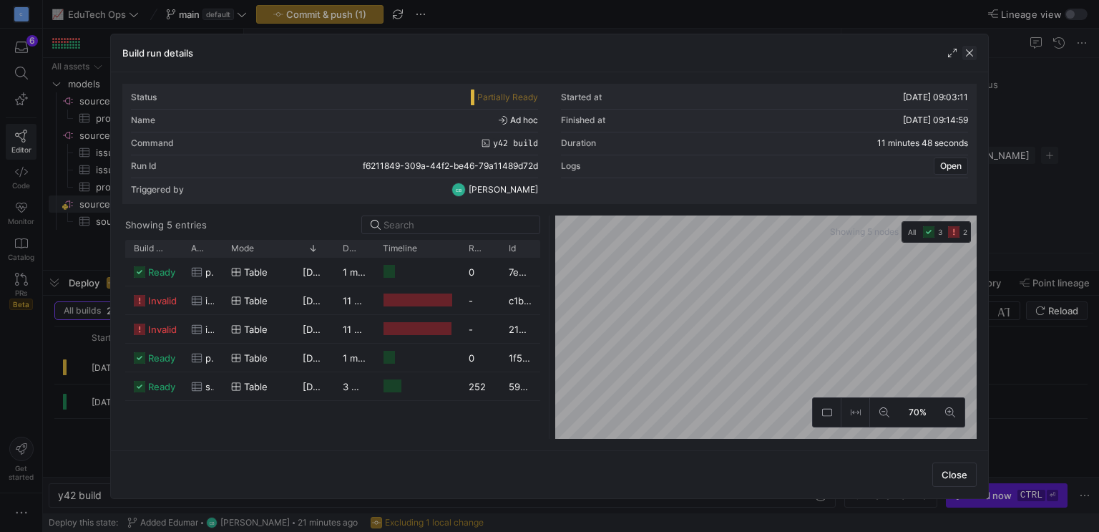
click at [971, 51] on span "button" at bounding box center [970, 53] width 14 height 14
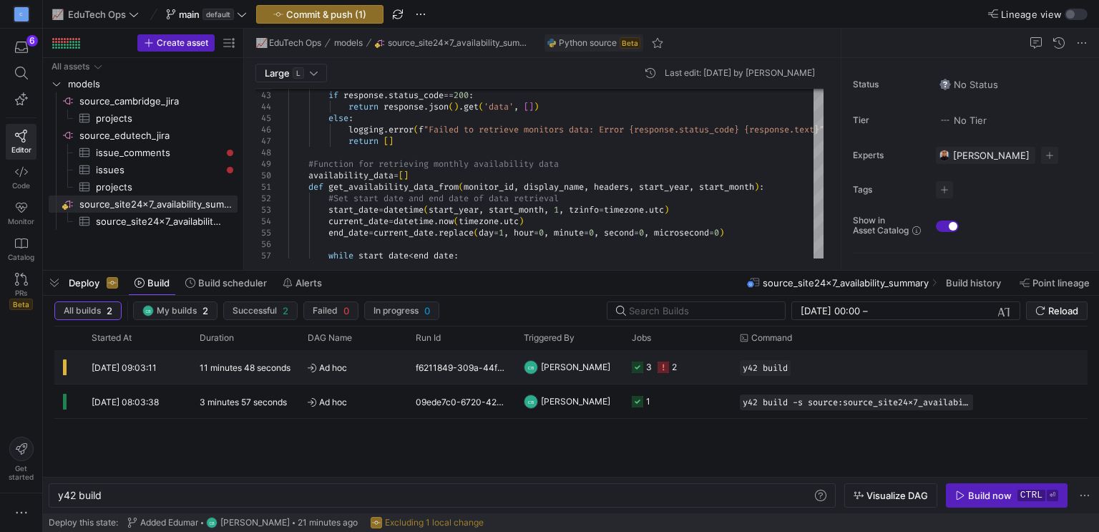
click at [715, 357] on y42-job-status-cell-renderer "3 2" at bounding box center [677, 367] width 91 height 32
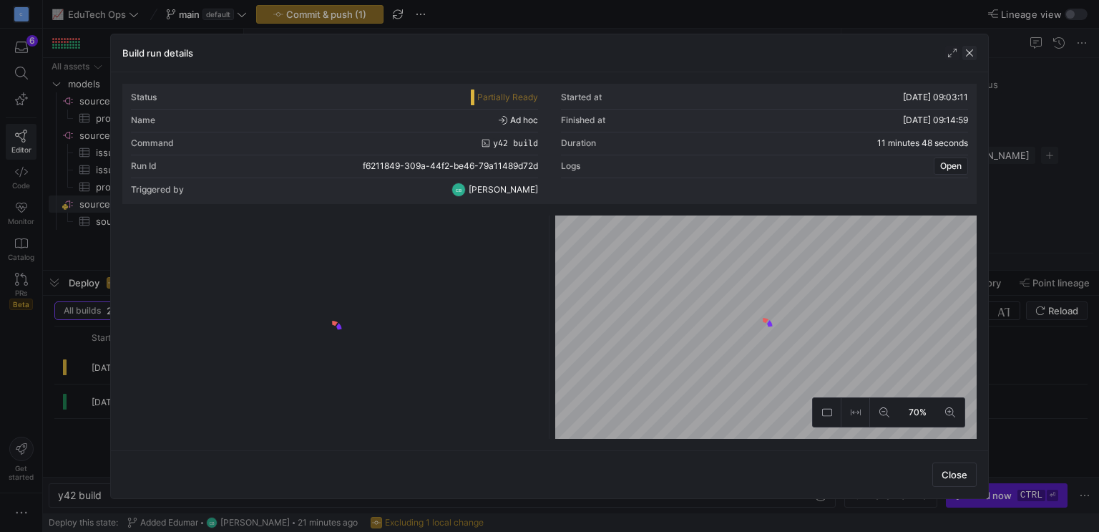
click at [973, 48] on span "button" at bounding box center [970, 53] width 14 height 14
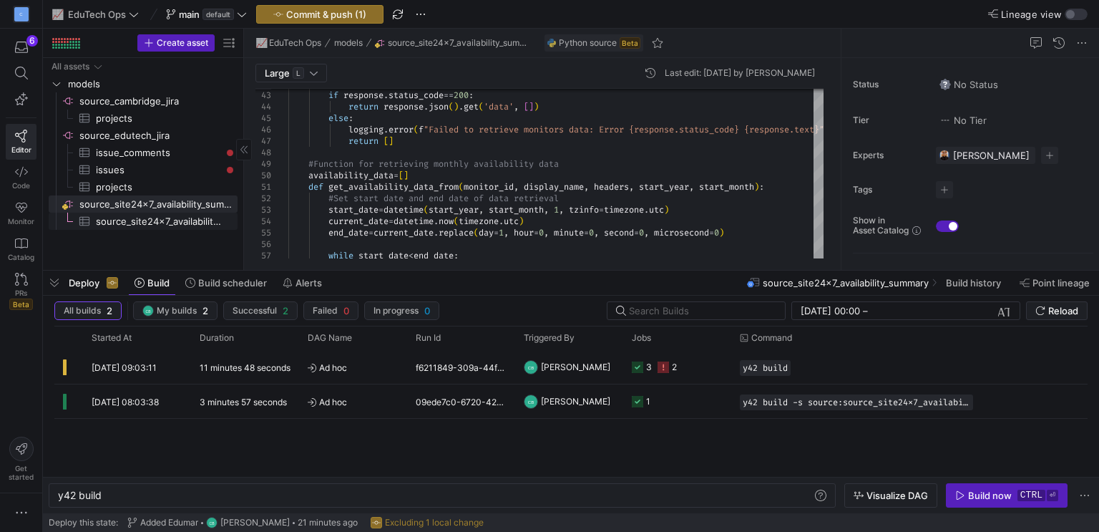
click at [160, 220] on span "source_site24x7_availability_summary​​​​​​​​​" at bounding box center [158, 221] width 125 height 16
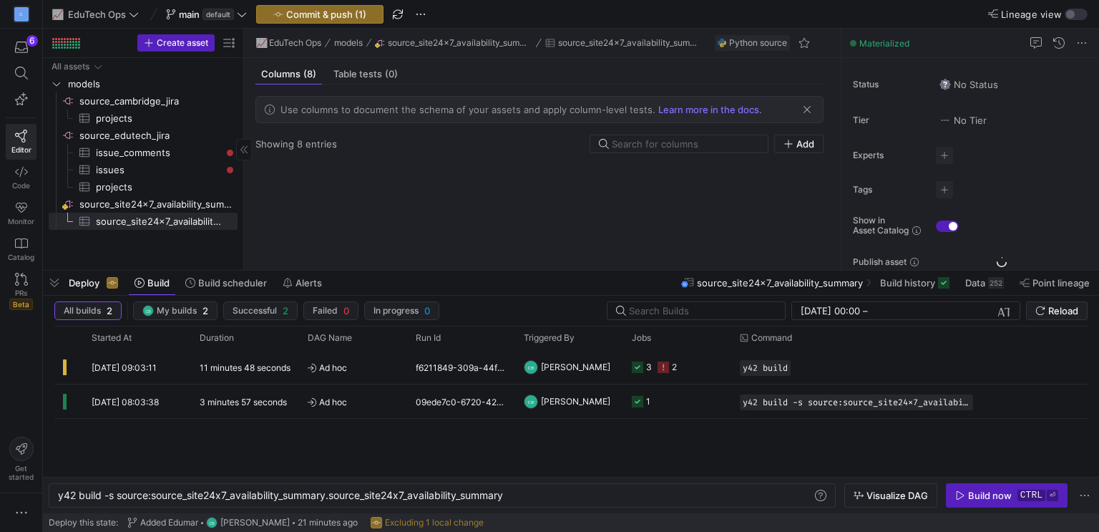
type textarea "y42 build -s source:source_site24x7_availability_summary.source_site24x7_availa…"
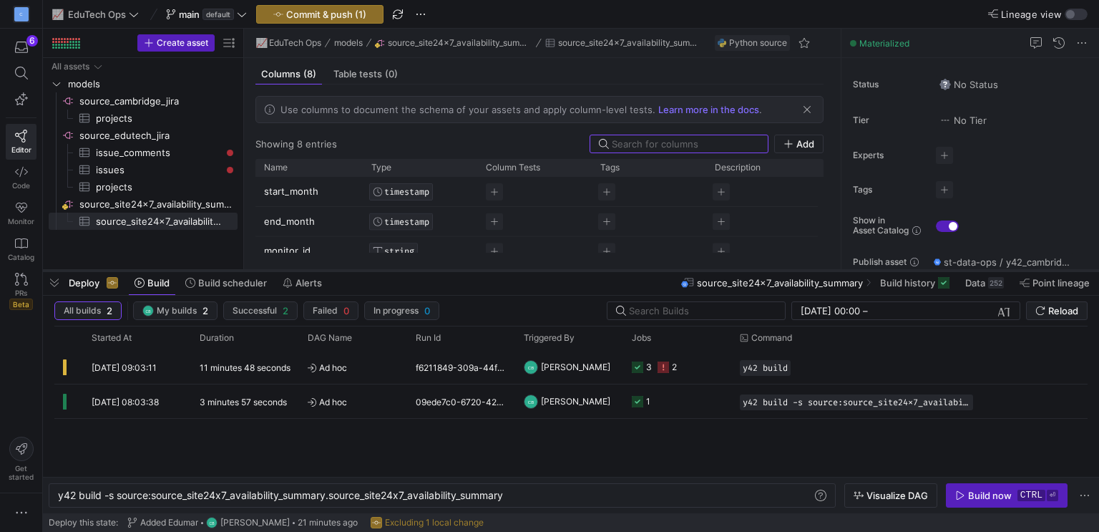
click at [979, 272] on as-split "📈 EduTech Ops main default Commit & push (1) Lineage view Create asset Drag her…" at bounding box center [571, 266] width 1056 height 532
click at [976, 280] on span "Data" at bounding box center [976, 282] width 20 height 11
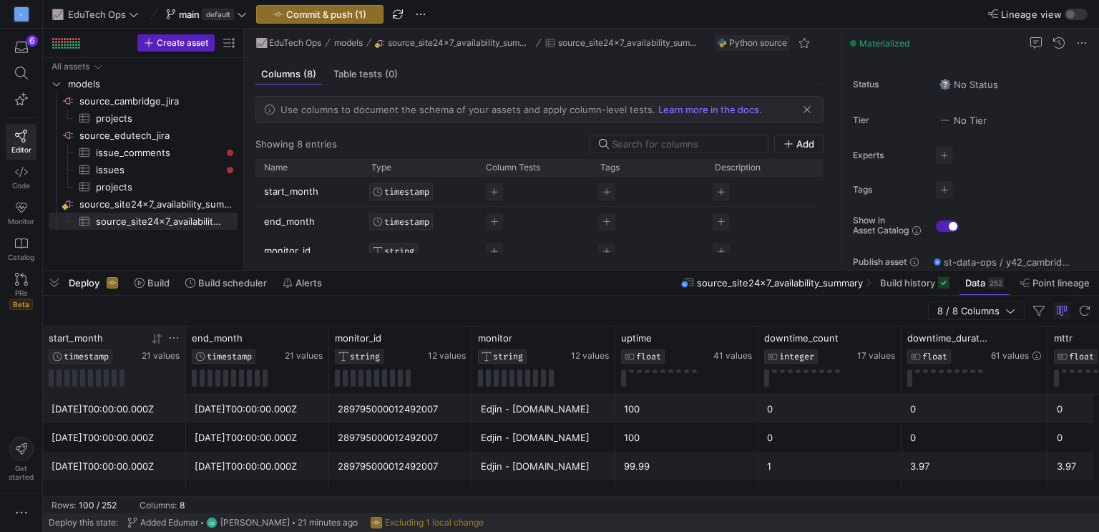
click at [131, 349] on y42-database-column-type-icon "TIMESTAMP" at bounding box center [94, 356] width 90 height 14
click at [95, 359] on span "TIMESTAMP" at bounding box center [86, 356] width 45 height 10
click at [175, 336] on icon at bounding box center [173, 337] width 11 height 11
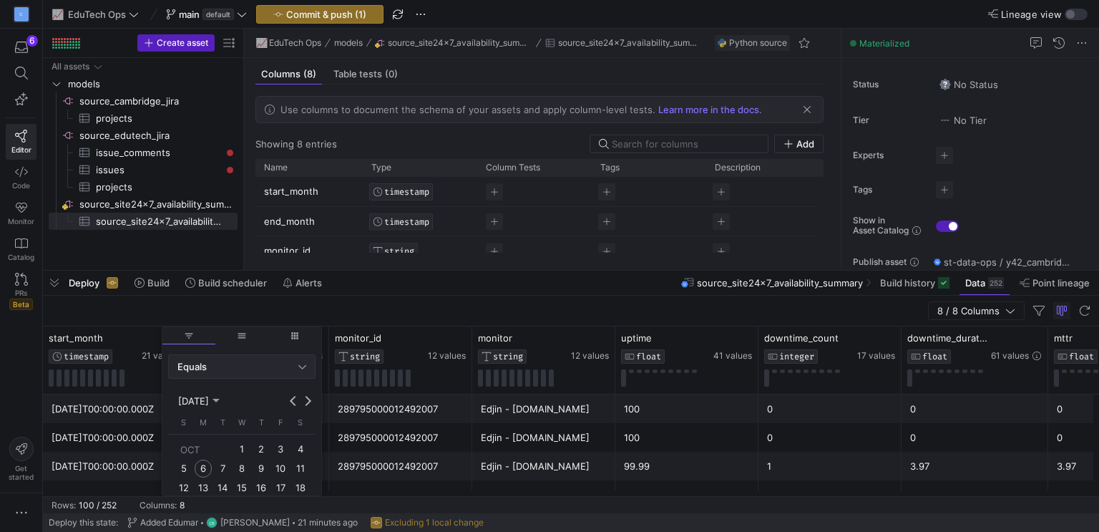
click at [259, 371] on div "Equals" at bounding box center [242, 366] width 129 height 23
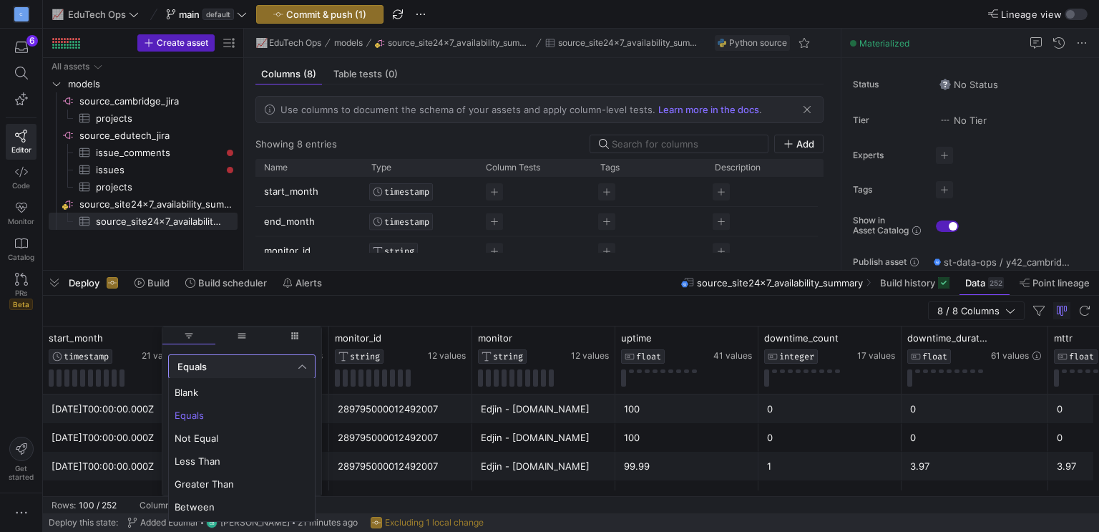
click at [186, 505] on span "Between" at bounding box center [242, 506] width 135 height 11
click at [293, 394] on span "Previous month" at bounding box center [293, 401] width 14 height 14
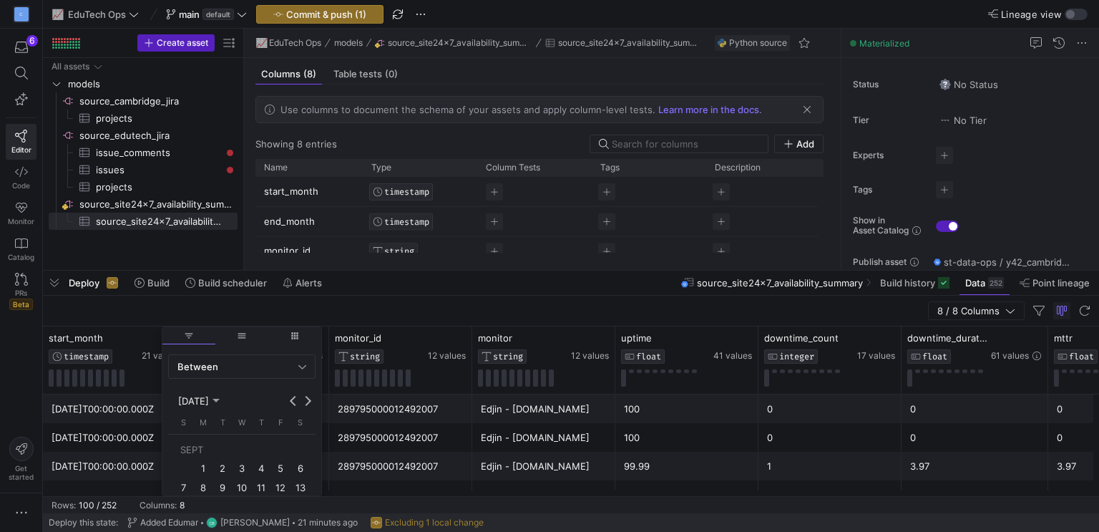
click at [195, 464] on span "1" at bounding box center [203, 468] width 17 height 17
click at [217, 442] on div "15" at bounding box center [210, 439] width 24 height 11
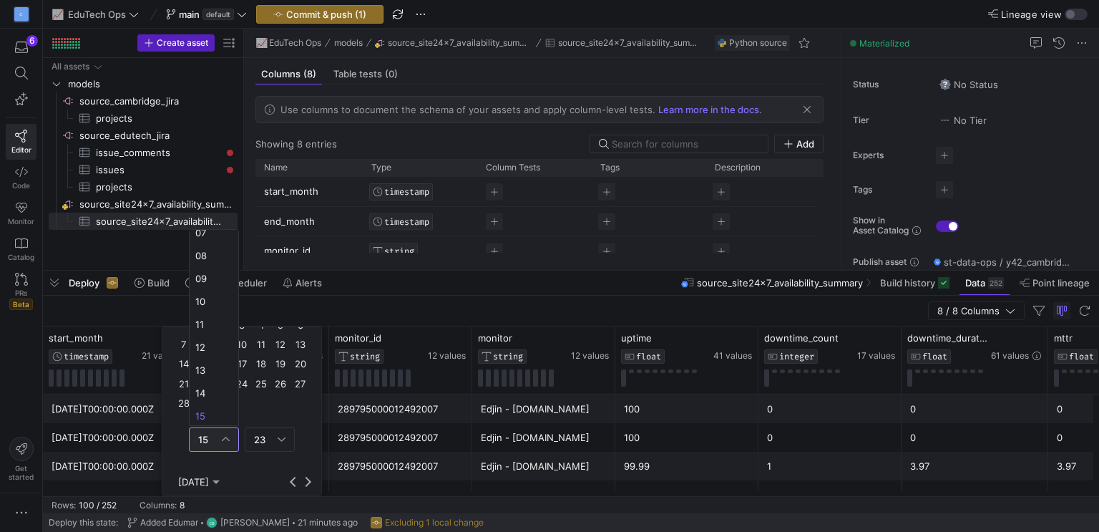
scroll to position [0, 0]
click at [223, 256] on mat-option "01" at bounding box center [214, 267] width 49 height 23
click at [225, 434] on div "Column Menu" at bounding box center [226, 439] width 8 height 11
drag, startPoint x: 200, startPoint y: 242, endPoint x: 221, endPoint y: 286, distance: 48.3
click at [201, 244] on span "00" at bounding box center [213, 243] width 37 height 11
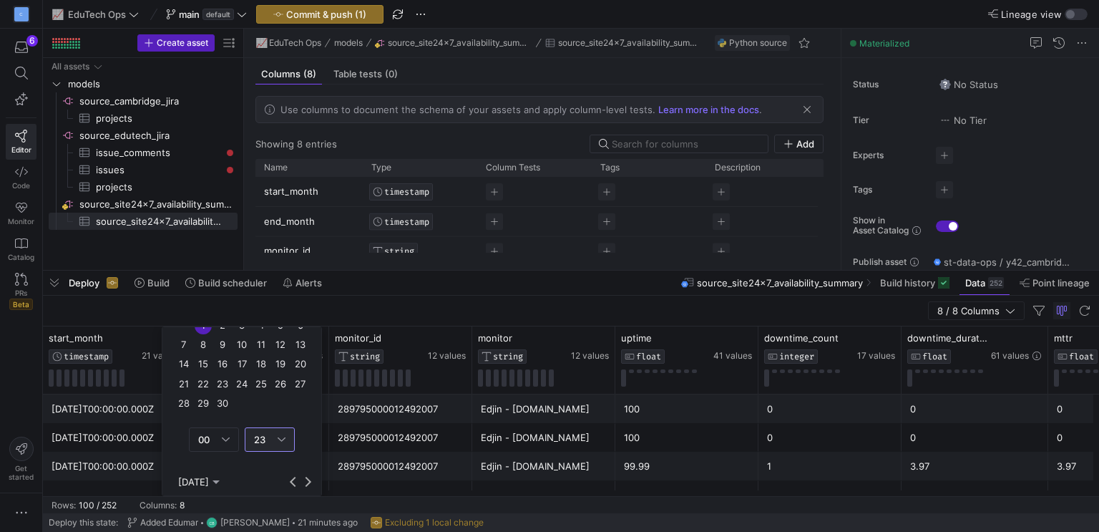
click at [258, 441] on span "23" at bounding box center [259, 439] width 11 height 11
click at [261, 250] on mat-option "00" at bounding box center [269, 244] width 49 height 23
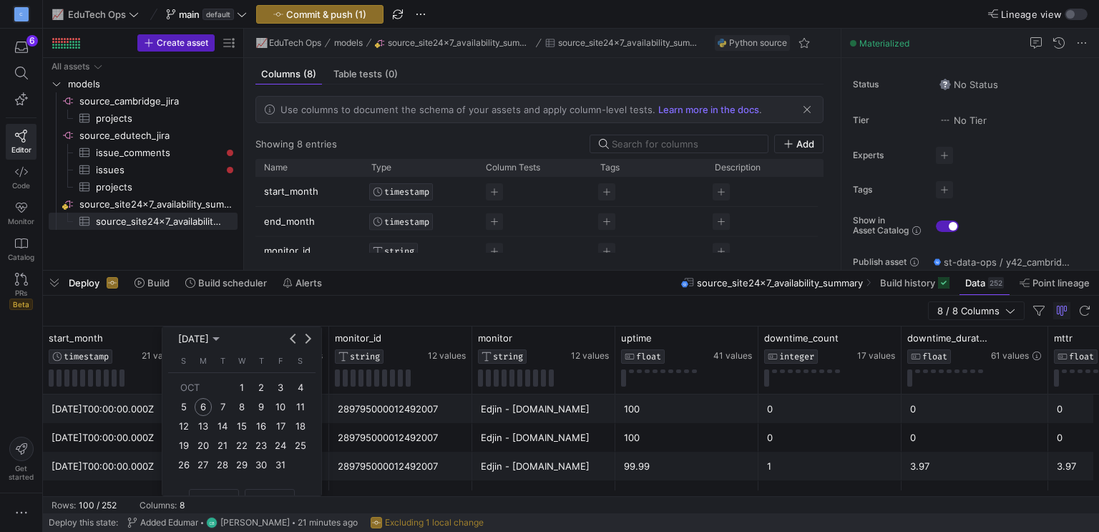
click at [243, 379] on span "1" at bounding box center [241, 387] width 17 height 17
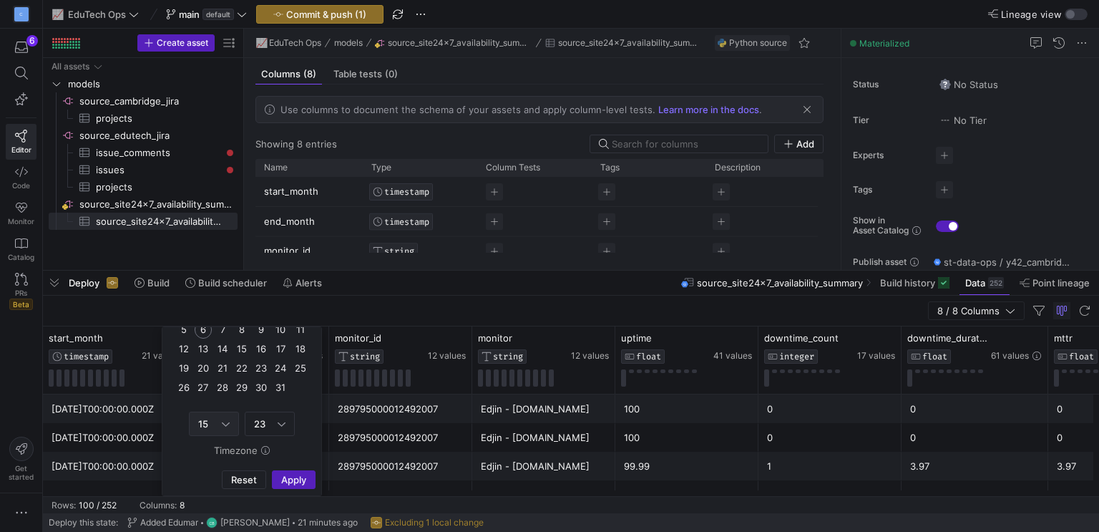
click at [224, 418] on div "Column Menu" at bounding box center [226, 423] width 8 height 11
click at [210, 228] on span "00" at bounding box center [213, 227] width 37 height 11
click at [268, 420] on div "23" at bounding box center [266, 423] width 24 height 11
click at [268, 232] on span "00" at bounding box center [269, 227] width 37 height 11
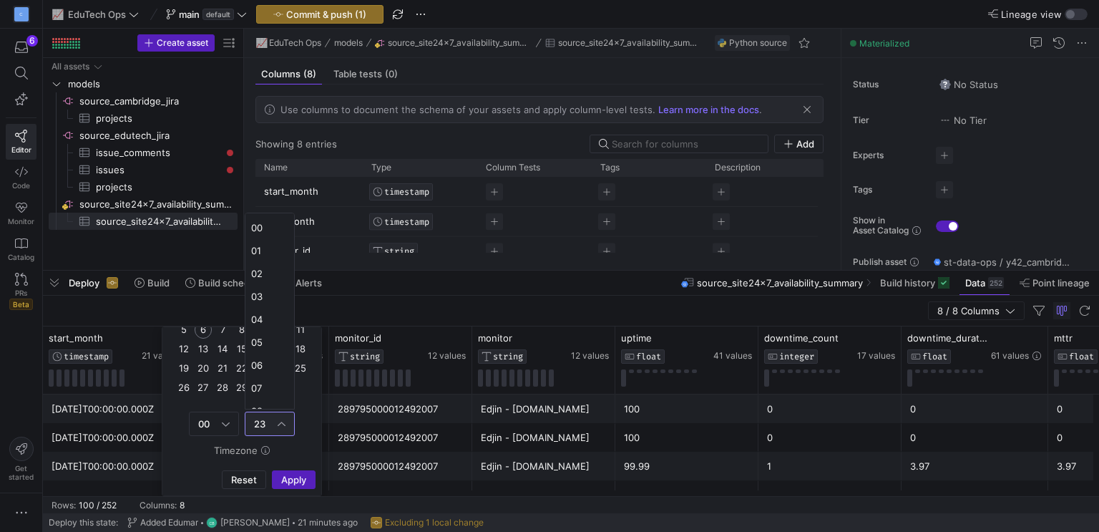
click at [268, 231] on p "end_month" at bounding box center [309, 222] width 90 height 28
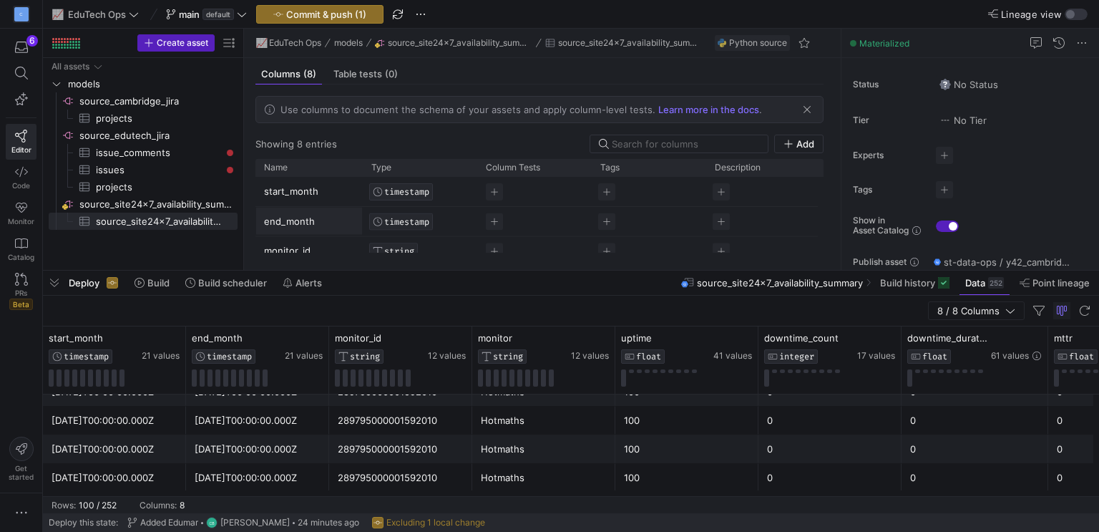
scroll to position [146, 0]
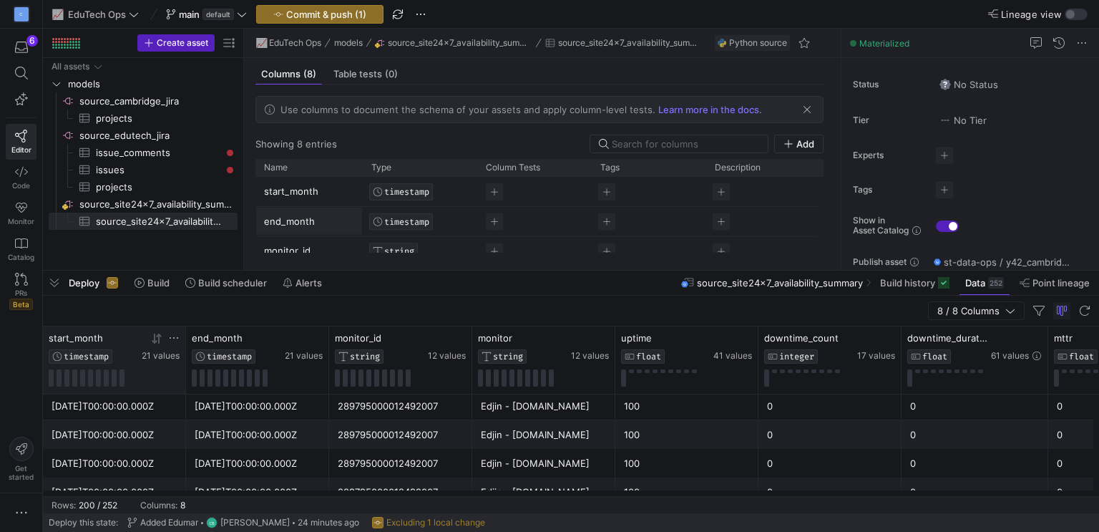
click at [170, 335] on icon at bounding box center [173, 337] width 11 height 11
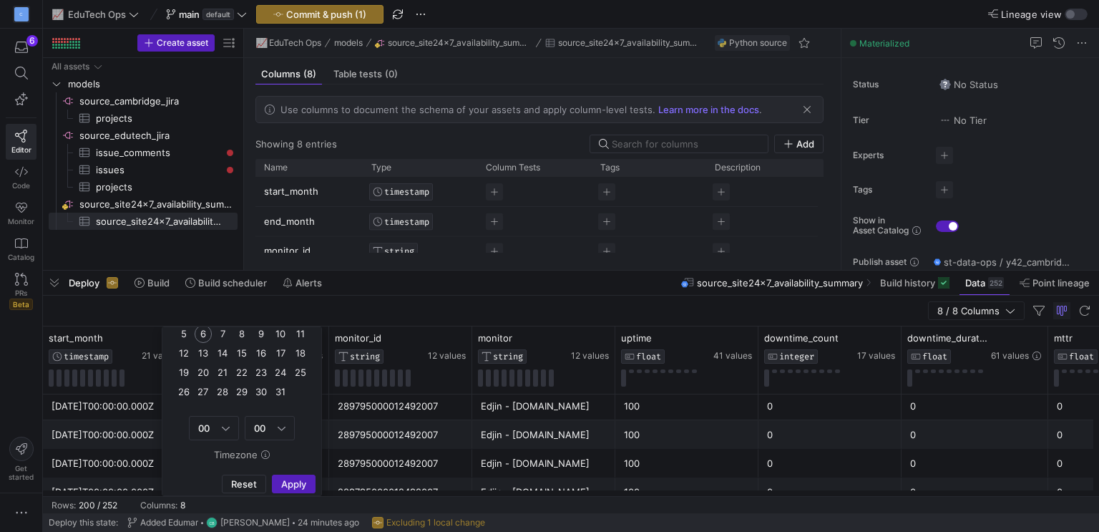
scroll to position [364, 0]
click at [288, 474] on span "Apply" at bounding box center [293, 479] width 25 height 11
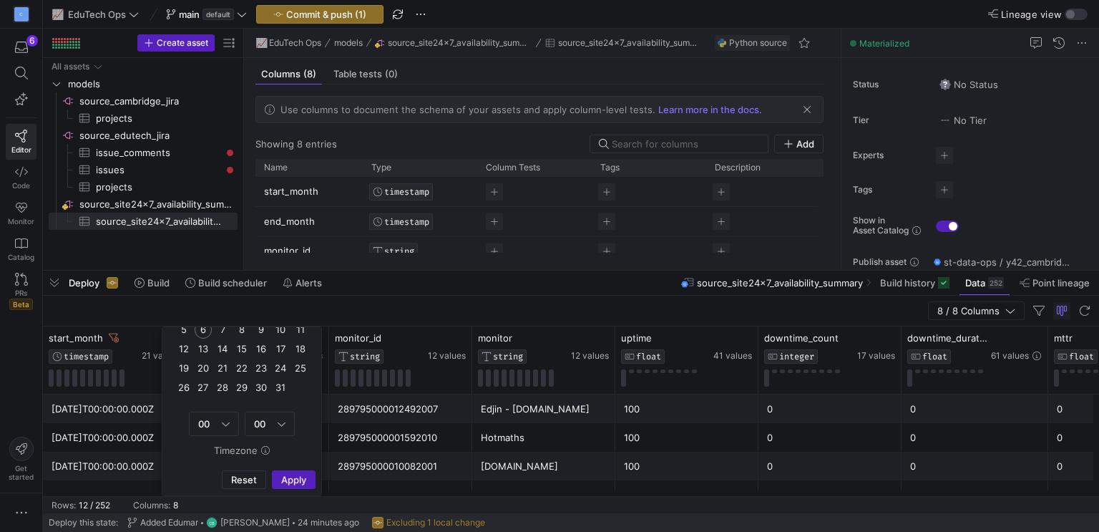
click at [365, 309] on div "8 / 8 Columns" at bounding box center [571, 311] width 1056 height 31
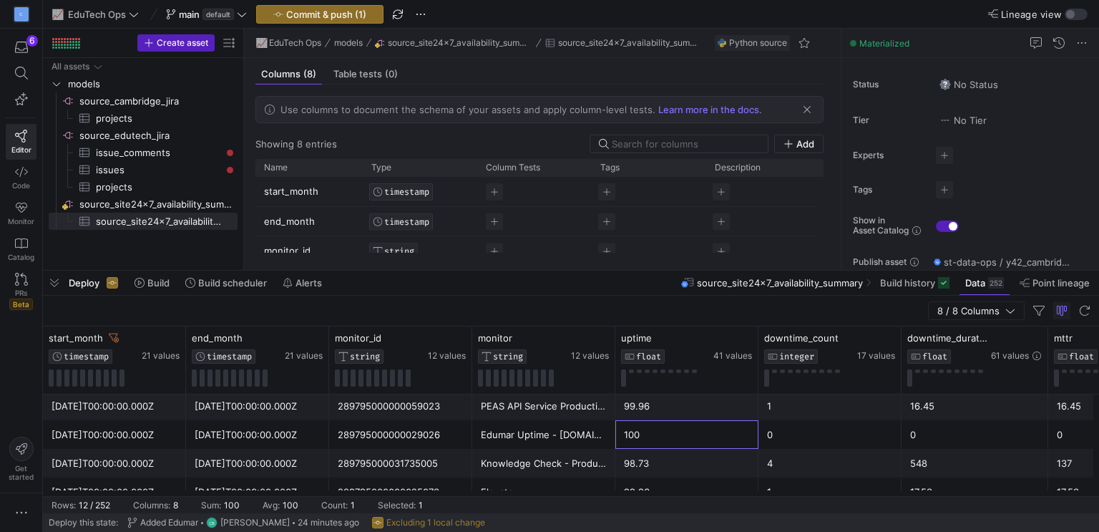
click at [637, 438] on div "100" at bounding box center [687, 435] width 126 height 28
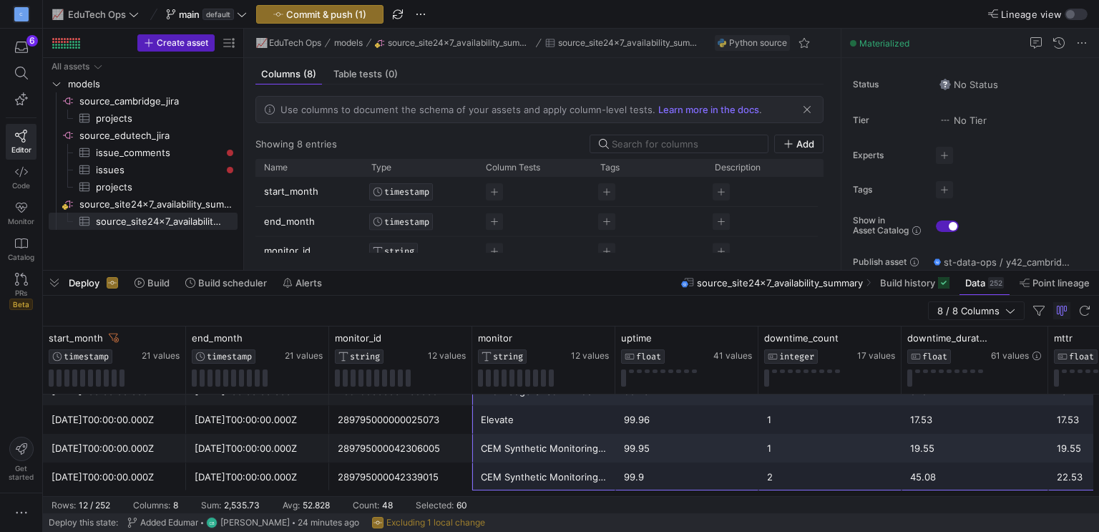
drag, startPoint x: 564, startPoint y: 408, endPoint x: 1062, endPoint y: 480, distance: 503.4
click at [1062, 480] on div "[DATE]T00:00:00.000Z [DATE]T00:00:00.000Z 289795000012492007 Edjin - [DOMAIN_NA…" at bounding box center [617, 319] width 1149 height 344
